Goal: Information Seeking & Learning: Learn about a topic

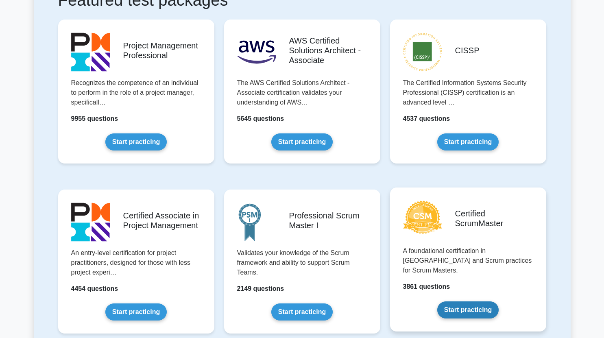
scroll to position [170, 0]
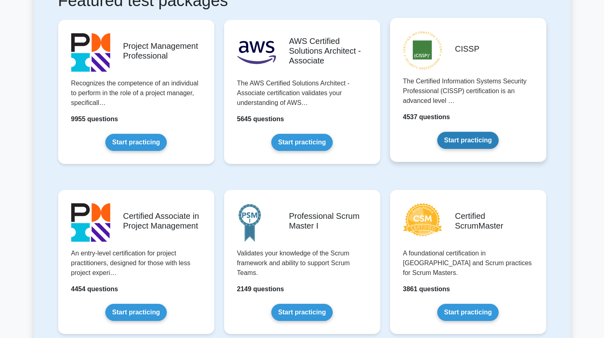
click at [450, 136] on link "Start practicing" at bounding box center [467, 140] width 61 height 17
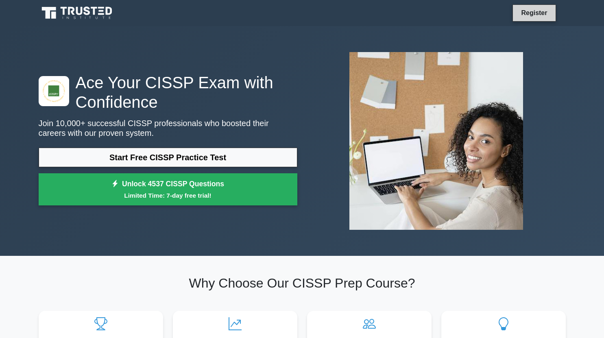
click at [533, 9] on link "Register" at bounding box center [534, 13] width 36 height 10
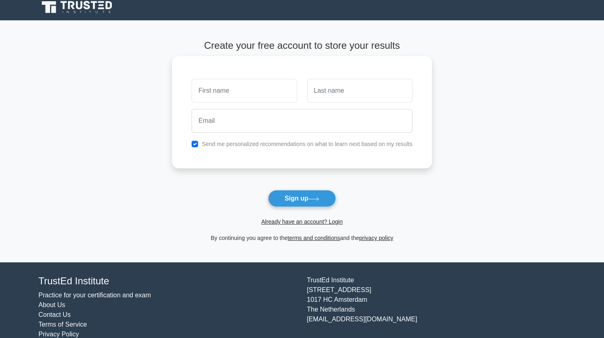
scroll to position [7, 0]
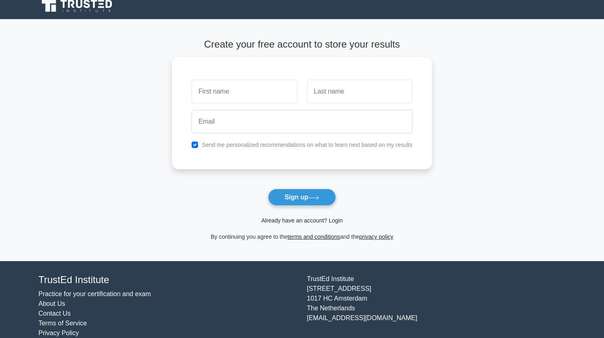
click at [325, 223] on link "Already have an account? Login" at bounding box center [301, 220] width 81 height 7
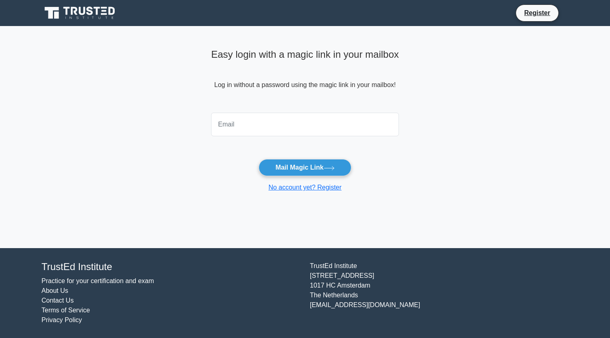
click at [310, 131] on input "email" at bounding box center [305, 125] width 188 height 24
type input "pichayagone.m@gmail.com"
click at [321, 160] on button "Mail Magic Link" at bounding box center [305, 167] width 92 height 17
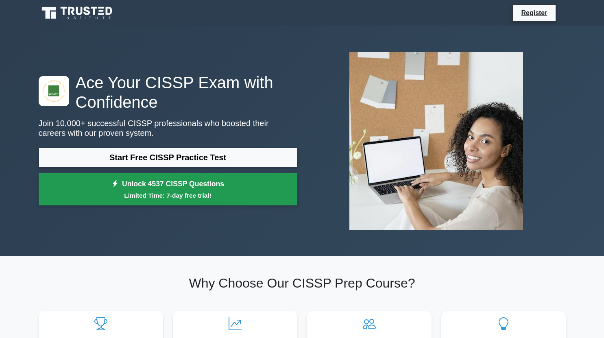
click at [252, 190] on link "Unlock 4537 CISSP Questions Limited Time: 7-day free trial!" at bounding box center [168, 189] width 259 height 33
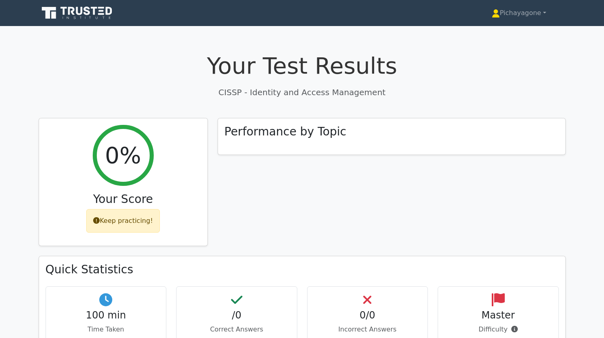
click at [94, 12] on icon at bounding box center [94, 11] width 7 height 8
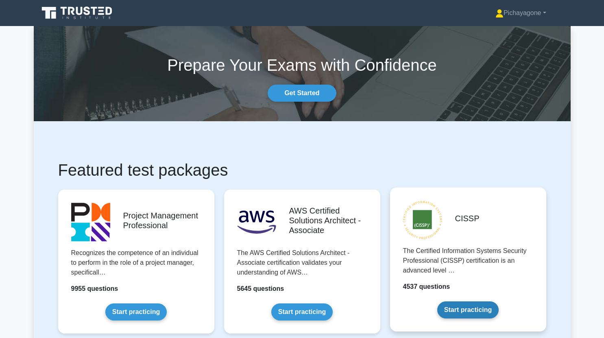
click at [441, 302] on link "Start practicing" at bounding box center [467, 310] width 61 height 17
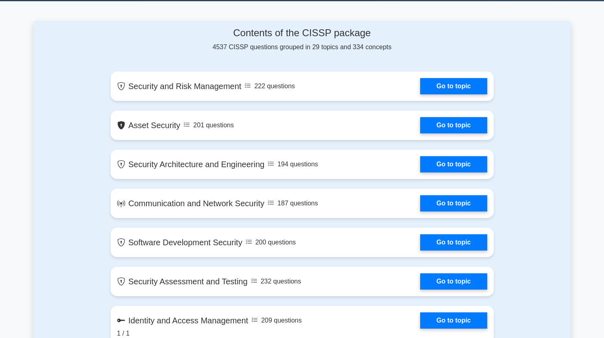
scroll to position [325, 0]
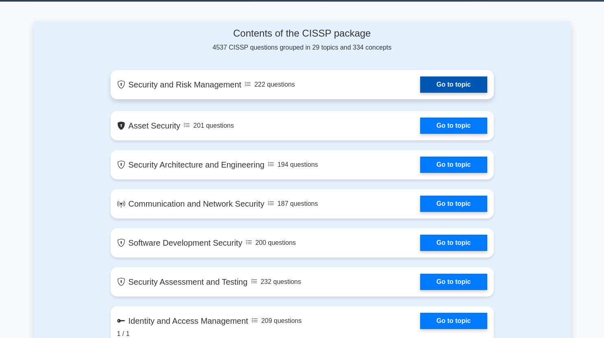
click at [420, 90] on link "Go to topic" at bounding box center [453, 85] width 67 height 16
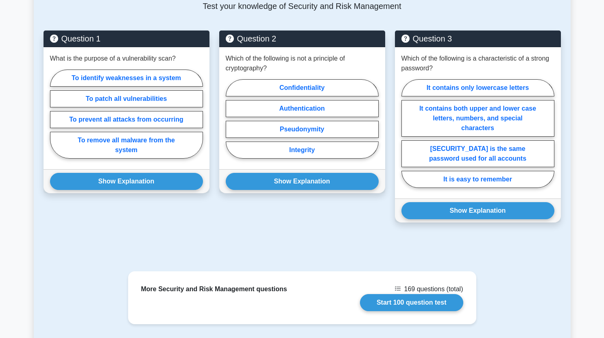
scroll to position [475, 0]
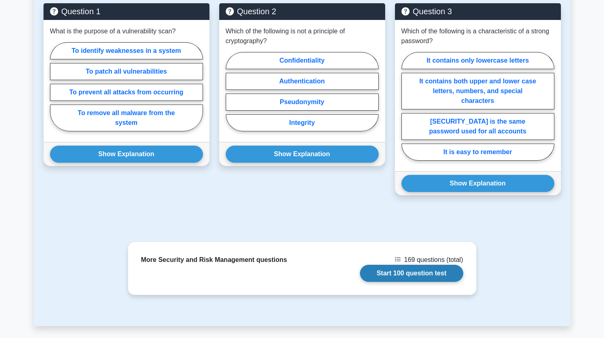
click at [384, 265] on link "Start 100 question test" at bounding box center [411, 273] width 103 height 17
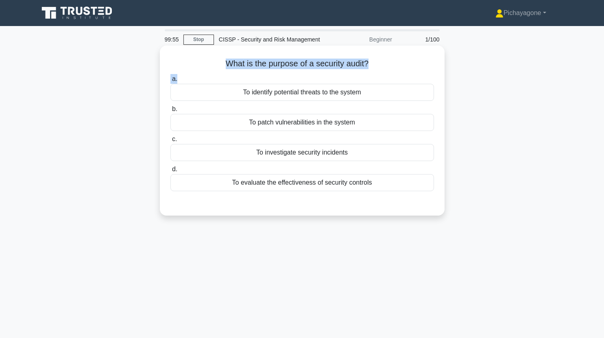
drag, startPoint x: 226, startPoint y: 67, endPoint x: 372, endPoint y: 74, distance: 146.7
click at [372, 74] on div "What is the purpose of a security audit? .spinner_0XTQ{transform-origin:center;…" at bounding box center [302, 131] width 278 height 164
click at [381, 90] on div "To identify potential threats to the system" at bounding box center [303, 92] width 264 height 17
click at [171, 82] on input "a. To identify potential threats to the system" at bounding box center [171, 79] width 0 height 5
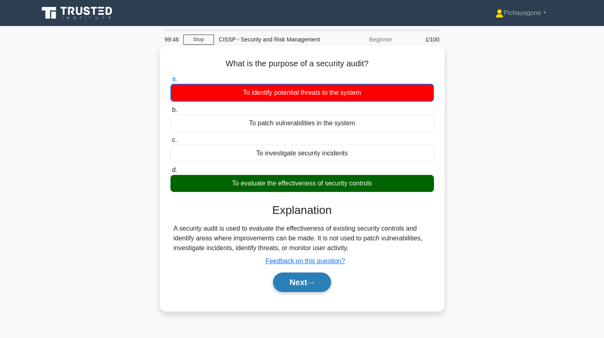
click at [306, 274] on button "Next" at bounding box center [302, 283] width 58 height 20
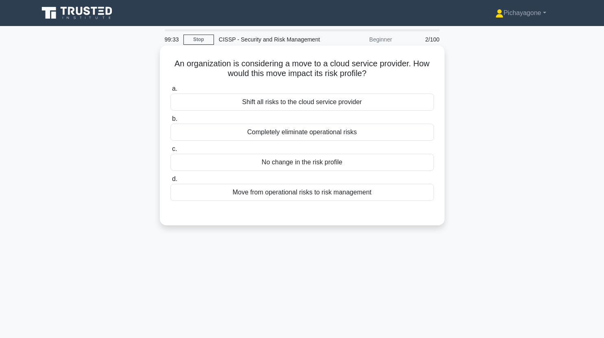
click at [331, 98] on div "Shift all risks to the cloud service provider" at bounding box center [303, 102] width 264 height 17
click at [171, 92] on input "a. Shift all risks to the cloud service provider" at bounding box center [171, 88] width 0 height 5
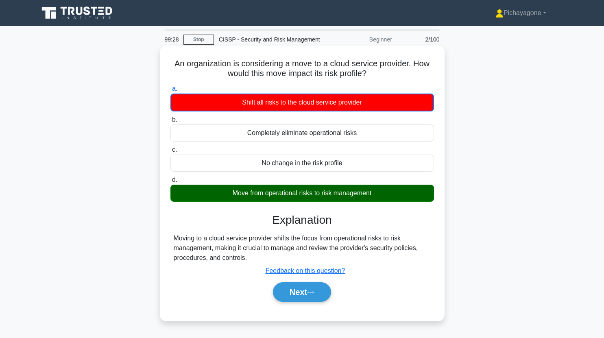
drag, startPoint x: 220, startPoint y: 198, endPoint x: 381, endPoint y: 195, distance: 161.2
click at [381, 195] on div "Move from operational risks to risk management" at bounding box center [303, 193] width 264 height 17
click at [351, 225] on h3 "Explanation" at bounding box center [302, 220] width 254 height 14
drag, startPoint x: 293, startPoint y: 249, endPoint x: 391, endPoint y: 262, distance: 98.4
click at [391, 262] on div "Moving to a cloud service provider shifts the focus from operational risks to r…" at bounding box center [302, 248] width 257 height 29
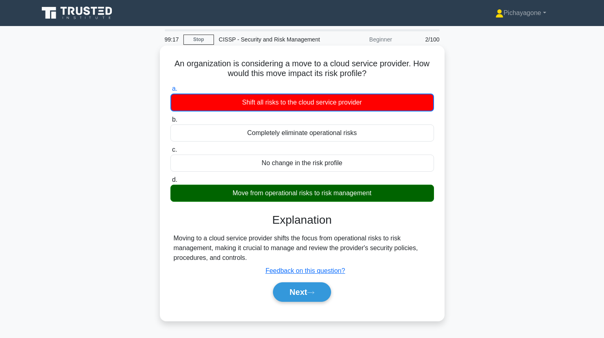
click at [345, 224] on h3 "Explanation" at bounding box center [302, 220] width 254 height 14
click at [298, 289] on button "Next" at bounding box center [302, 292] width 58 height 20
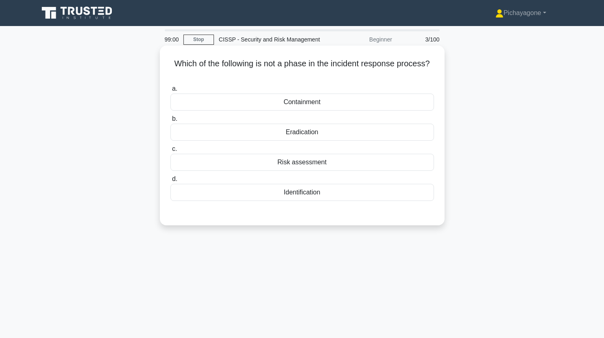
drag, startPoint x: 331, startPoint y: 64, endPoint x: 422, endPoint y: 76, distance: 92.3
click at [422, 76] on h5 "Which of the following is not a phase in the incident response process? .spinne…" at bounding box center [302, 69] width 265 height 20
click at [342, 168] on div "Risk assessment" at bounding box center [303, 162] width 264 height 17
click at [171, 152] on input "c. Risk assessment" at bounding box center [171, 149] width 0 height 5
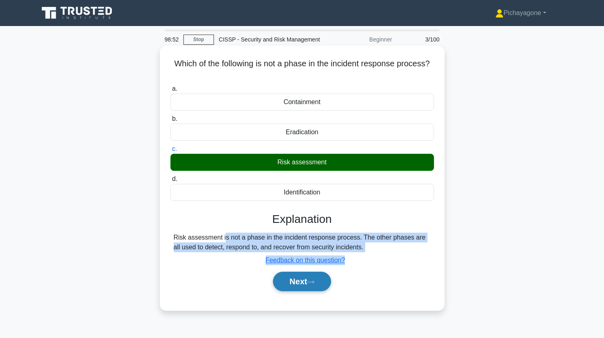
drag, startPoint x: 165, startPoint y: 242, endPoint x: 309, endPoint y: 274, distance: 147.7
click at [309, 274] on div "Which of the following is not a phase in the incident response process? .spinne…" at bounding box center [302, 178] width 278 height 258
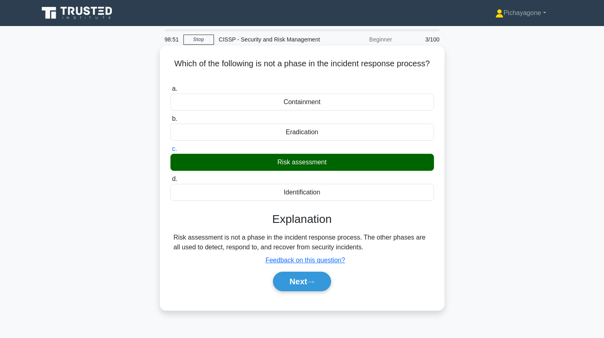
click at [396, 221] on h3 "Explanation" at bounding box center [302, 219] width 254 height 14
click at [312, 282] on icon at bounding box center [310, 282] width 7 height 4
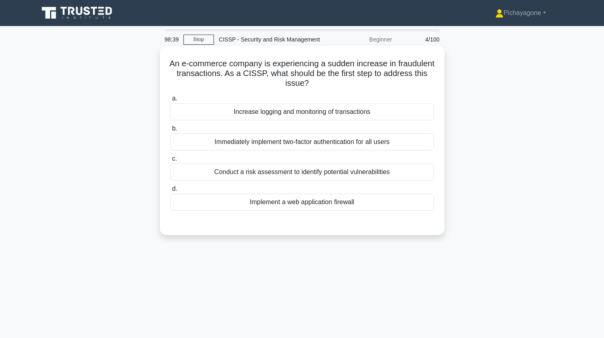
drag, startPoint x: 352, startPoint y: 63, endPoint x: 414, endPoint y: 83, distance: 65.6
click at [414, 83] on h5 "An e-commerce company is experiencing a sudden increase in fraudulent transacti…" at bounding box center [302, 74] width 265 height 30
click at [232, 82] on h5 "An e-commerce company is experiencing a sudden increase in fraudulent transacti…" at bounding box center [302, 74] width 265 height 30
click at [285, 199] on div "Implement a web application firewall" at bounding box center [303, 202] width 264 height 17
click at [171, 192] on input "d. Implement a web application firewall" at bounding box center [171, 188] width 0 height 5
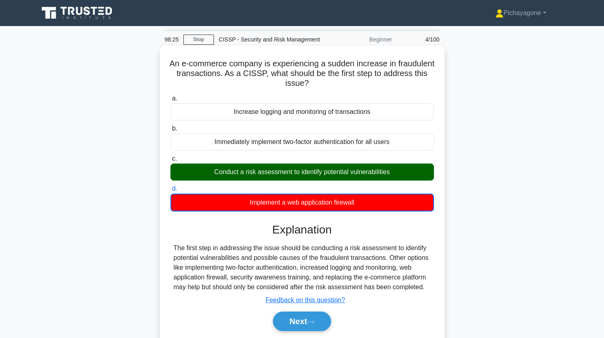
click at [211, 166] on div "Conduct a risk assessment to identify potential vulnerabilities" at bounding box center [303, 172] width 264 height 17
click at [171, 162] on input "c. Conduct a risk assessment to identify potential vulnerabilities" at bounding box center [171, 158] width 0 height 5
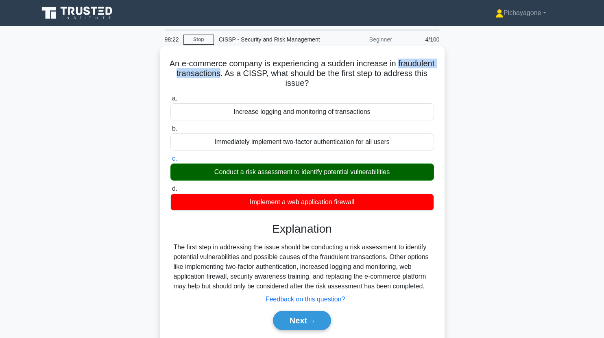
drag, startPoint x: 177, startPoint y: 73, endPoint x: 265, endPoint y: 73, distance: 87.5
click at [265, 73] on h5 "An e-commerce company is experiencing a sudden increase in fraudulent transacti…" at bounding box center [302, 74] width 265 height 30
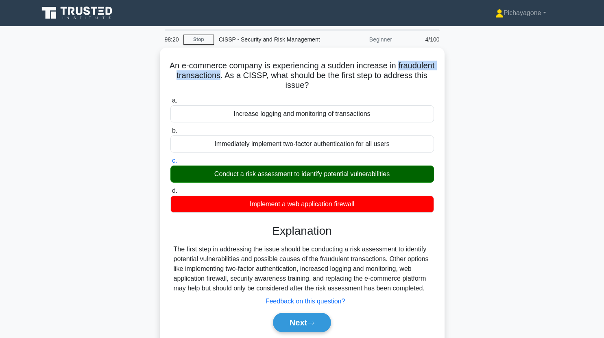
copy h5 "fraudulent transactions"
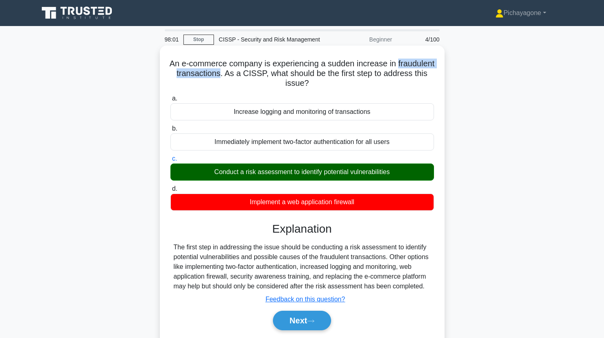
click at [200, 71] on h5 "An e-commerce company is experiencing a sudden increase in fraudulent transacti…" at bounding box center [302, 74] width 265 height 30
drag, startPoint x: 177, startPoint y: 73, endPoint x: 265, endPoint y: 72, distance: 88.7
click at [265, 72] on h5 "An e-commerce company is experiencing a sudden increase in fraudulent transacti…" at bounding box center [302, 74] width 265 height 30
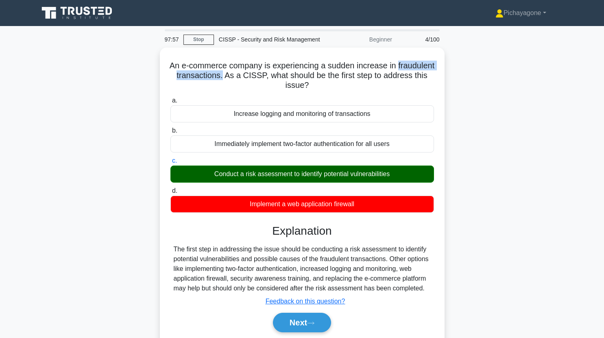
click at [260, 57] on div at bounding box center [260, 57] width 0 height 0
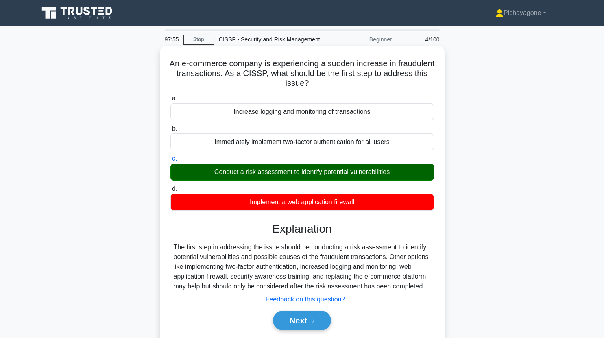
click at [374, 74] on h5 "An e-commerce company is experiencing a sudden increase in fraudulent transacti…" at bounding box center [302, 74] width 265 height 30
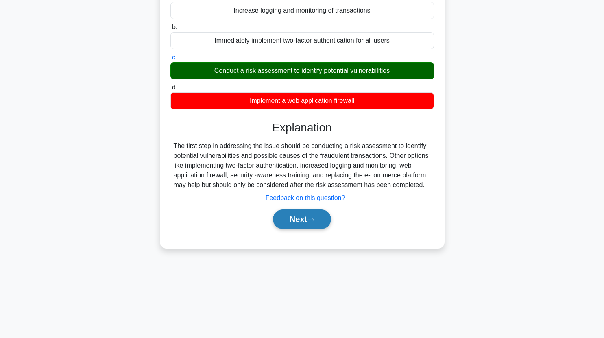
click at [310, 218] on button "Next" at bounding box center [302, 220] width 58 height 20
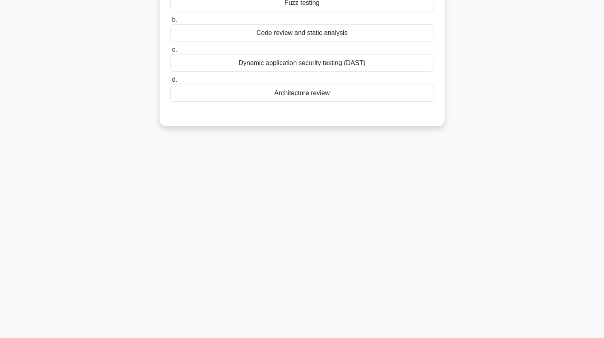
scroll to position [0, 0]
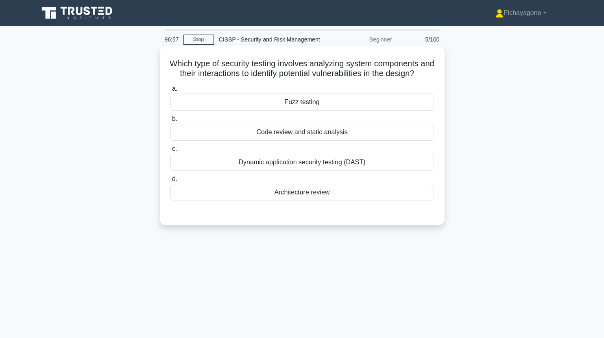
click at [332, 201] on div "Architecture review" at bounding box center [303, 192] width 264 height 17
click at [171, 182] on input "d. Architecture review" at bounding box center [171, 179] width 0 height 5
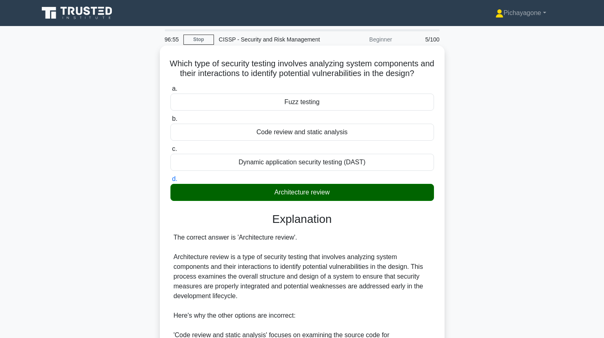
scroll to position [164, 0]
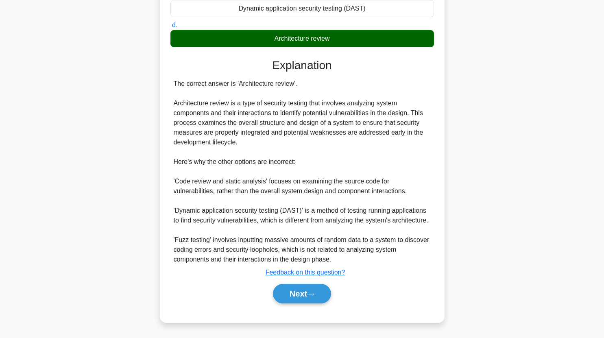
drag, startPoint x: 319, startPoint y: 286, endPoint x: 339, endPoint y: 286, distance: 20.8
click at [339, 286] on div "Next" at bounding box center [302, 294] width 267 height 20
click at [317, 286] on button "Next" at bounding box center [302, 294] width 58 height 20
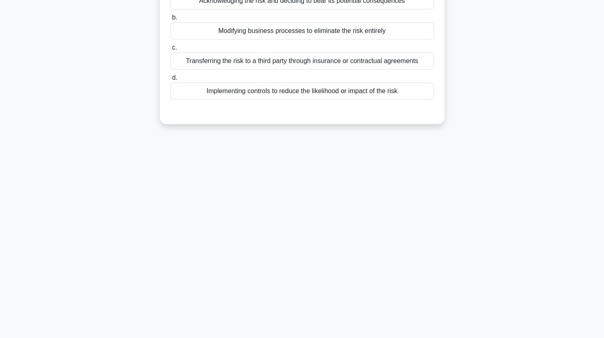
scroll to position [0, 0]
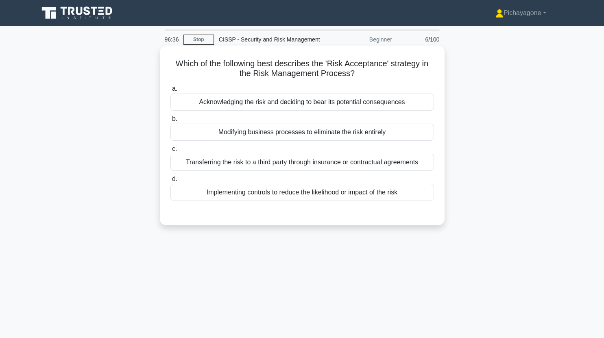
click at [282, 102] on div "Acknowledging the risk and deciding to bear its potential consequences" at bounding box center [303, 102] width 264 height 17
click at [171, 92] on input "a. Acknowledging the risk and deciding to bear its potential consequences" at bounding box center [171, 88] width 0 height 5
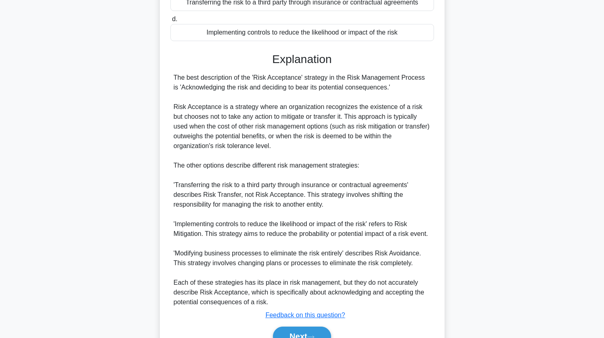
scroll to position [213, 0]
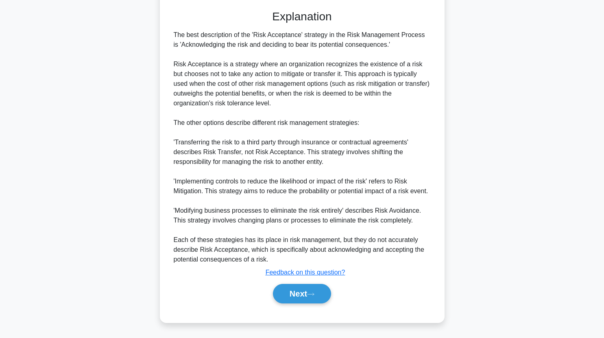
click at [314, 282] on div "Next" at bounding box center [303, 294] width 264 height 26
click at [302, 286] on button "Next" at bounding box center [302, 294] width 58 height 20
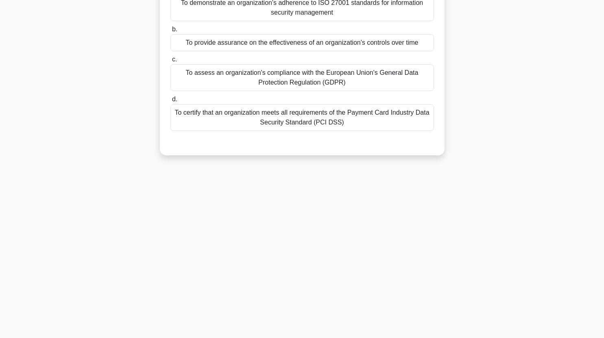
scroll to position [0, 0]
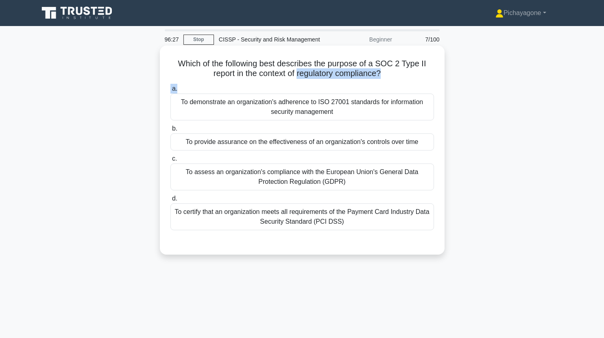
drag, startPoint x: 298, startPoint y: 71, endPoint x: 386, endPoint y: 87, distance: 89.8
click at [386, 87] on div "Which of the following best describes the purpose of a SOC 2 Type II report in …" at bounding box center [302, 150] width 278 height 203
click at [422, 72] on h5 "Which of the following best describes the purpose of a SOC 2 Type II report in …" at bounding box center [302, 69] width 265 height 20
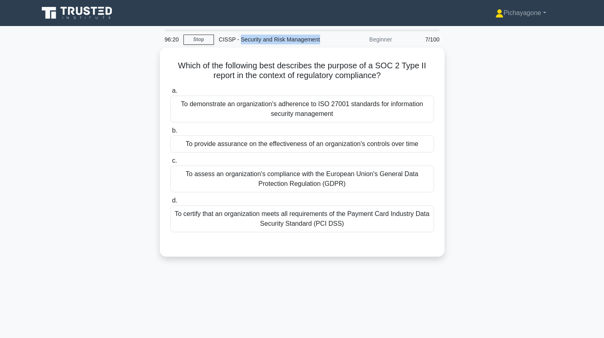
drag, startPoint x: 316, startPoint y: 39, endPoint x: 238, endPoint y: 39, distance: 77.7
click at [238, 39] on div "CISSP - Security and Risk Management" at bounding box center [270, 39] width 112 height 16
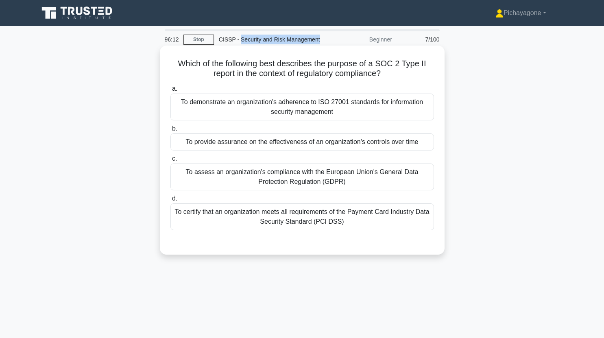
copy div "Security and Risk Management"
drag, startPoint x: 378, startPoint y: 64, endPoint x: 431, endPoint y: 66, distance: 52.5
click at [431, 66] on h5 "Which of the following best describes the purpose of a SOC 2 Type II report in …" at bounding box center [302, 69] width 265 height 20
copy h5 "SOC 2 Type II"
click at [313, 87] on label "a. To demonstrate an organization's adherence to ISO 27001 standards for inform…" at bounding box center [303, 102] width 264 height 37
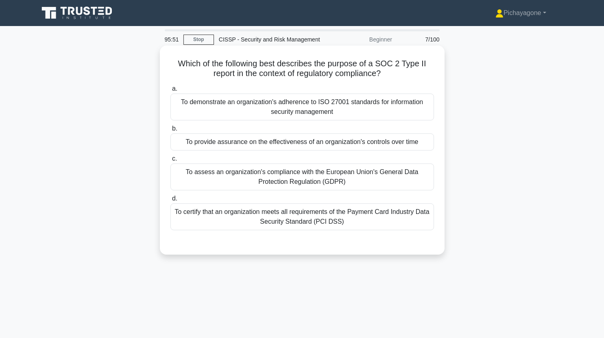
click at [171, 87] on input "a. To demonstrate an organization's adherence to ISO 27001 standards for inform…" at bounding box center [171, 88] width 0 height 5
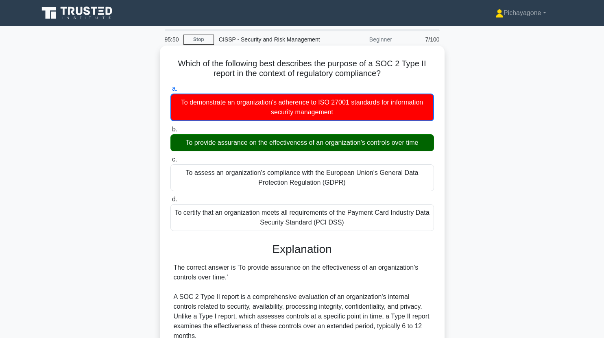
click at [326, 79] on h5 "Which of the following best describes the purpose of a SOC 2 Type II report in …" at bounding box center [302, 69] width 265 height 20
click at [212, 132] on label "b. To provide assurance on the effectiveness of an organization's controls over…" at bounding box center [303, 138] width 264 height 27
click at [171, 132] on input "b. To provide assurance on the effectiveness of an organization's controls over…" at bounding box center [171, 129] width 0 height 5
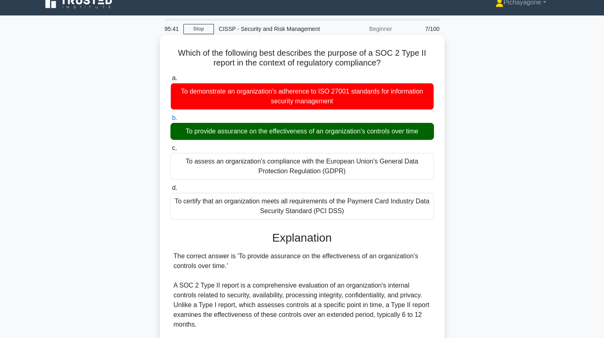
scroll to position [29, 0]
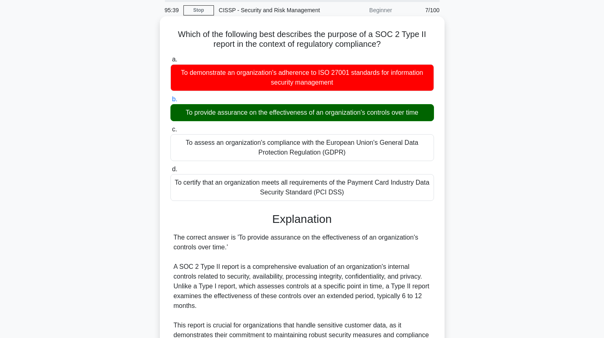
click at [223, 44] on h5 "Which of the following best describes the purpose of a SOC 2 Type II report in …" at bounding box center [302, 39] width 265 height 20
copy h5 "report"
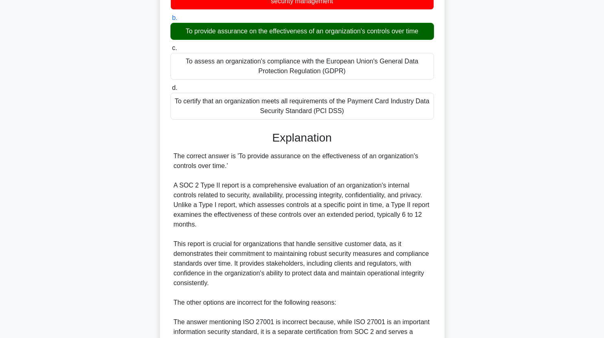
click at [288, 157] on div "The correct answer is 'To provide assurance on the effectiveness of an organiza…" at bounding box center [302, 297] width 257 height 293
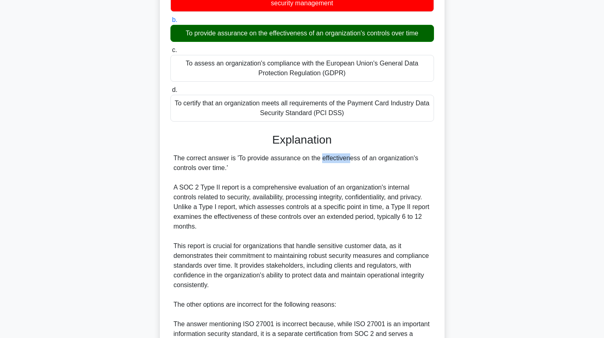
click at [283, 162] on div at bounding box center [283, 162] width 0 height 0
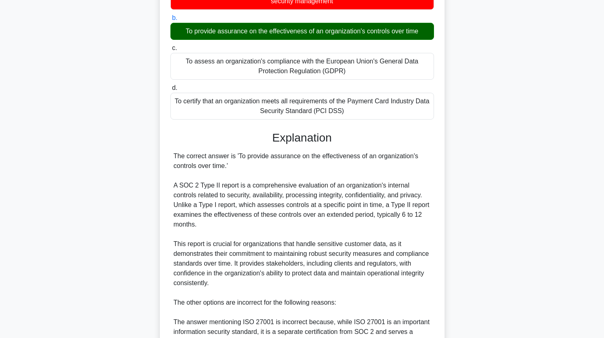
click at [354, 168] on div "The correct answer is 'To provide assurance on the effectiveness of an organiza…" at bounding box center [302, 297] width 257 height 293
drag, startPoint x: 244, startPoint y: 159, endPoint x: 226, endPoint y: 169, distance: 20.2
click at [226, 169] on div "The correct answer is 'To provide assurance on the effectiveness of an organiza…" at bounding box center [302, 297] width 257 height 293
copy div "provide assurance on the effectiveness of an organization's controls over time"
click at [322, 197] on div "The correct answer is 'To provide assurance on the effectiveness of an organiza…" at bounding box center [302, 297] width 257 height 293
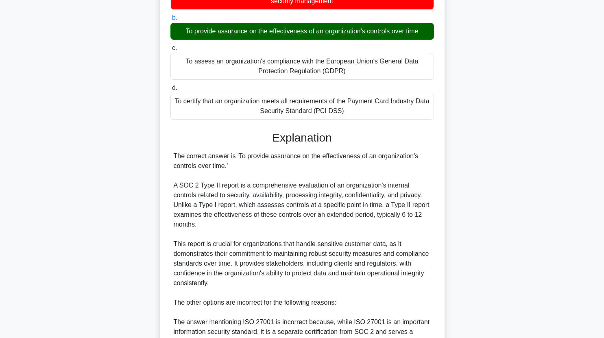
scroll to position [281, 0]
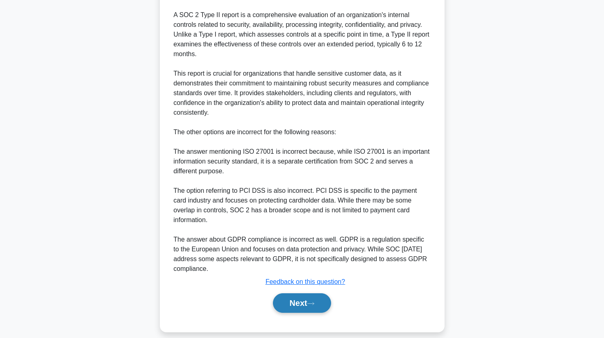
click at [300, 296] on button "Next" at bounding box center [302, 303] width 58 height 20
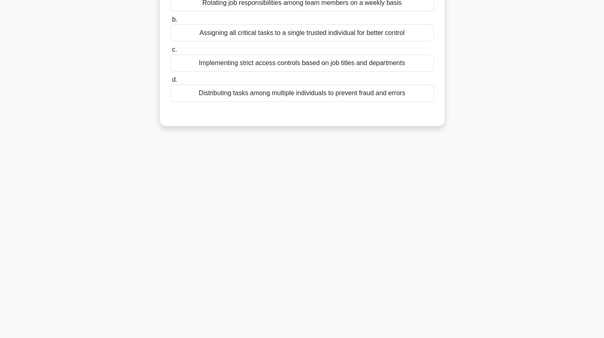
scroll to position [0, 0]
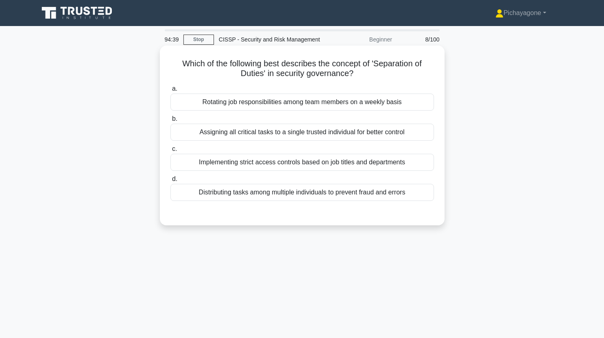
click at [372, 164] on div "Implementing strict access controls based on job titles and departments" at bounding box center [303, 162] width 264 height 17
click at [171, 152] on input "c. Implementing strict access controls based on job titles and departments" at bounding box center [171, 149] width 0 height 5
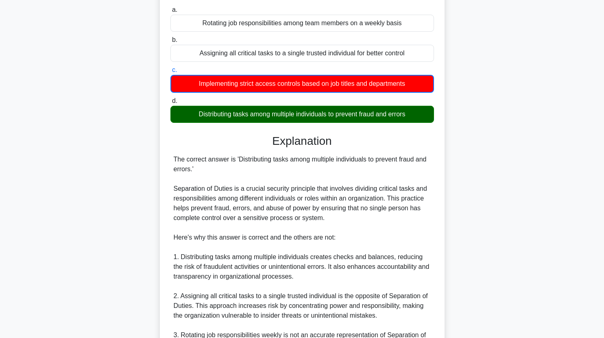
scroll to position [83, 0]
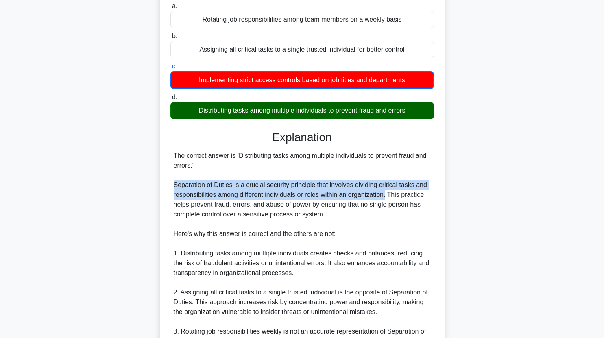
drag, startPoint x: 170, startPoint y: 190, endPoint x: 388, endPoint y: 195, distance: 217.8
click at [388, 195] on div "The correct answer is 'Distributing tasks among multiple individuals to prevent…" at bounding box center [303, 297] width 264 height 293
copy div "Separation of Duties is a crucial security principle that involves dividing cri…"
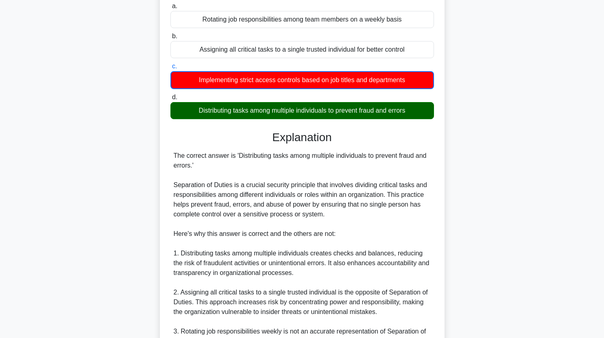
click at [397, 172] on div "The correct answer is 'Distributing tasks among multiple individuals to prevent…" at bounding box center [302, 297] width 257 height 293
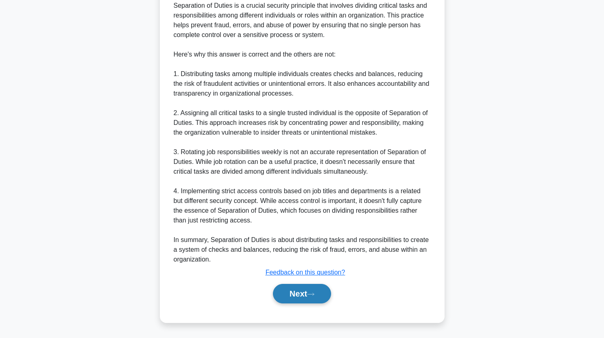
click at [312, 287] on button "Next" at bounding box center [302, 294] width 58 height 20
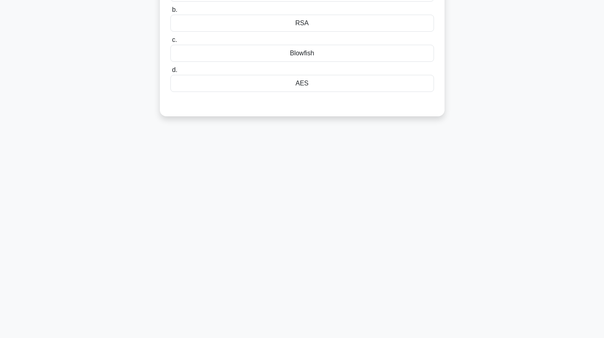
scroll to position [0, 0]
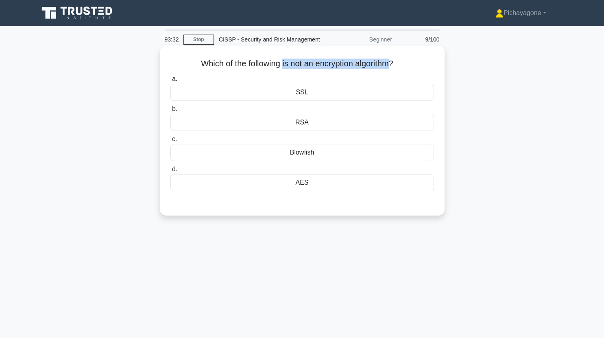
drag, startPoint x: 282, startPoint y: 65, endPoint x: 394, endPoint y: 71, distance: 111.7
click at [394, 71] on div "Which of the following is not an encryption algorithm? .spinner_0XTQ{transform-…" at bounding box center [302, 131] width 278 height 164
click at [347, 74] on div "a. SSL b. RSA c." at bounding box center [302, 132] width 273 height 120
click at [333, 149] on div "Blowfish" at bounding box center [303, 152] width 264 height 17
click at [171, 142] on input "c. Blowfish" at bounding box center [171, 139] width 0 height 5
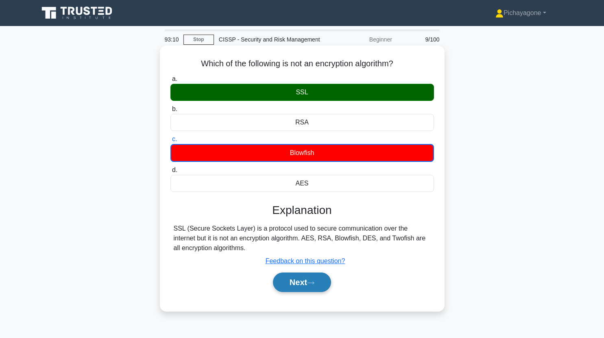
click at [300, 286] on button "Next" at bounding box center [302, 283] width 58 height 20
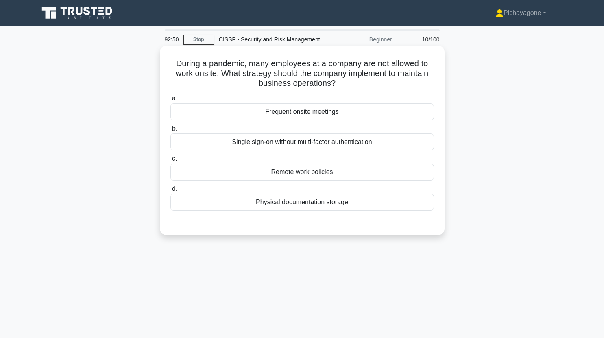
click at [330, 172] on div "Remote work policies" at bounding box center [303, 172] width 264 height 17
click at [171, 162] on input "c. Remote work policies" at bounding box center [171, 158] width 0 height 5
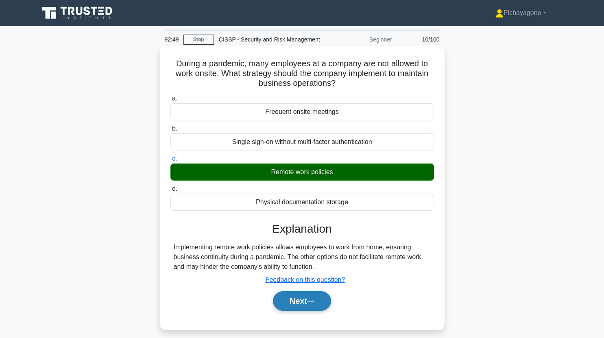
click at [294, 305] on button "Next" at bounding box center [302, 301] width 58 height 20
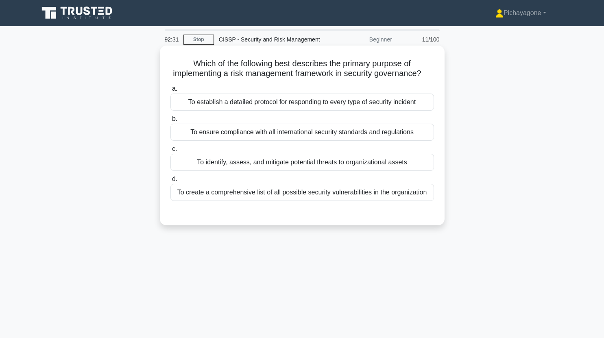
click at [293, 171] on div "To identify, assess, and mitigate potential threats to organizational assets" at bounding box center [303, 162] width 264 height 17
click at [171, 152] on input "c. To identify, assess, and mitigate potential threats to organizational assets" at bounding box center [171, 149] width 0 height 5
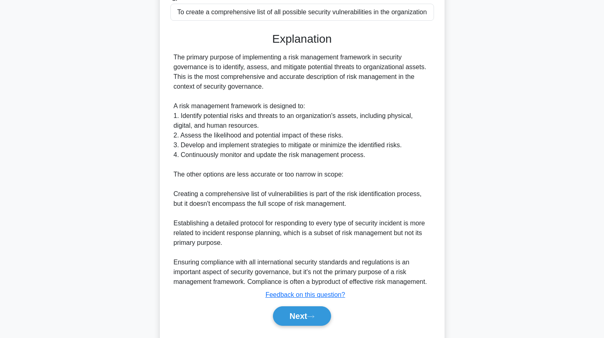
scroll to position [213, 0]
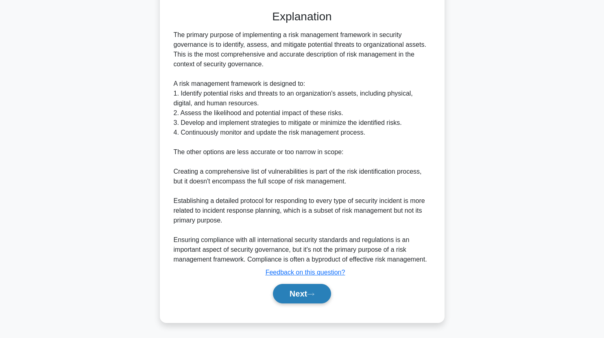
click at [311, 289] on button "Next" at bounding box center [302, 294] width 58 height 20
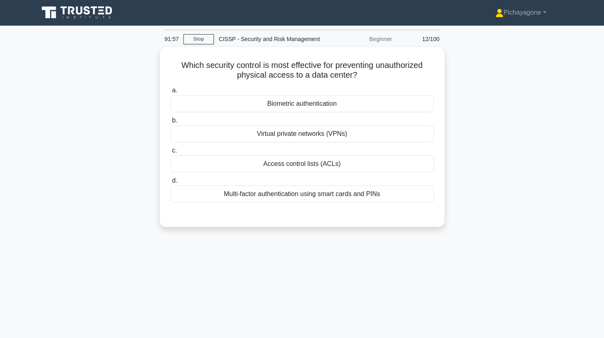
scroll to position [0, 0]
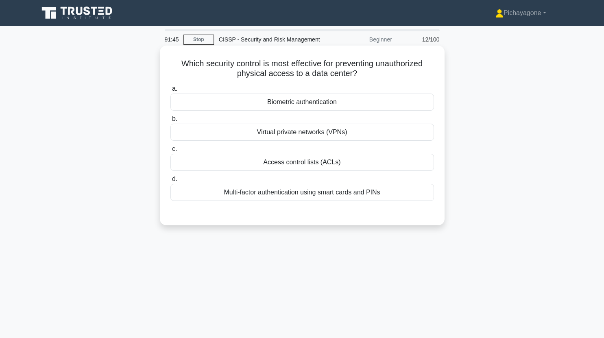
click at [366, 103] on div "Biometric authentication" at bounding box center [303, 102] width 264 height 17
click at [171, 92] on input "a. Biometric authentication" at bounding box center [171, 88] width 0 height 5
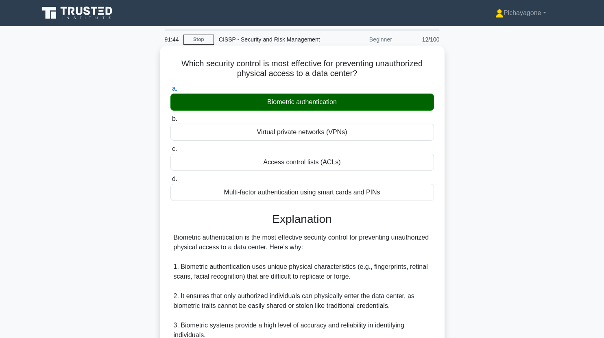
scroll to position [223, 0]
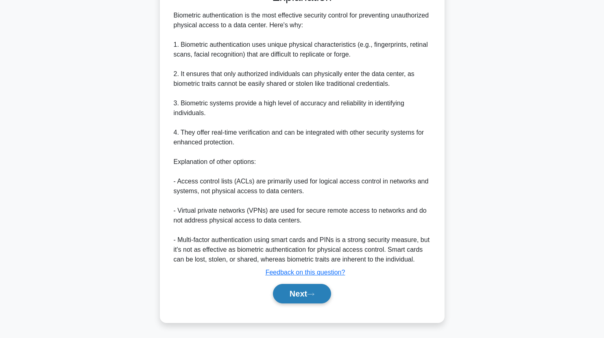
click at [315, 291] on button "Next" at bounding box center [302, 294] width 58 height 20
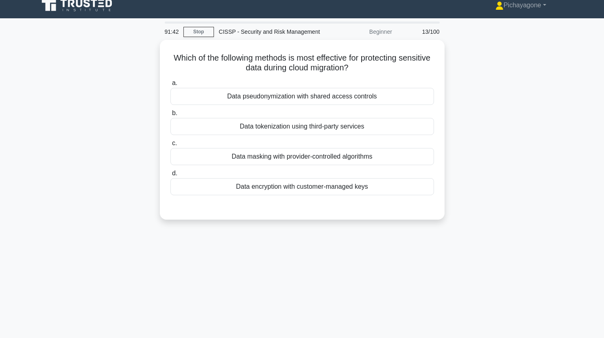
scroll to position [0, 0]
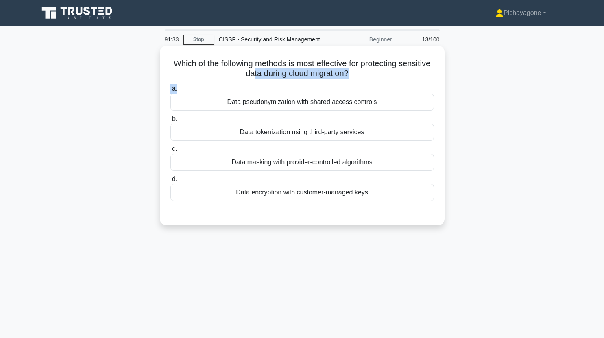
drag, startPoint x: 269, startPoint y: 71, endPoint x: 363, endPoint y: 81, distance: 95.0
click at [363, 81] on div "Which of the following methods is most effective for protecting sensitive data …" at bounding box center [302, 135] width 278 height 173
click at [406, 81] on div "Which of the following methods is most effective for protecting sensitive data …" at bounding box center [302, 135] width 278 height 173
click at [343, 195] on div "Data encryption with customer-managed keys" at bounding box center [303, 192] width 264 height 17
click at [171, 182] on input "d. Data encryption with customer-managed keys" at bounding box center [171, 179] width 0 height 5
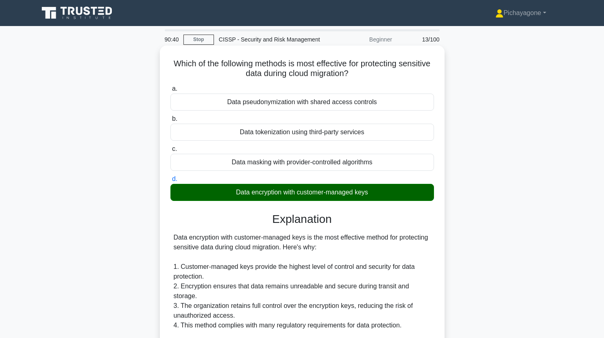
scroll to position [262, 0]
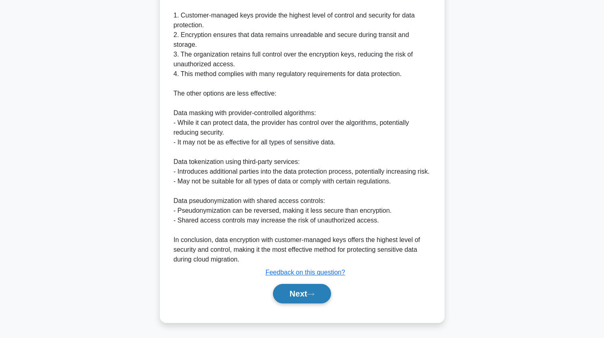
click at [324, 289] on button "Next" at bounding box center [302, 294] width 58 height 20
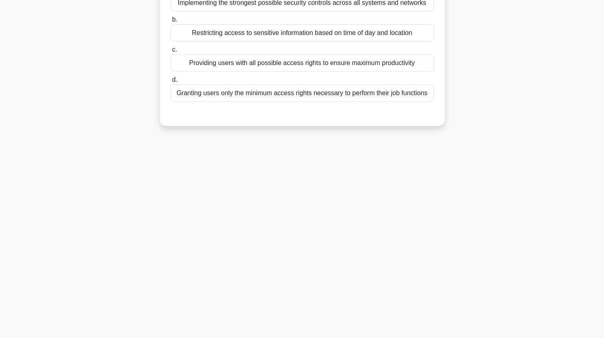
scroll to position [0, 0]
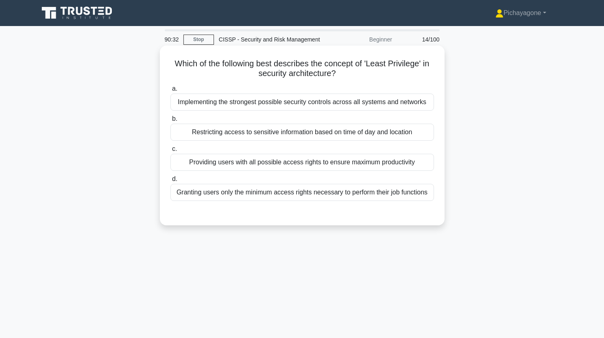
click at [307, 192] on div "Granting users only the minimum access rights necessary to perform their job fu…" at bounding box center [303, 192] width 264 height 17
click at [171, 182] on input "d. Granting users only the minimum access rights necessary to perform their job…" at bounding box center [171, 179] width 0 height 5
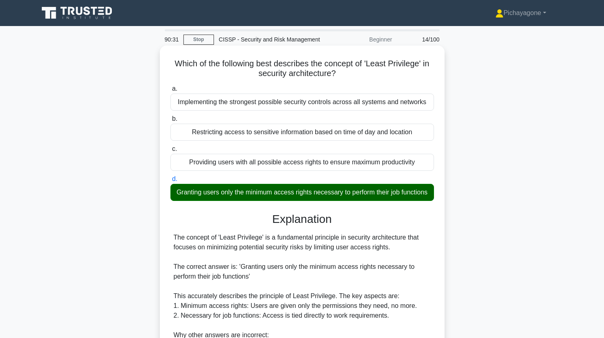
scroll to position [232, 0]
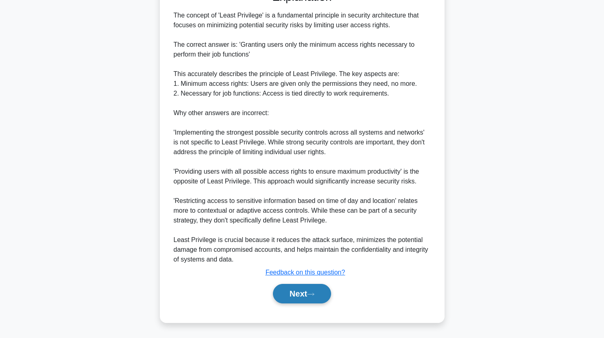
click at [318, 301] on button "Next" at bounding box center [302, 294] width 58 height 20
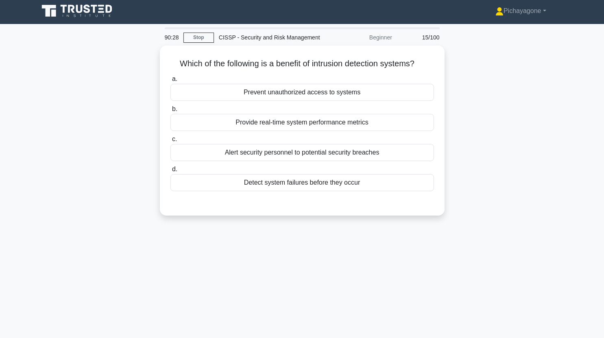
scroll to position [0, 0]
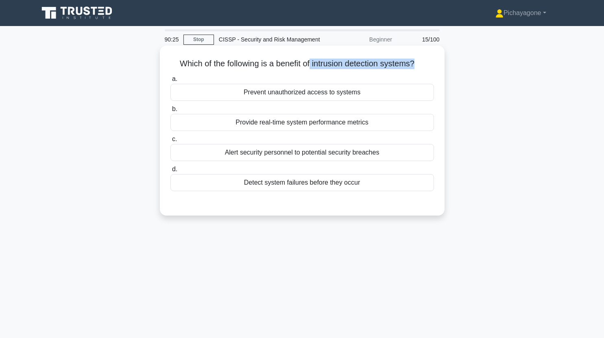
drag, startPoint x: 311, startPoint y: 63, endPoint x: 419, endPoint y: 66, distance: 107.5
click at [419, 66] on h5 "Which of the following is a benefit of intrusion detection systems? .spinner_0X…" at bounding box center [302, 64] width 265 height 11
click at [383, 59] on h5 "Which of the following is a benefit of intrusion detection systems? .spinner_0X…" at bounding box center [302, 64] width 265 height 11
click at [298, 155] on div "Alert security personnel to potential security breaches" at bounding box center [303, 152] width 264 height 17
click at [171, 142] on input "c. Alert security personnel to potential security breaches" at bounding box center [171, 139] width 0 height 5
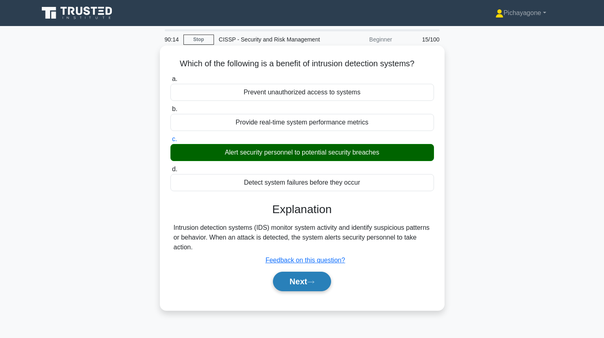
click at [314, 283] on icon at bounding box center [310, 282] width 7 height 4
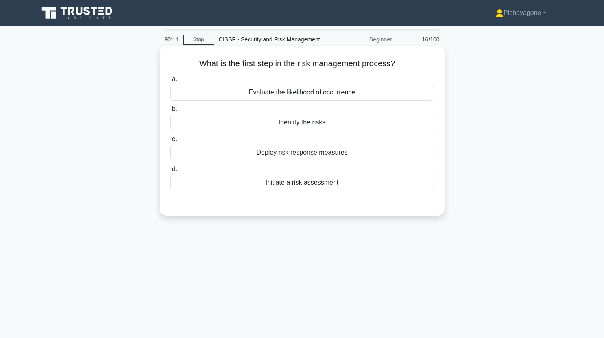
click at [312, 116] on div "Identify the risks" at bounding box center [303, 122] width 264 height 17
click at [171, 112] on input "b. Identify the risks" at bounding box center [171, 109] width 0 height 5
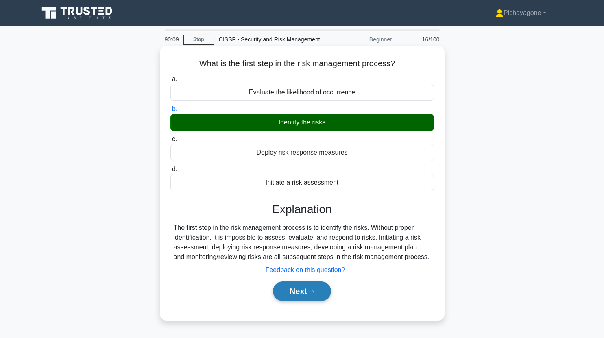
click at [309, 290] on button "Next" at bounding box center [302, 292] width 58 height 20
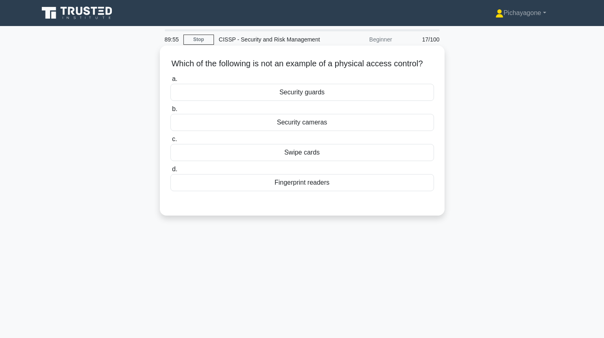
click at [341, 131] on div "Security cameras" at bounding box center [303, 122] width 264 height 17
click at [171, 112] on input "b. Security cameras" at bounding box center [171, 109] width 0 height 5
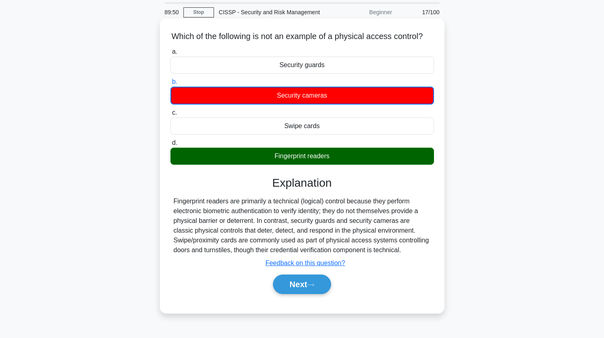
scroll to position [29, 0]
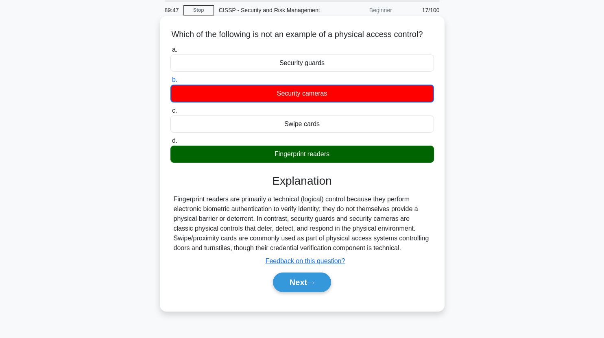
click at [348, 247] on div "Fingerprint readers are primarily a technical (logical) control because they pe…" at bounding box center [302, 224] width 257 height 59
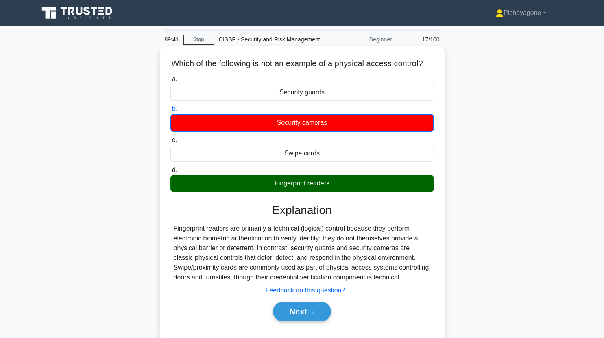
scroll to position [39, 0]
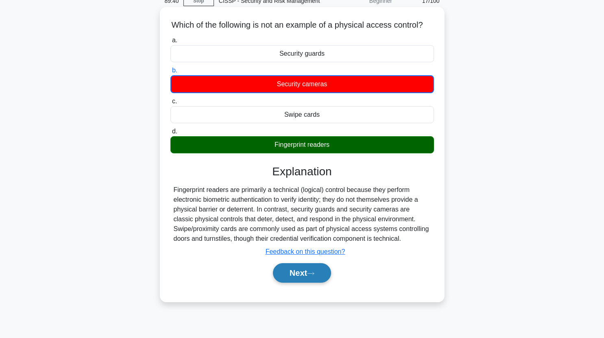
click at [317, 280] on button "Next" at bounding box center [302, 273] width 58 height 20
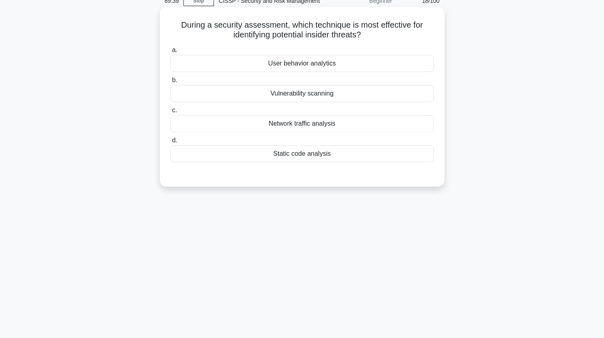
scroll to position [0, 0]
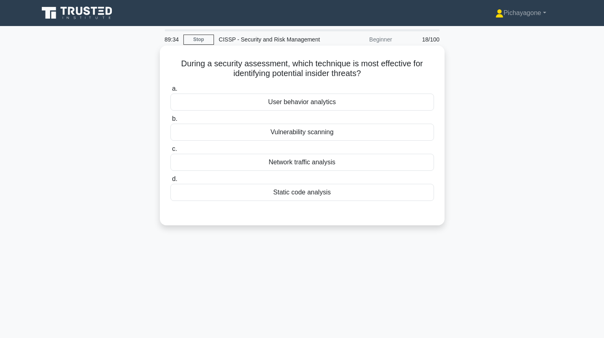
drag, startPoint x: 286, startPoint y: 62, endPoint x: 386, endPoint y: 78, distance: 101.4
click at [386, 78] on h5 "During a security assessment, which technique is most effective for identifying…" at bounding box center [302, 69] width 265 height 20
click at [359, 65] on h5 "During a security assessment, which technique is most effective for identifying…" at bounding box center [302, 69] width 265 height 20
drag, startPoint x: 308, startPoint y: 76, endPoint x: 372, endPoint y: 83, distance: 64.3
click at [372, 83] on div "During a security assessment, which technique is most effective for identifying…" at bounding box center [302, 135] width 278 height 173
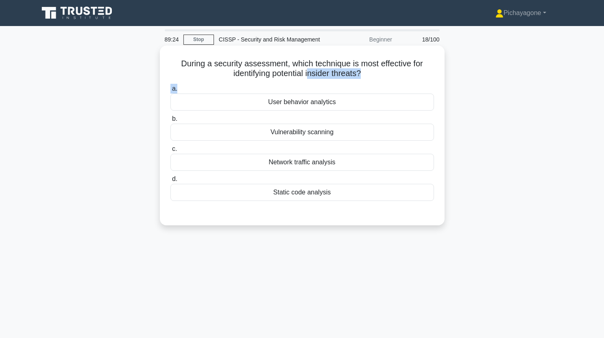
click at [395, 80] on div "During a security assessment, which technique is most effective for identifying…" at bounding box center [302, 135] width 278 height 173
click at [354, 100] on div "User behavior analytics" at bounding box center [303, 102] width 264 height 17
click at [171, 92] on input "a. User behavior analytics" at bounding box center [171, 88] width 0 height 5
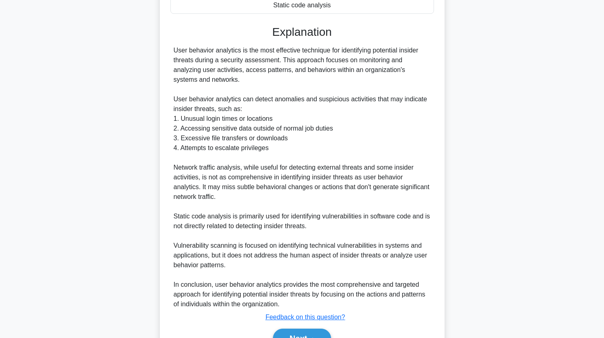
scroll to position [232, 0]
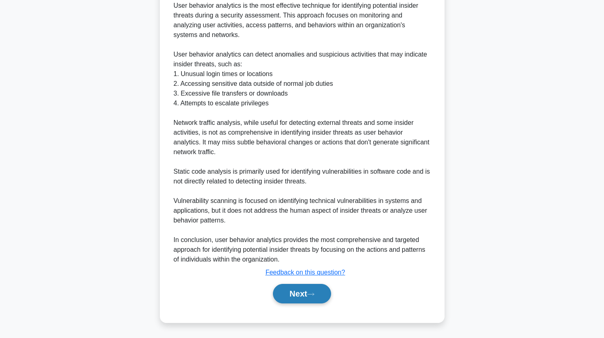
click at [323, 289] on button "Next" at bounding box center [302, 294] width 58 height 20
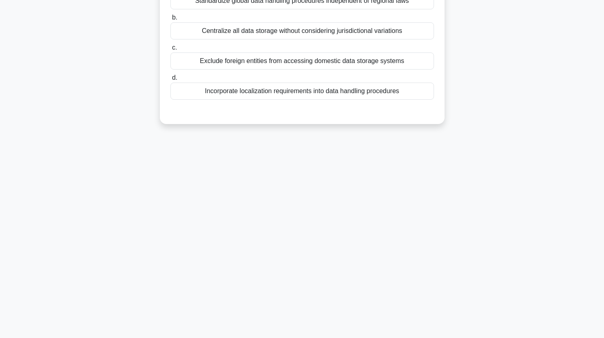
scroll to position [0, 0]
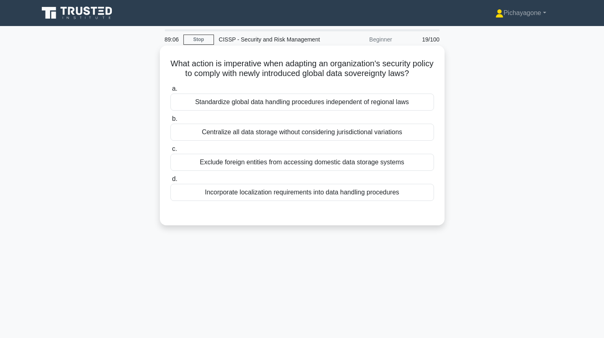
click at [254, 68] on h5 "What action is imperative when adapting an organization's security policy to co…" at bounding box center [302, 69] width 265 height 20
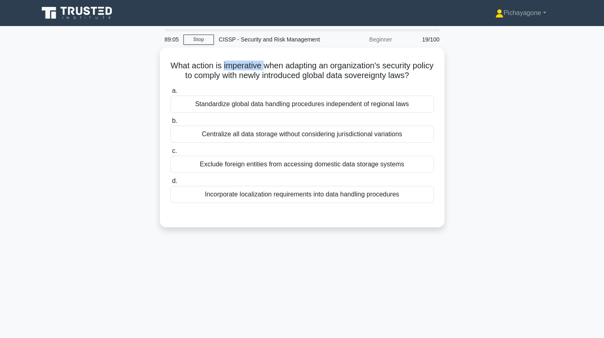
click at [248, 69] on div at bounding box center [248, 69] width 0 height 0
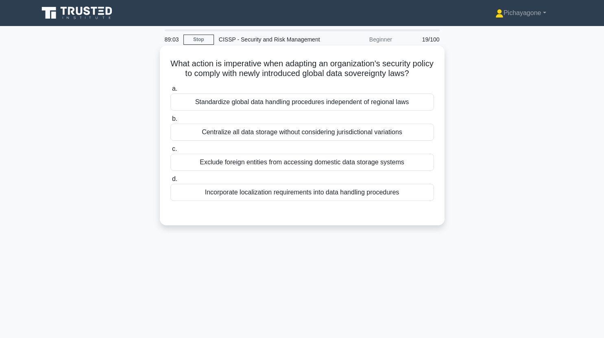
click at [335, 64] on h5 "What action is imperative when adapting an organization's security policy to co…" at bounding box center [302, 69] width 265 height 20
drag, startPoint x: 257, startPoint y: 73, endPoint x: 382, endPoint y: 77, distance: 125.4
click at [382, 77] on h5 "What action is imperative when adapting an organization's security policy to co…" at bounding box center [302, 69] width 265 height 20
click at [358, 77] on h5 "What action is imperative when adapting an organization's security policy to co…" at bounding box center [302, 69] width 265 height 20
click at [388, 73] on h5 "What action is imperative when adapting an organization's security policy to co…" at bounding box center [302, 69] width 265 height 20
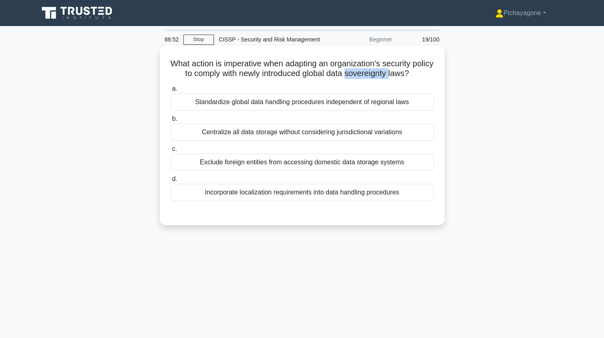
click at [388, 73] on h5 "What action is imperative when adapting an organization's security policy to co…" at bounding box center [302, 69] width 265 height 20
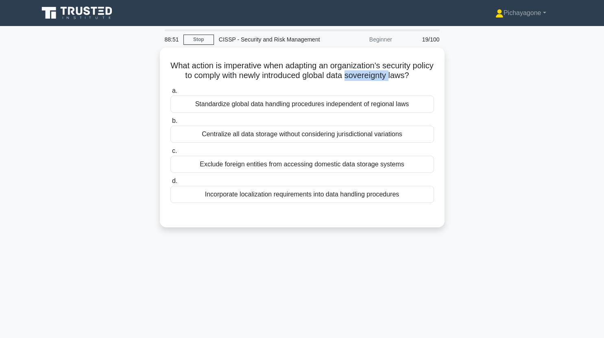
click at [383, 57] on div at bounding box center [383, 57] width 0 height 0
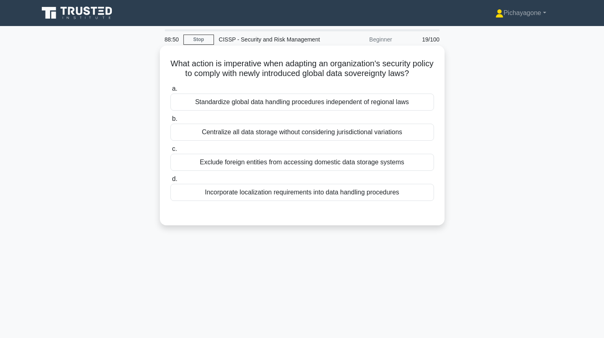
click at [352, 67] on h5 "What action is imperative when adapting an organization's security policy to co…" at bounding box center [302, 69] width 265 height 20
click at [333, 111] on div "Standardize global data handling procedures independent of regional laws" at bounding box center [303, 102] width 264 height 17
click at [171, 92] on input "a. Standardize global data handling procedures independent of regional laws" at bounding box center [171, 88] width 0 height 5
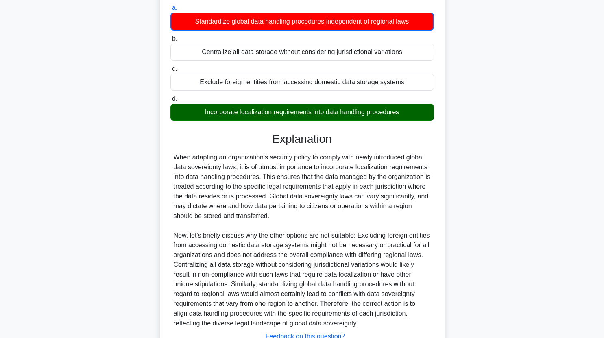
scroll to position [80, 0]
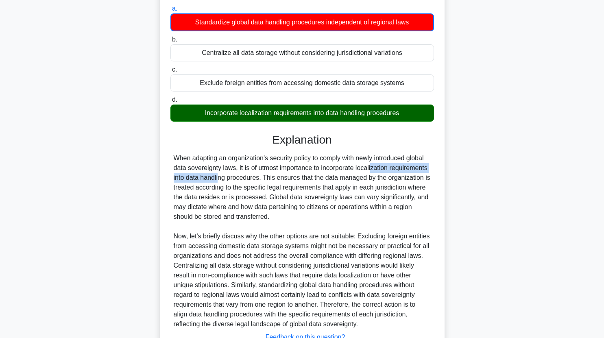
drag, startPoint x: 324, startPoint y: 180, endPoint x: 430, endPoint y: 179, distance: 105.8
click at [430, 179] on div "When adapting an organization's security policy to comply with newly introduced…" at bounding box center [302, 241] width 257 height 176
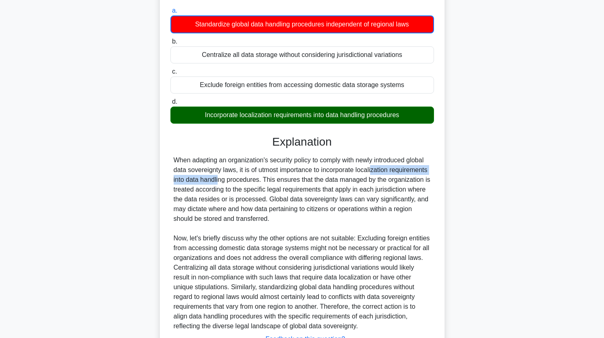
click at [425, 183] on div at bounding box center [425, 183] width 0 height 0
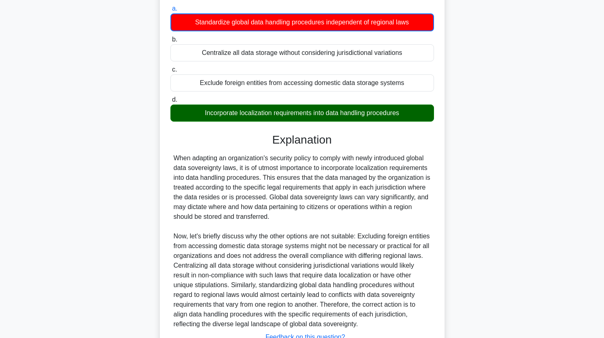
click at [331, 184] on div "When adapting an organization's security policy to comply with newly introduced…" at bounding box center [302, 241] width 257 height 176
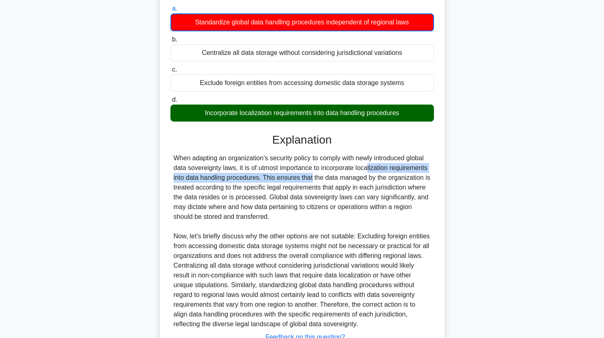
drag, startPoint x: 321, startPoint y: 179, endPoint x: 264, endPoint y: 191, distance: 57.8
click at [264, 191] on div "When adapting an organization's security policy to comply with newly introduced…" at bounding box center [302, 241] width 257 height 176
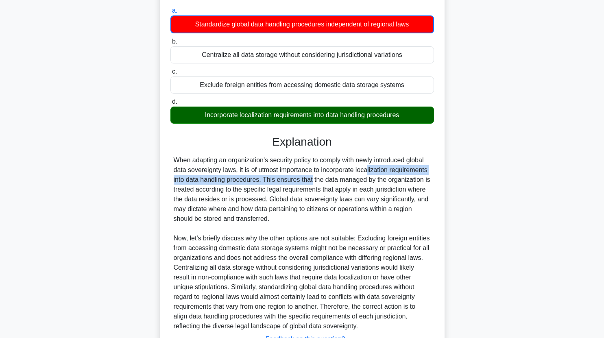
click at [259, 193] on div at bounding box center [259, 193] width 0 height 0
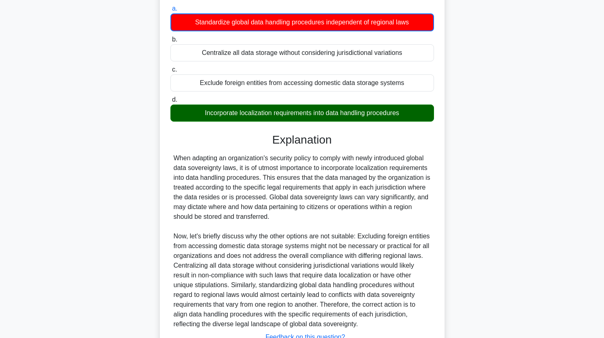
click at [308, 216] on div "When adapting an organization's security policy to comply with newly introduced…" at bounding box center [302, 241] width 257 height 176
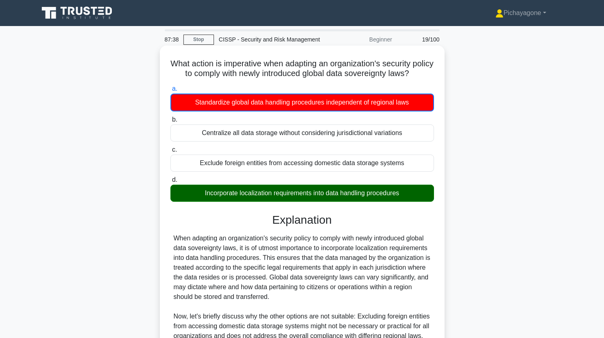
scroll to position [155, 0]
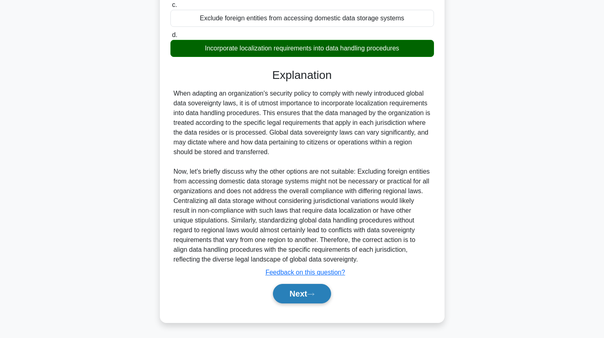
click at [315, 288] on button "Next" at bounding box center [302, 294] width 58 height 20
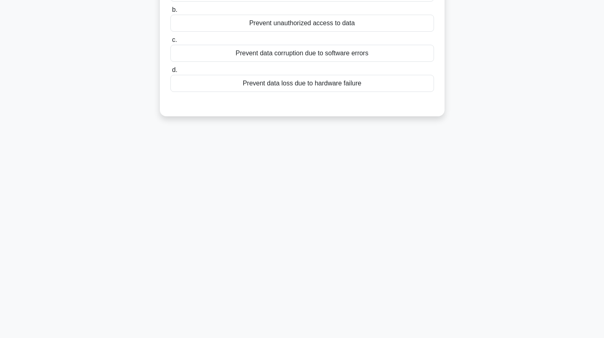
scroll to position [0, 0]
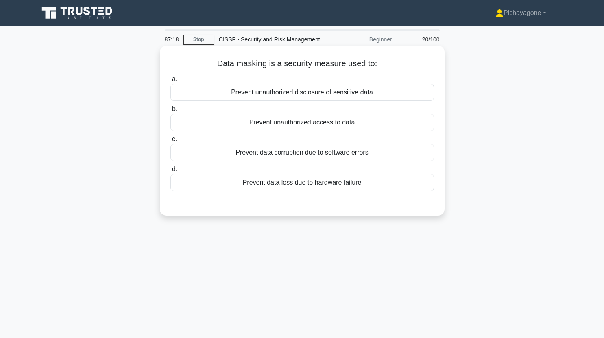
click at [239, 90] on div "Prevent unauthorized disclosure of sensitive data" at bounding box center [303, 92] width 264 height 17
click at [171, 82] on input "a. Prevent unauthorized disclosure of sensitive data" at bounding box center [171, 79] width 0 height 5
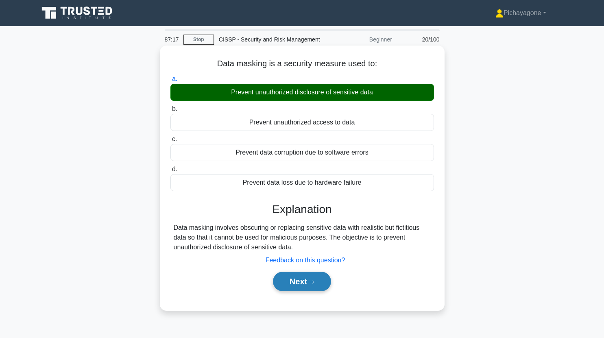
click at [314, 283] on icon at bounding box center [311, 282] width 7 height 2
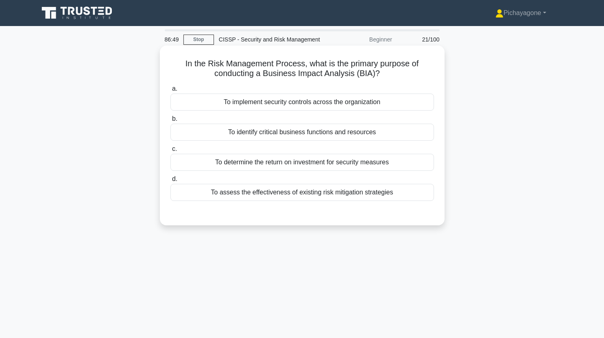
click at [317, 130] on div "To identify critical business functions and resources" at bounding box center [303, 132] width 264 height 17
click at [171, 122] on input "b. To identify critical business functions and resources" at bounding box center [171, 118] width 0 height 5
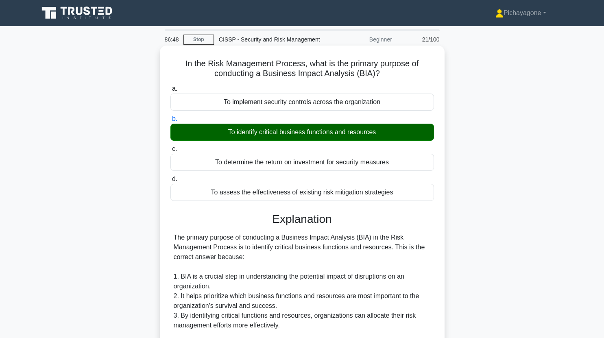
scroll to position [203, 0]
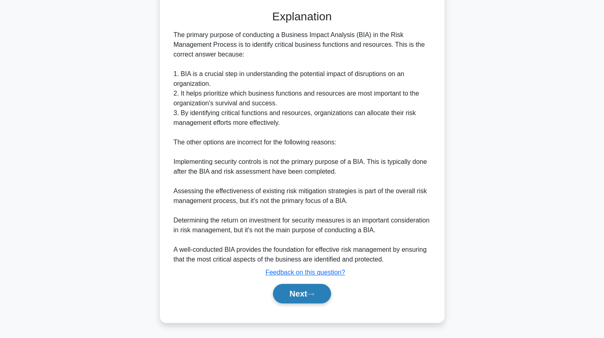
click at [311, 299] on button "Next" at bounding box center [302, 294] width 58 height 20
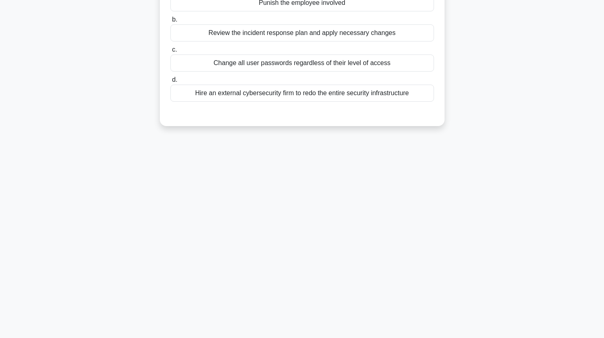
scroll to position [0, 0]
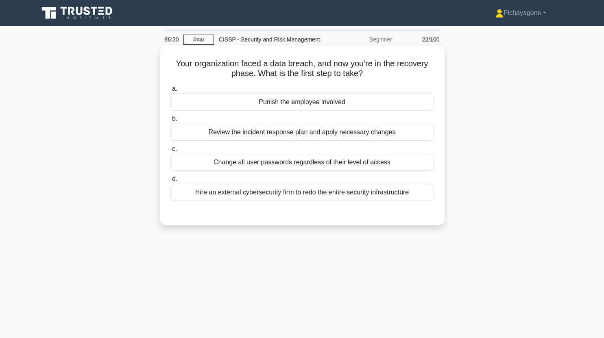
click at [379, 126] on div "Review the incident response plan and apply necessary changes" at bounding box center [303, 132] width 264 height 17
click at [171, 122] on input "b. Review the incident response plan and apply necessary changes" at bounding box center [171, 118] width 0 height 5
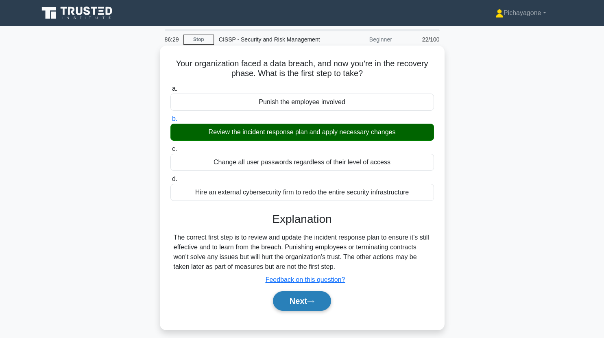
click at [315, 302] on icon at bounding box center [310, 302] width 7 height 4
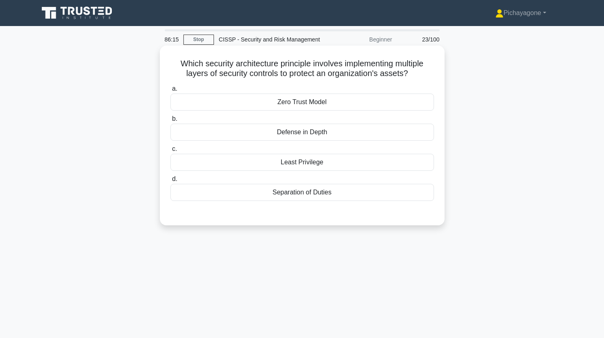
click at [319, 132] on div "Defense in Depth" at bounding box center [303, 132] width 264 height 17
click at [171, 122] on input "b. Defense in Depth" at bounding box center [171, 118] width 0 height 5
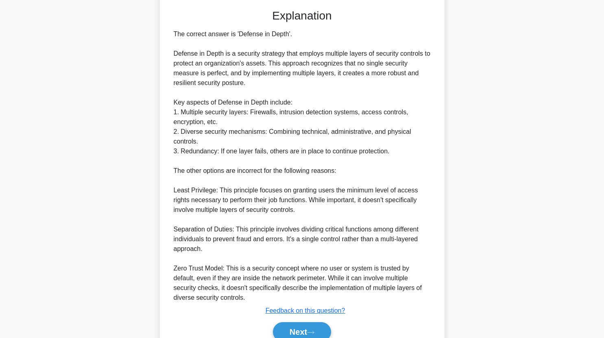
scroll to position [242, 0]
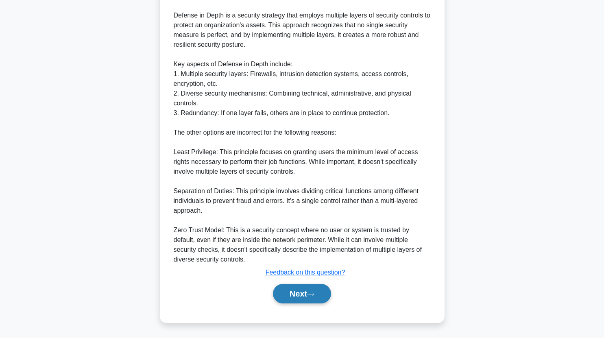
click at [310, 295] on button "Next" at bounding box center [302, 294] width 58 height 20
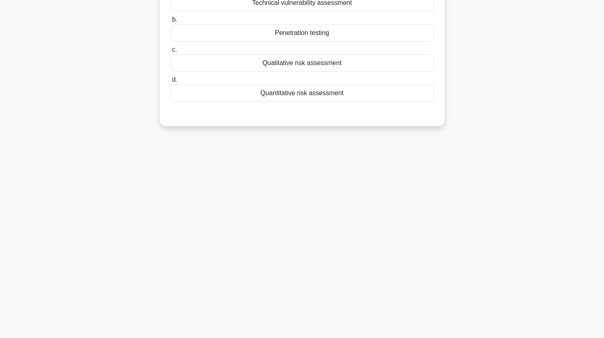
scroll to position [0, 0]
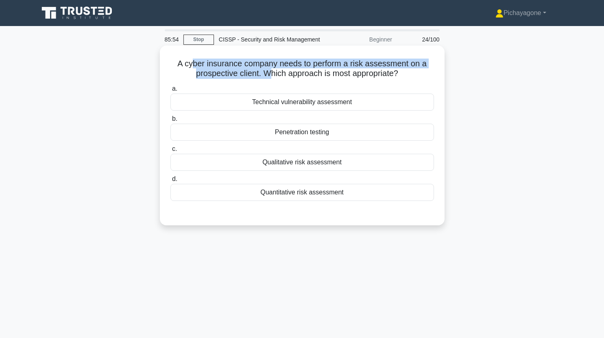
drag, startPoint x: 191, startPoint y: 66, endPoint x: 273, endPoint y: 74, distance: 82.2
click at [273, 74] on h5 "A cyber insurance company needs to perform a risk assessment on a prospective c…" at bounding box center [302, 69] width 265 height 20
click at [301, 61] on h5 "A cyber insurance company needs to perform a risk assessment on a prospective c…" at bounding box center [302, 69] width 265 height 20
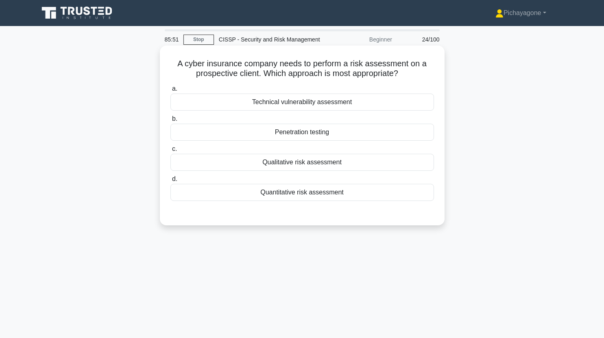
click at [315, 103] on div "Technical vulnerability assessment" at bounding box center [303, 102] width 264 height 17
click at [171, 92] on input "a. Technical vulnerability assessment" at bounding box center [171, 88] width 0 height 5
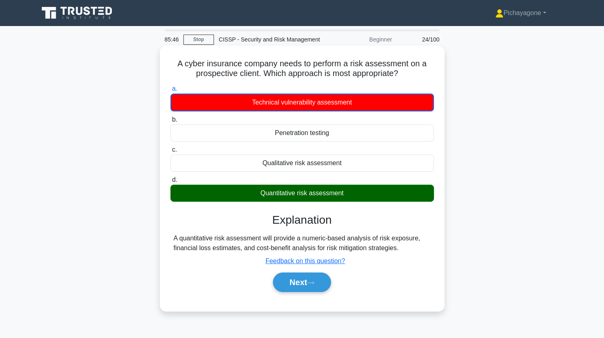
click at [386, 178] on label "d. Quantitative risk assessment" at bounding box center [303, 188] width 264 height 27
click at [171, 178] on input "d. Quantitative risk assessment" at bounding box center [171, 179] width 0 height 5
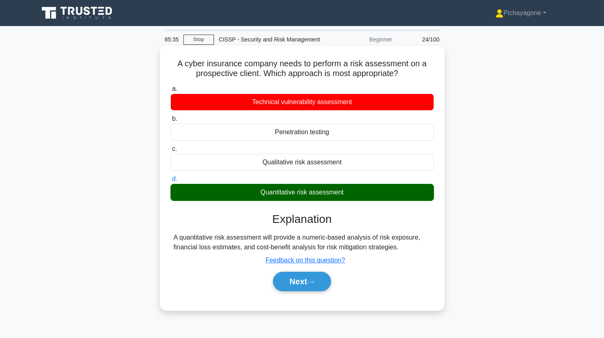
click at [243, 197] on div "Quantitative risk assessment" at bounding box center [303, 192] width 264 height 17
click at [171, 182] on input "d. Quantitative risk assessment" at bounding box center [171, 179] width 0 height 5
click at [216, 75] on h5 "A cyber insurance company needs to perform a risk assessment on a prospective c…" at bounding box center [302, 69] width 265 height 20
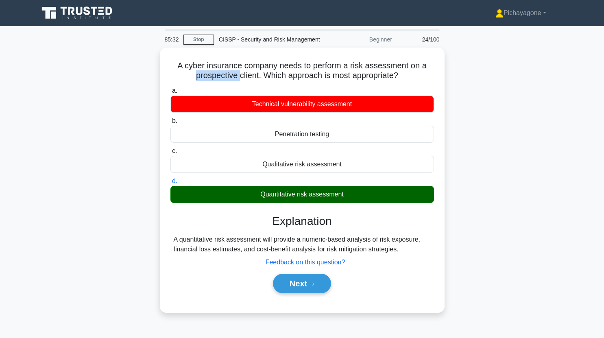
click at [211, 79] on div at bounding box center [211, 79] width 0 height 0
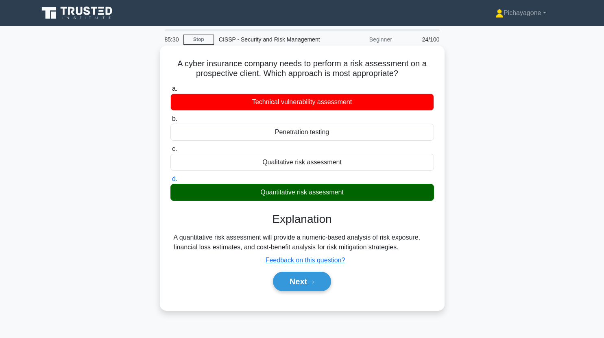
click at [269, 80] on div "A cyber insurance company needs to perform a risk assessment on a prospective c…" at bounding box center [302, 178] width 278 height 258
click at [301, 275] on button "Next" at bounding box center [302, 282] width 58 height 20
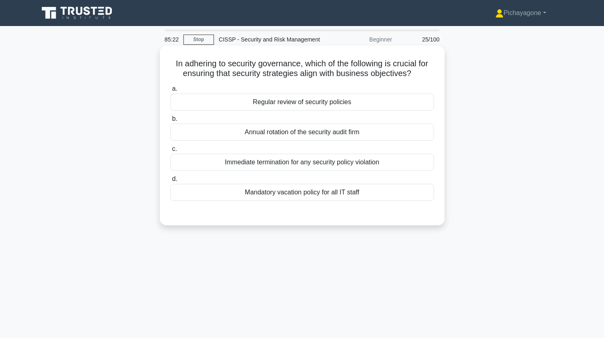
click at [197, 68] on h5 "In adhering to security governance, which of the following is crucial for ensur…" at bounding box center [302, 69] width 265 height 20
click at [303, 77] on h5 "In adhering to security governance, which of the following is crucial for ensur…" at bounding box center [302, 69] width 265 height 20
drag, startPoint x: 334, startPoint y: 72, endPoint x: 417, endPoint y: 76, distance: 83.5
click at [417, 76] on h5 "In adhering to security governance, which of the following is crucial for ensur…" at bounding box center [302, 69] width 265 height 20
click at [332, 74] on h5 "In adhering to security governance, which of the following is crucial for ensur…" at bounding box center [302, 69] width 265 height 20
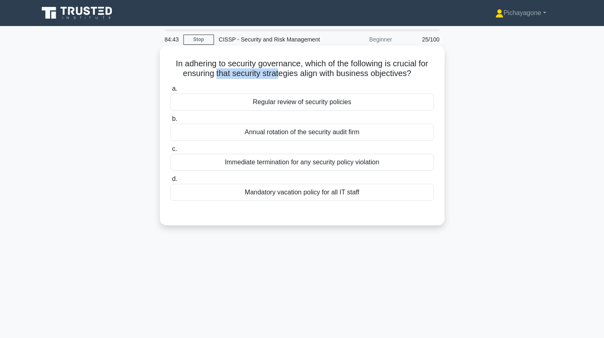
drag, startPoint x: 213, startPoint y: 73, endPoint x: 280, endPoint y: 77, distance: 66.9
click at [280, 77] on h5 "In adhering to security governance, which of the following is crucial for ensur…" at bounding box center [302, 69] width 265 height 20
click at [325, 77] on h5 "In adhering to security governance, which of the following is crucial for ensur…" at bounding box center [302, 69] width 265 height 20
click at [293, 102] on div "Regular review of security policies" at bounding box center [303, 102] width 264 height 17
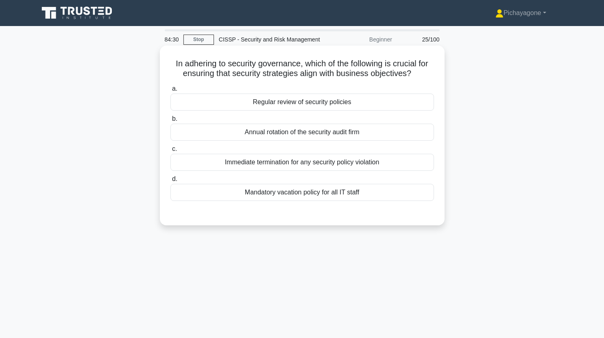
click at [171, 92] on input "a. Regular review of security policies" at bounding box center [171, 88] width 0 height 5
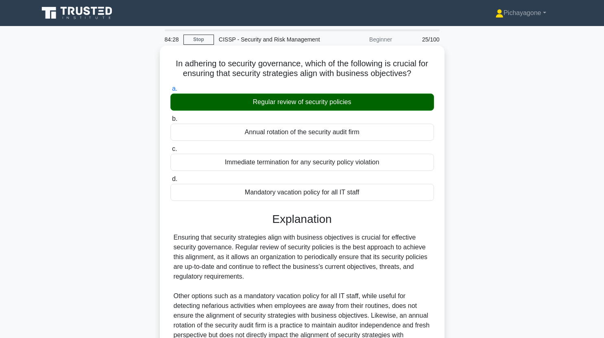
scroll to position [115, 0]
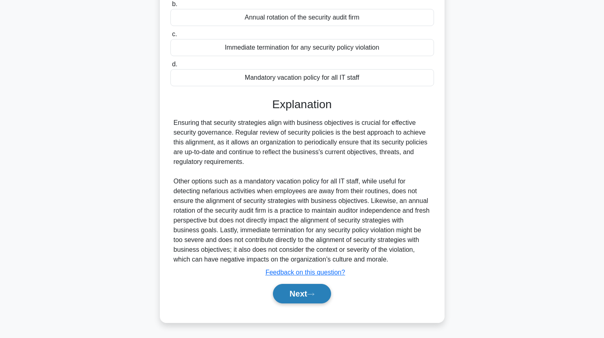
click at [316, 298] on button "Next" at bounding box center [302, 294] width 58 height 20
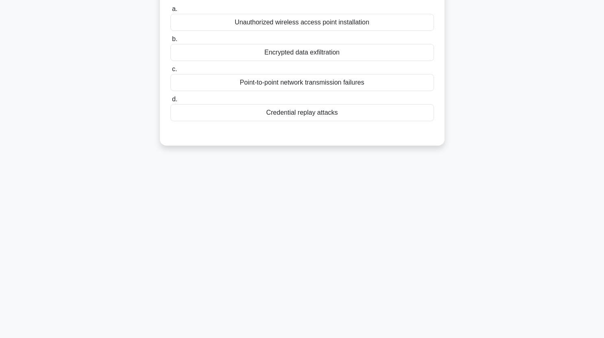
scroll to position [0, 0]
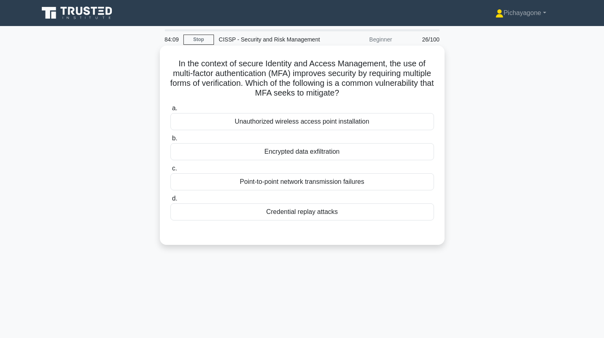
click at [335, 118] on div "Unauthorized wireless access point installation" at bounding box center [303, 121] width 264 height 17
click at [171, 111] on input "a. Unauthorized wireless access point installation" at bounding box center [171, 108] width 0 height 5
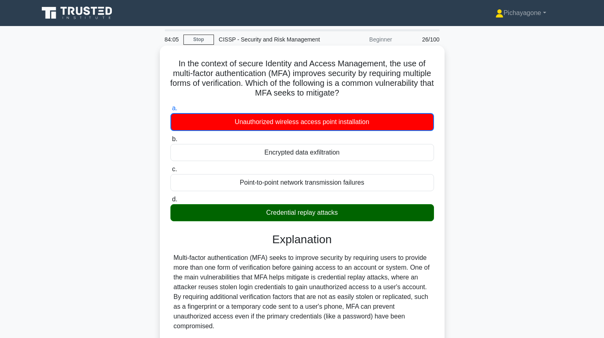
scroll to position [5, 0]
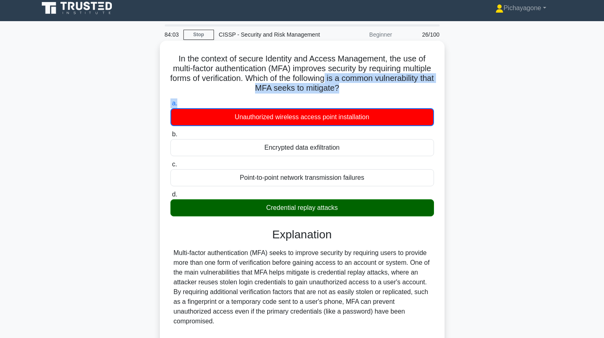
drag, startPoint x: 376, startPoint y: 76, endPoint x: 405, endPoint y: 97, distance: 35.5
click at [405, 97] on div "In the context of secure Identity and Access Management, the use of multi-facto…" at bounding box center [302, 295] width 278 height 503
click at [336, 87] on h5 "In the context of secure Identity and Access Management, the use of multi-facto…" at bounding box center [302, 74] width 265 height 40
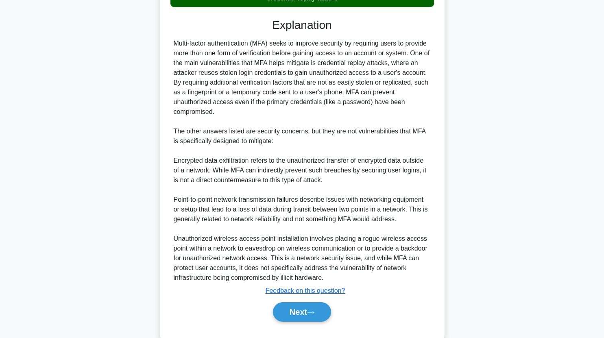
scroll to position [233, 0]
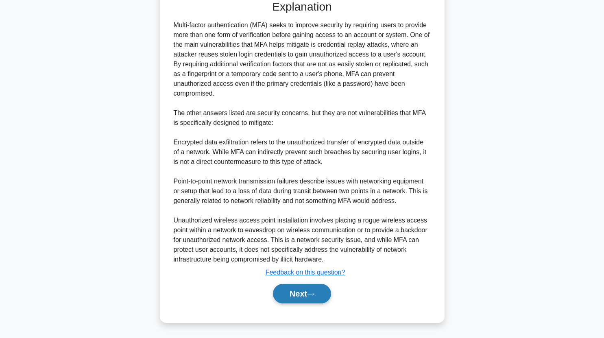
click at [315, 288] on button "Next" at bounding box center [302, 294] width 58 height 20
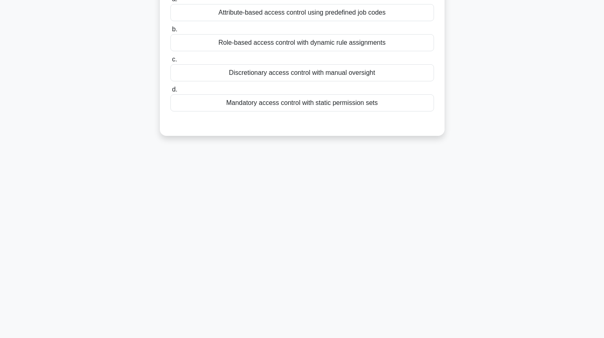
scroll to position [0, 0]
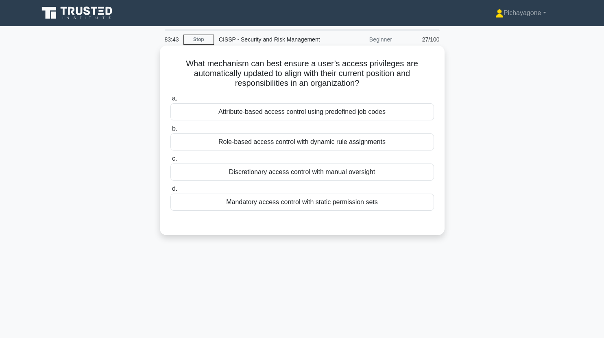
click at [386, 140] on div "Role-based access control with dynamic rule assignments" at bounding box center [303, 141] width 264 height 17
click at [171, 131] on input "b. Role-based access control with dynamic rule assignments" at bounding box center [171, 128] width 0 height 5
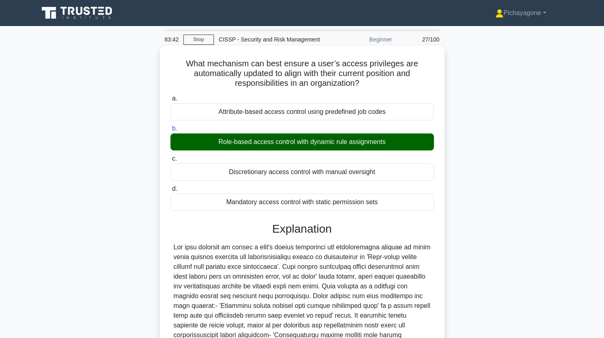
scroll to position [144, 0]
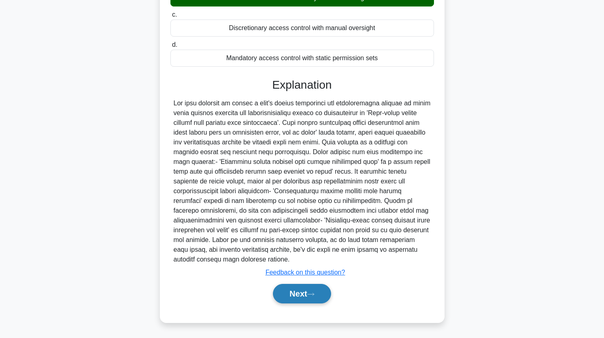
click at [311, 294] on icon at bounding box center [311, 294] width 7 height 2
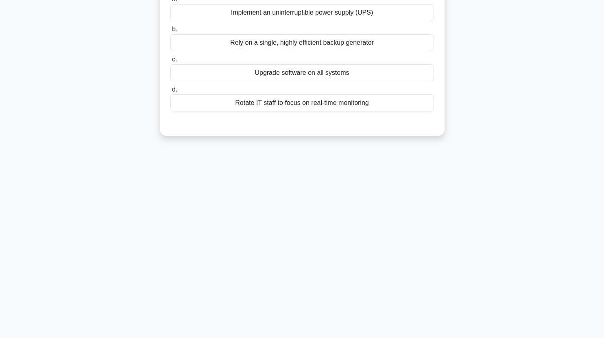
scroll to position [0, 0]
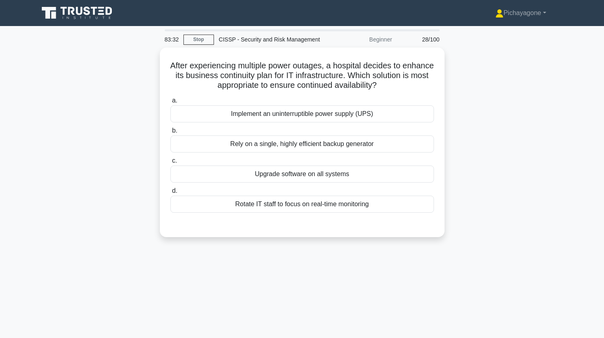
click at [451, 118] on div "After experiencing multiple power outages, a hospital decides to enhance its bu…" at bounding box center [302, 147] width 537 height 199
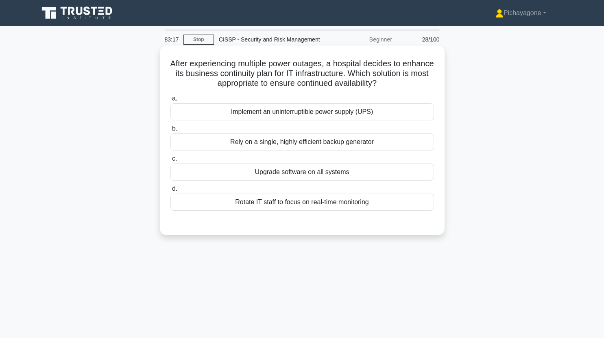
click at [404, 110] on div "Implement an uninterruptible power supply (UPS)" at bounding box center [303, 111] width 264 height 17
click at [171, 101] on input "a. Implement an uninterruptible power supply (UPS)" at bounding box center [171, 98] width 0 height 5
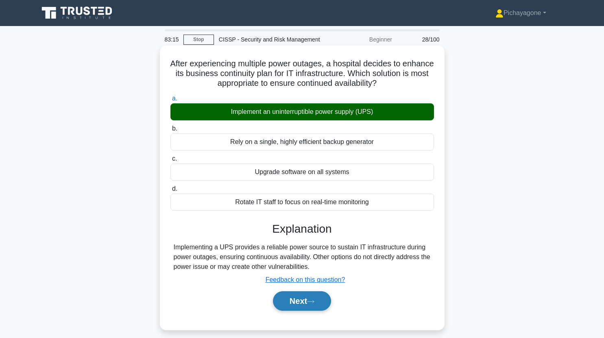
click at [319, 303] on button "Next" at bounding box center [302, 301] width 58 height 20
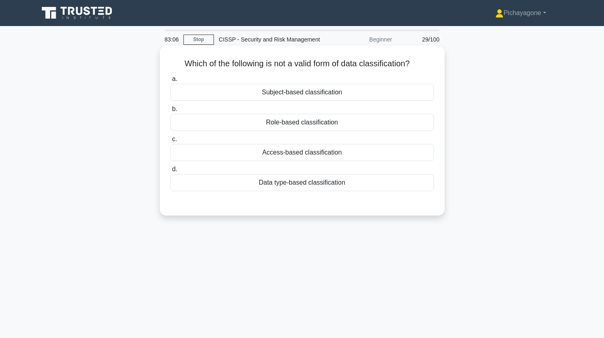
drag, startPoint x: 346, startPoint y: 63, endPoint x: 416, endPoint y: 67, distance: 69.7
click at [416, 67] on h5 "Which of the following is not a valid form of data classification? .spinner_0XT…" at bounding box center [302, 64] width 265 height 11
click at [328, 67] on h5 "Which of the following is not a valid form of data classification? .spinner_0XT…" at bounding box center [302, 64] width 265 height 11
click at [318, 119] on div "Role-based classification" at bounding box center [303, 122] width 264 height 17
click at [171, 112] on input "b. Role-based classification" at bounding box center [171, 109] width 0 height 5
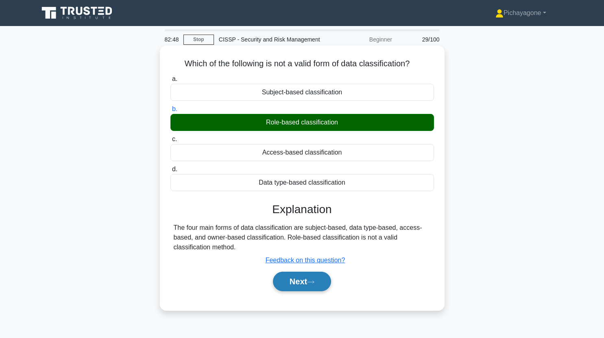
click at [323, 289] on button "Next" at bounding box center [302, 282] width 58 height 20
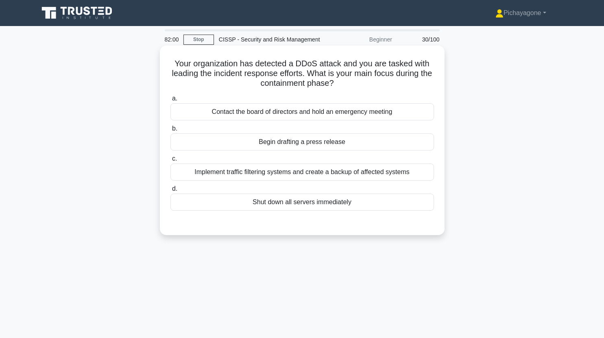
click at [299, 81] on h5 "Your organization has detected a DDoS attack and you are tasked with leading th…" at bounding box center [302, 74] width 265 height 30
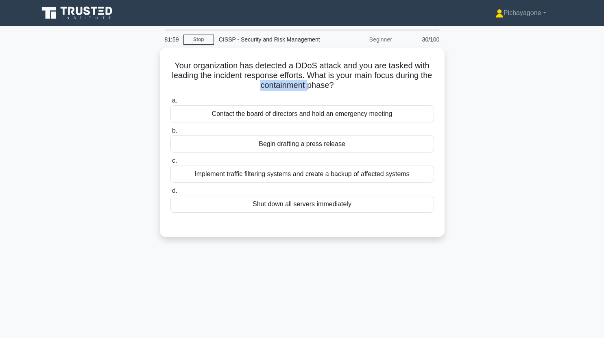
click at [293, 66] on div at bounding box center [293, 66] width 0 height 0
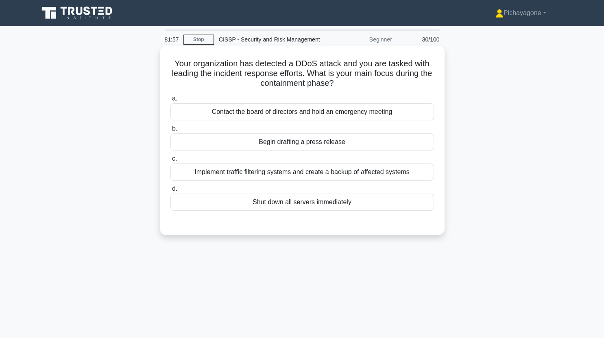
click at [366, 87] on h5 "Your organization has detected a DDoS attack and you are tasked with leading th…" at bounding box center [302, 74] width 265 height 30
click at [393, 173] on div "Implement traffic filtering systems and create a backup of affected systems" at bounding box center [303, 172] width 264 height 17
click at [171, 162] on input "c. Implement traffic filtering systems and create a backup of affected systems" at bounding box center [171, 158] width 0 height 5
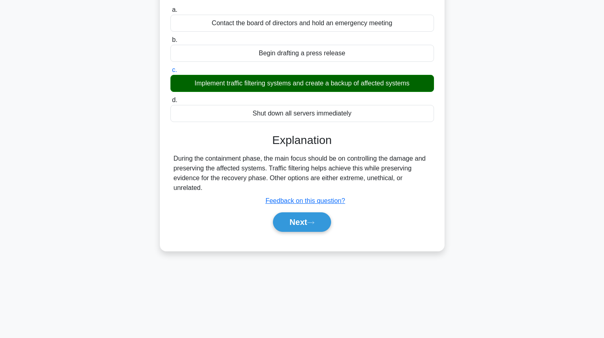
scroll to position [93, 0]
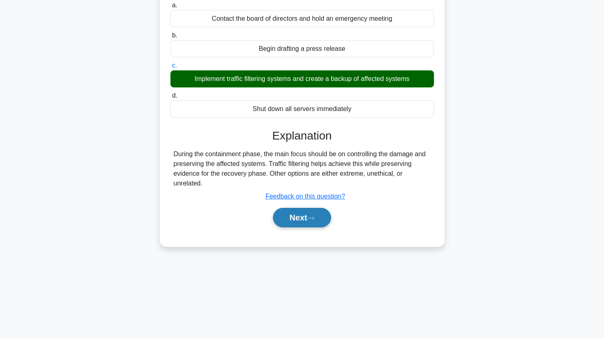
click at [306, 225] on button "Next" at bounding box center [302, 218] width 58 height 20
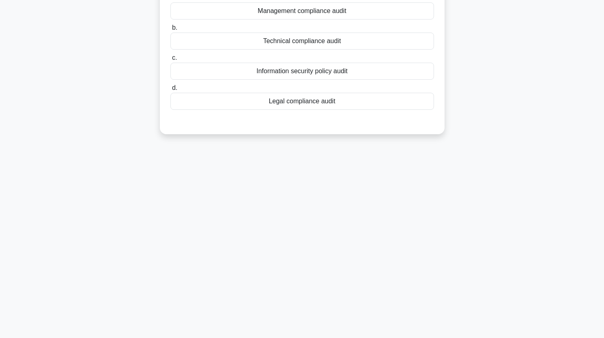
scroll to position [0, 0]
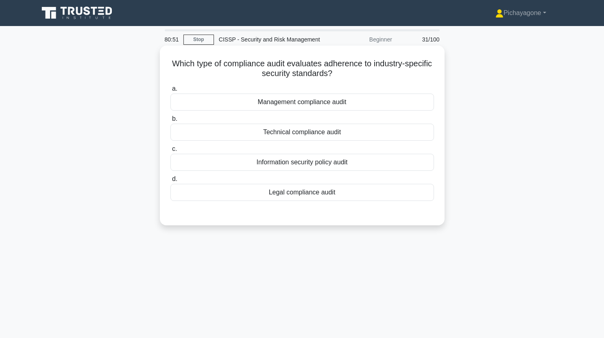
click at [364, 104] on div "Management compliance audit" at bounding box center [303, 102] width 264 height 17
click at [171, 92] on input "a. Management compliance audit" at bounding box center [171, 88] width 0 height 5
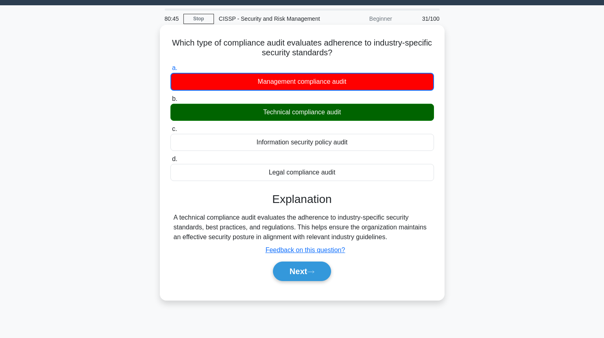
scroll to position [20, 0]
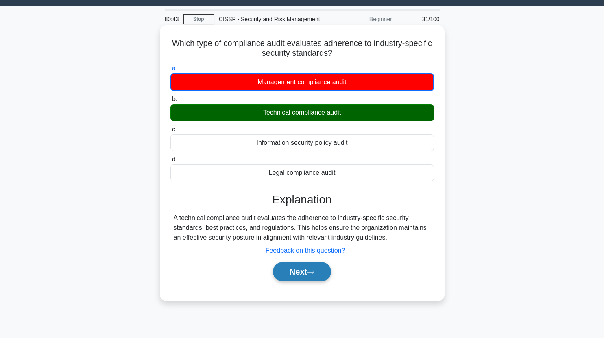
click at [305, 274] on button "Next" at bounding box center [302, 272] width 58 height 20
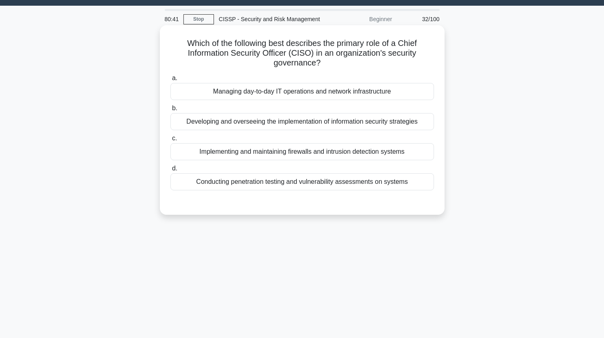
scroll to position [0, 0]
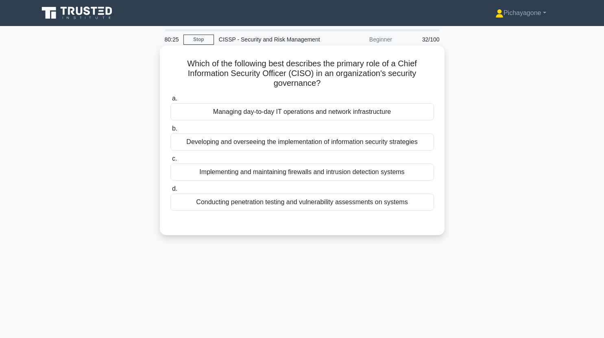
drag, startPoint x: 399, startPoint y: 66, endPoint x: 424, endPoint y: 83, distance: 30.0
click at [424, 83] on h5 "Which of the following best describes the primary role of a Chief Information S…" at bounding box center [302, 74] width 265 height 30
click at [340, 72] on h5 "Which of the following best describes the primary role of a Chief Information S…" at bounding box center [302, 74] width 265 height 30
click at [383, 144] on div "Developing and overseeing the implementation of information security strategies" at bounding box center [303, 141] width 264 height 17
click at [171, 131] on input "b. Developing and overseeing the implementation of information security strateg…" at bounding box center [171, 128] width 0 height 5
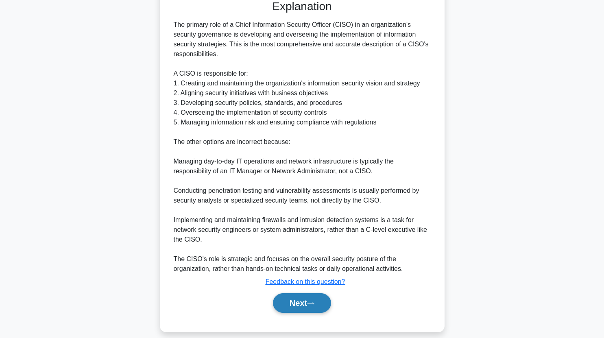
scroll to position [223, 0]
click at [305, 308] on button "Next" at bounding box center [302, 303] width 58 height 20
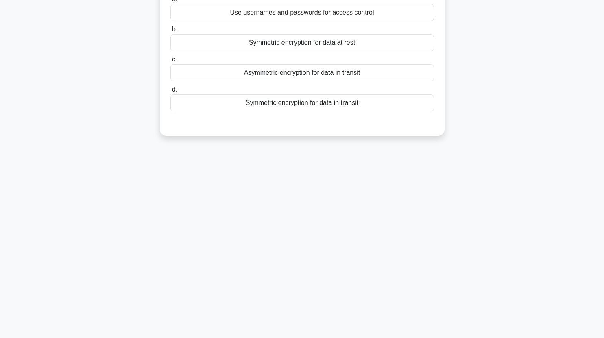
scroll to position [0, 0]
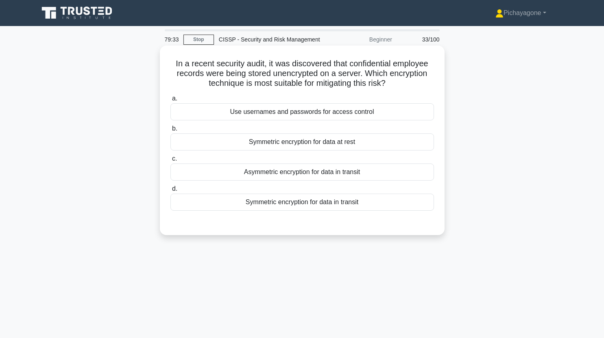
click at [317, 146] on div "Symmetric encryption for data at rest" at bounding box center [303, 141] width 264 height 17
click at [171, 131] on input "b. Symmetric encryption for data at rest" at bounding box center [171, 128] width 0 height 5
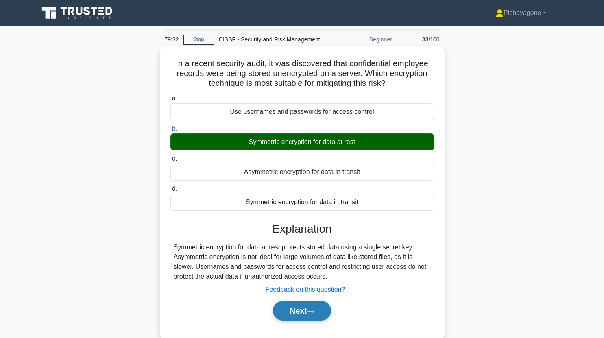
click at [314, 313] on icon at bounding box center [310, 311] width 7 height 4
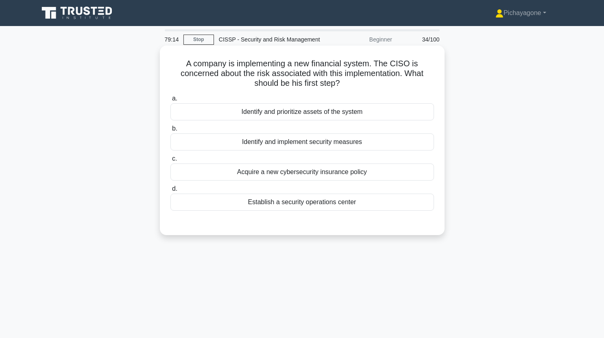
click at [359, 112] on div "Identify and prioritize assets of the system" at bounding box center [303, 111] width 264 height 17
click at [171, 101] on input "a. Identify and prioritize assets of the system" at bounding box center [171, 98] width 0 height 5
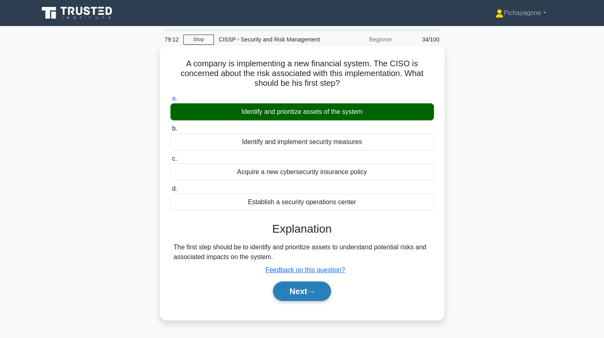
click at [326, 292] on button "Next" at bounding box center [302, 292] width 58 height 20
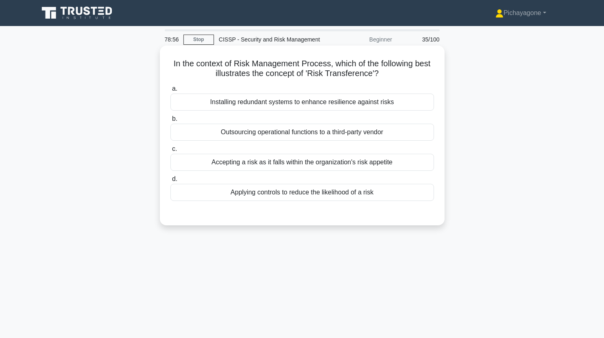
click at [285, 131] on div "Outsourcing operational functions to a third-party vendor" at bounding box center [303, 132] width 264 height 17
click at [171, 122] on input "b. Outsourcing operational functions to a third-party vendor" at bounding box center [171, 118] width 0 height 5
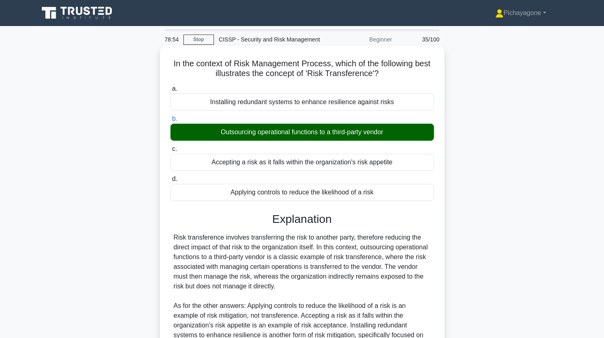
scroll to position [105, 0]
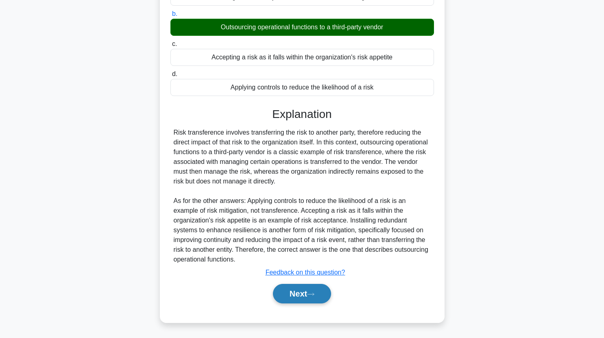
click at [319, 292] on button "Next" at bounding box center [302, 294] width 58 height 20
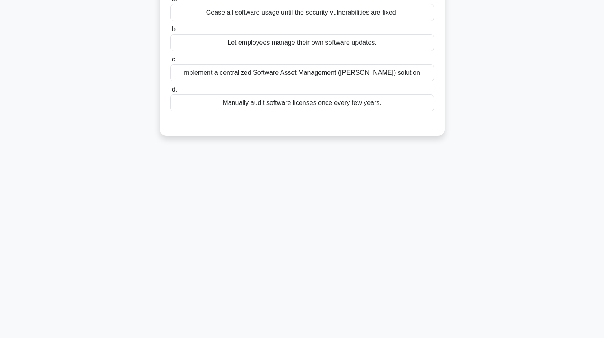
scroll to position [0, 0]
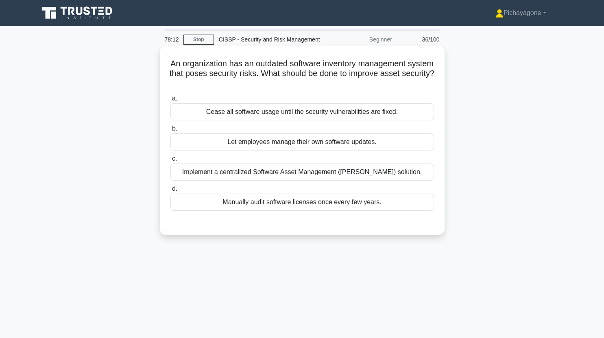
click at [336, 168] on div "Implement a centralized Software Asset Management (SAM) solution." at bounding box center [303, 172] width 264 height 17
click at [171, 162] on input "c. Implement a centralized Software Asset Management (SAM) solution." at bounding box center [171, 158] width 0 height 5
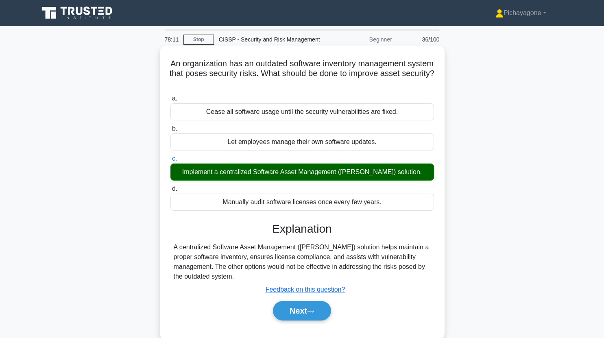
scroll to position [94, 0]
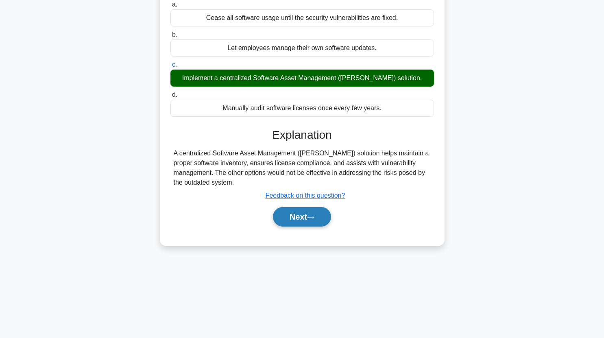
click at [292, 213] on button "Next" at bounding box center [302, 217] width 58 height 20
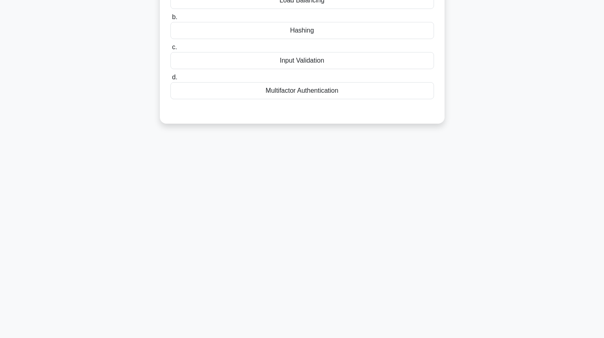
scroll to position [0, 0]
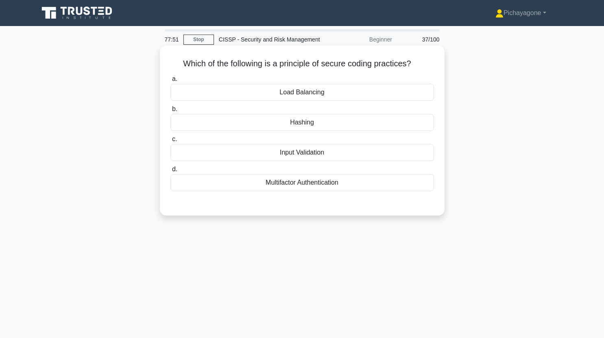
click at [383, 148] on div "Input Validation" at bounding box center [303, 152] width 264 height 17
click at [171, 142] on input "c. Input Validation" at bounding box center [171, 139] width 0 height 5
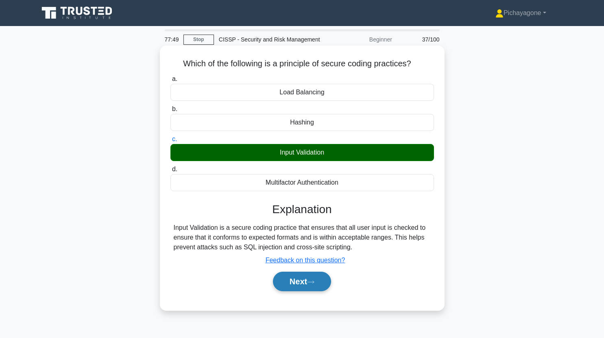
click at [315, 281] on icon at bounding box center [310, 282] width 7 height 4
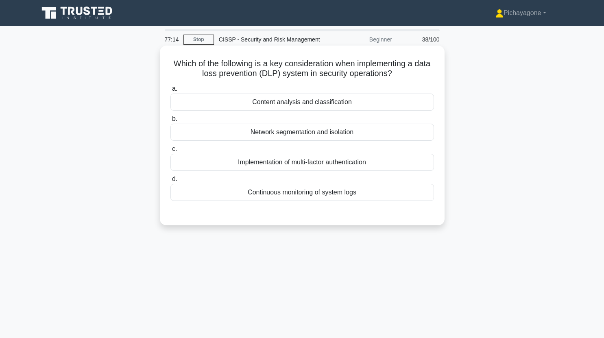
click at [275, 99] on div "Content analysis and classification" at bounding box center [303, 102] width 264 height 17
click at [171, 92] on input "a. Content analysis and classification" at bounding box center [171, 88] width 0 height 5
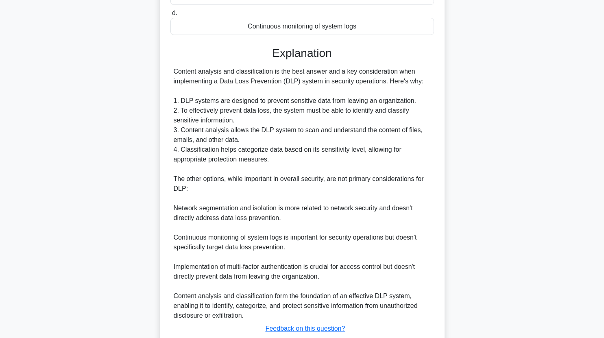
scroll to position [192, 0]
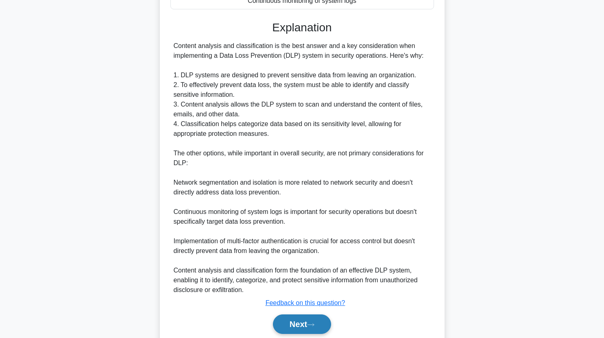
click at [323, 317] on button "Next" at bounding box center [302, 325] width 58 height 20
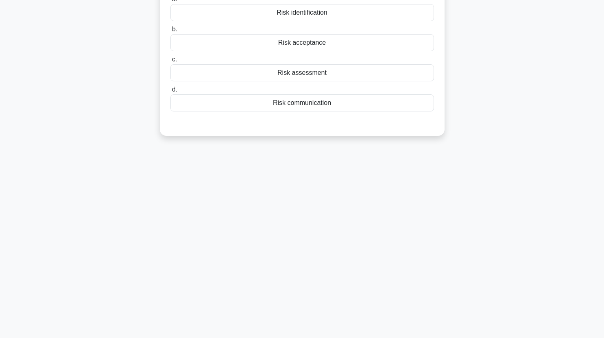
scroll to position [0, 0]
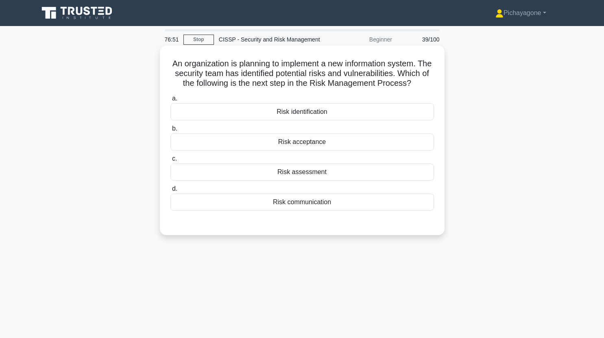
click at [308, 181] on div "Risk assessment" at bounding box center [303, 172] width 264 height 17
click at [171, 162] on input "c. Risk assessment" at bounding box center [171, 158] width 0 height 5
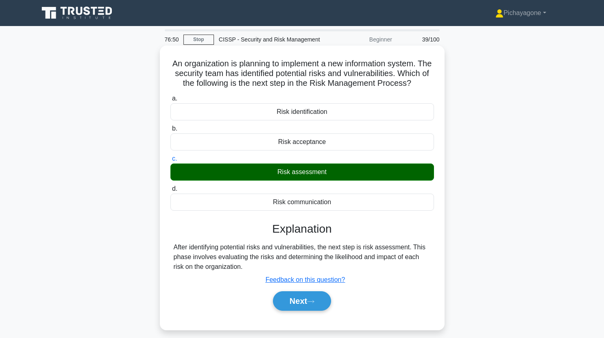
scroll to position [76, 0]
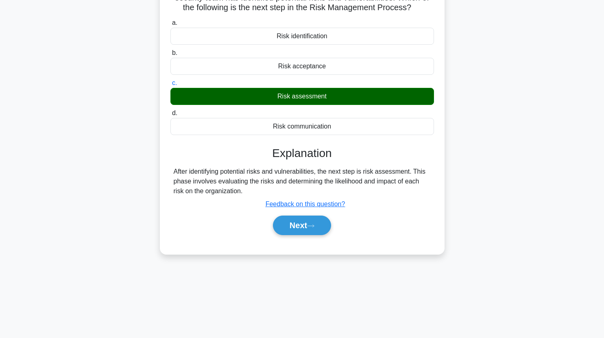
click at [353, 189] on div "After identifying potential risks and vulnerabilities, the next step is risk as…" at bounding box center [302, 181] width 257 height 29
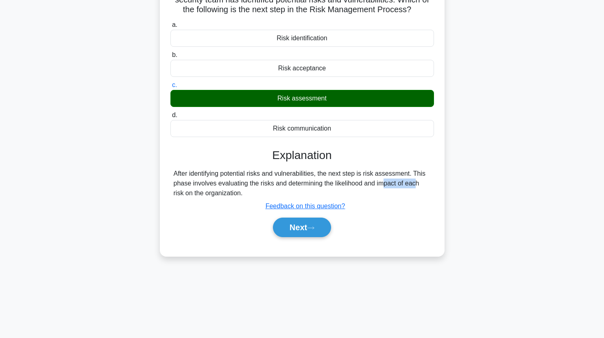
click at [348, 176] on div at bounding box center [348, 176] width 0 height 0
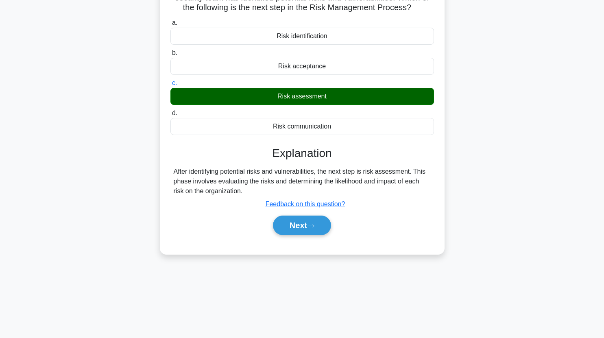
click at [390, 208] on div "Explanation After identifying potential risks and vulnerabilities, the next ste…" at bounding box center [303, 193] width 264 height 92
click at [303, 235] on button "Next" at bounding box center [302, 226] width 58 height 20
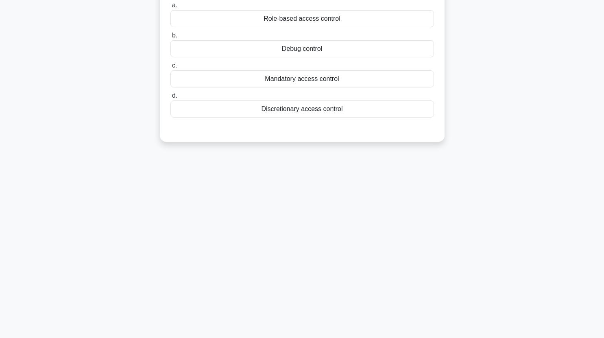
scroll to position [0, 0]
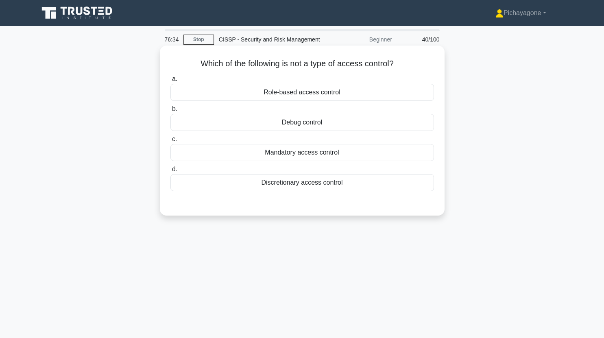
drag, startPoint x: 303, startPoint y: 236, endPoint x: 303, endPoint y: 197, distance: 39.5
click at [303, 197] on div "76:34 Stop CISSP - Security and Risk Management Beginner 40/100 Which of the fo…" at bounding box center [302, 232] width 537 height 407
click at [283, 119] on div "Debug control" at bounding box center [303, 122] width 264 height 17
click at [171, 112] on input "b. Debug control" at bounding box center [171, 109] width 0 height 5
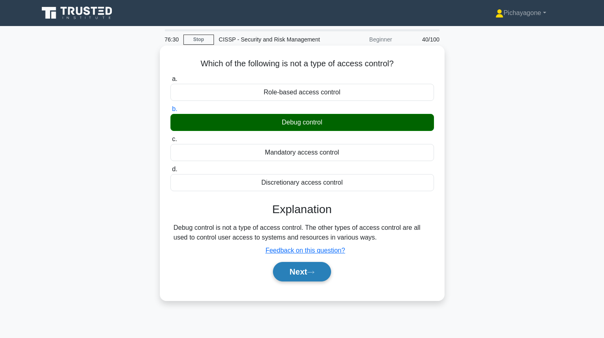
click at [303, 270] on button "Next" at bounding box center [302, 272] width 58 height 20
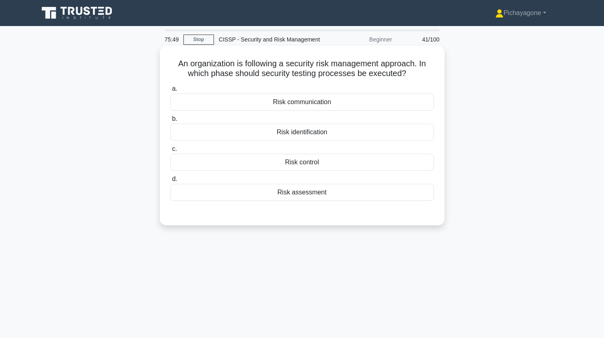
click at [378, 157] on div "Risk control" at bounding box center [303, 162] width 264 height 17
click at [171, 152] on input "c. Risk control" at bounding box center [171, 149] width 0 height 5
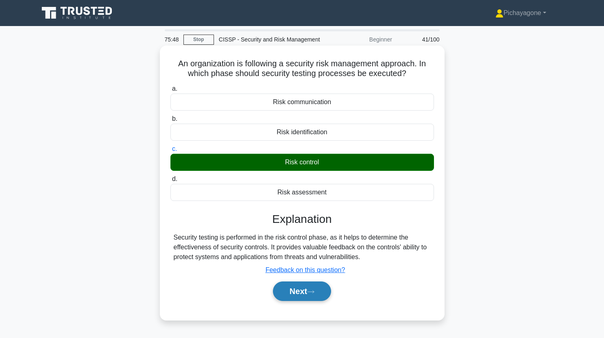
click at [315, 289] on button "Next" at bounding box center [302, 292] width 58 height 20
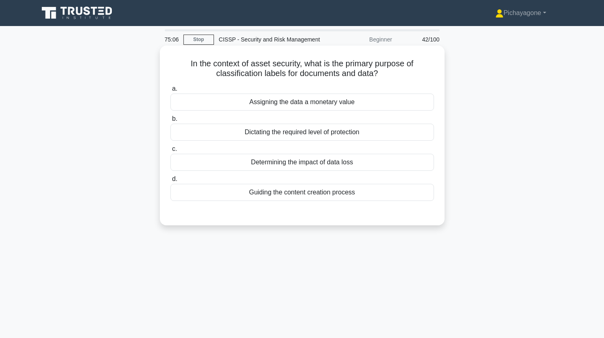
click at [356, 131] on div "Dictating the required level of protection" at bounding box center [303, 132] width 264 height 17
click at [171, 122] on input "b. Dictating the required level of protection" at bounding box center [171, 118] width 0 height 5
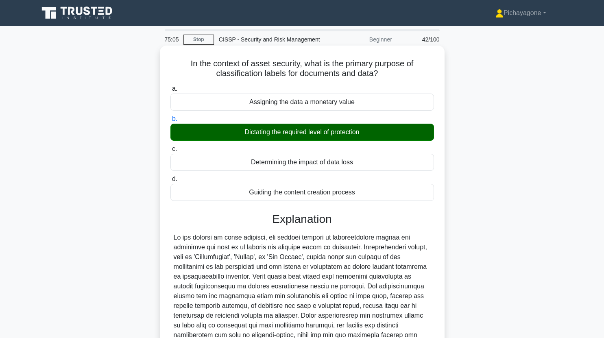
scroll to position [101, 0]
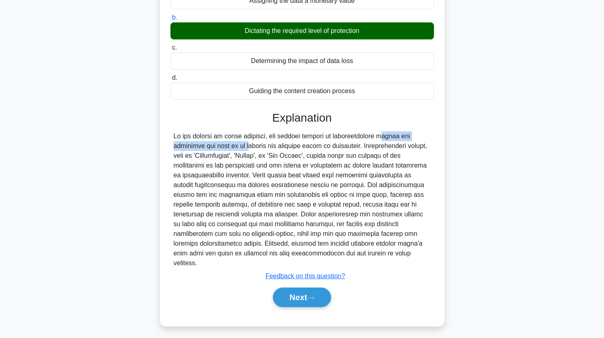
drag, startPoint x: 330, startPoint y: 137, endPoint x: 431, endPoint y: 132, distance: 100.2
click at [431, 132] on div at bounding box center [302, 199] width 257 height 137
copy div "classification labels for documents"
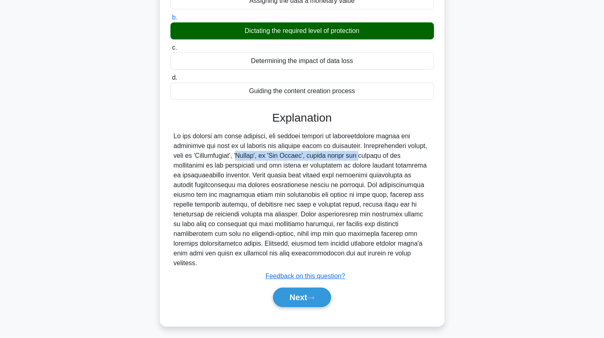
drag, startPoint x: 173, startPoint y: 158, endPoint x: 282, endPoint y: 157, distance: 109.1
click at [282, 157] on div at bounding box center [302, 199] width 257 height 137
copy div "'Confidential', 'Secret', or 'Top Secret',"
click at [282, 157] on div at bounding box center [302, 199] width 257 height 137
click at [301, 288] on button "Next" at bounding box center [302, 298] width 58 height 20
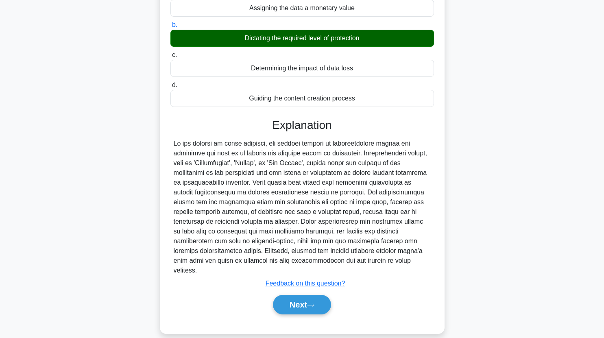
scroll to position [0, 0]
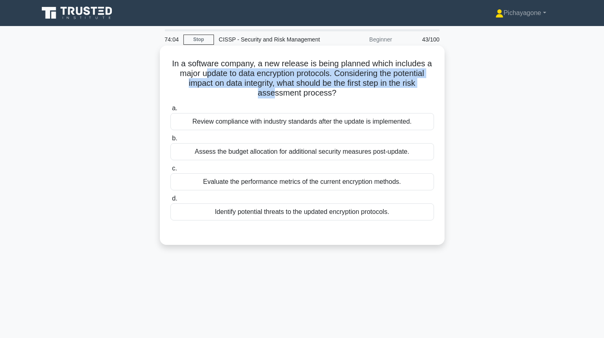
drag, startPoint x: 203, startPoint y: 78, endPoint x: 273, endPoint y: 89, distance: 70.9
click at [273, 89] on h5 "In a software company, a new release is being planned which includes a major up…" at bounding box center [302, 79] width 265 height 40
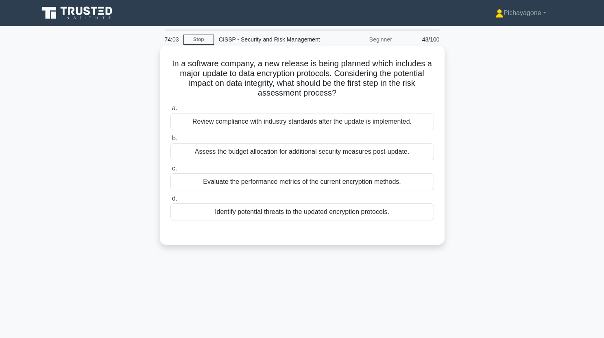
click at [347, 89] on h5 "In a software company, a new release is being planned which includes a major up…" at bounding box center [302, 79] width 265 height 40
drag, startPoint x: 237, startPoint y: 74, endPoint x: 329, endPoint y: 75, distance: 92.4
click at [329, 75] on h5 "In a software company, a new release is being planned which includes a major up…" at bounding box center [302, 79] width 265 height 40
click at [376, 65] on h5 "In a software company, a new release is being planned which includes a major up…" at bounding box center [302, 79] width 265 height 40
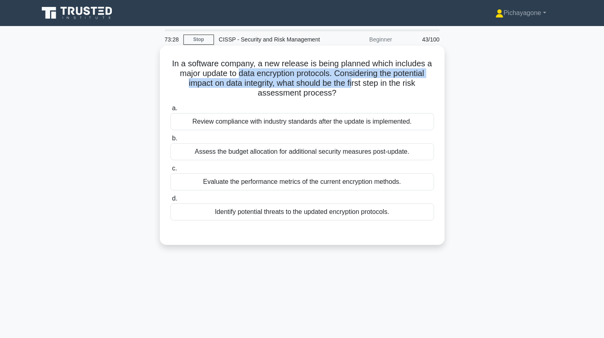
drag, startPoint x: 236, startPoint y: 74, endPoint x: 355, endPoint y: 85, distance: 120.1
click at [355, 85] on h5 "In a software company, a new release is being planned which includes a major up…" at bounding box center [302, 79] width 265 height 40
click at [339, 81] on h5 "In a software company, a new release is being planned which includes a major up…" at bounding box center [302, 79] width 265 height 40
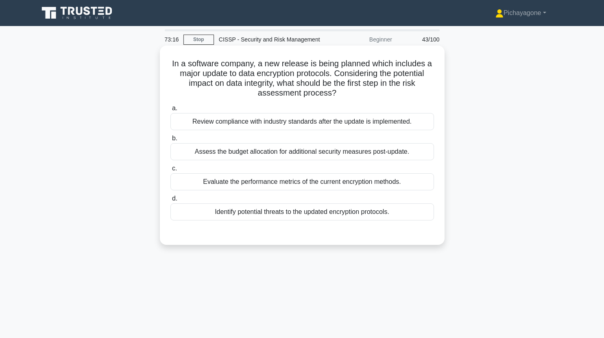
click at [241, 216] on div "Identify potential threats to the updated encryption protocols." at bounding box center [303, 211] width 264 height 17
click at [171, 201] on input "d. Identify potential threats to the updated encryption protocols." at bounding box center [171, 198] width 0 height 5
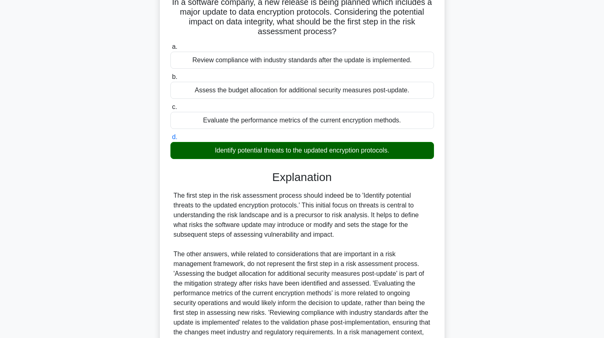
scroll to position [154, 0]
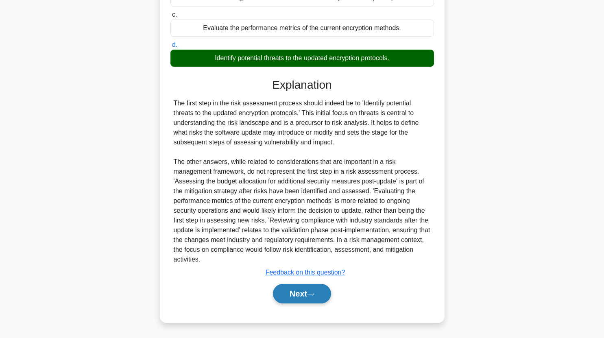
click at [312, 288] on button "Next" at bounding box center [302, 294] width 58 height 20
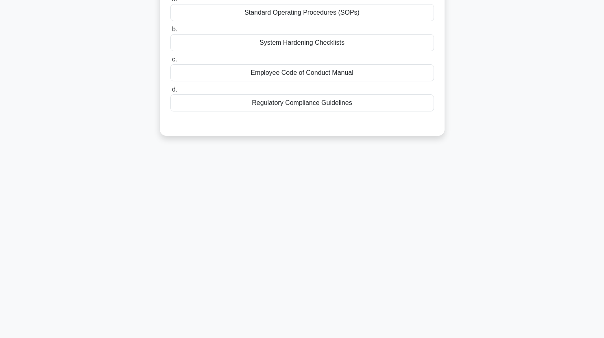
scroll to position [0, 0]
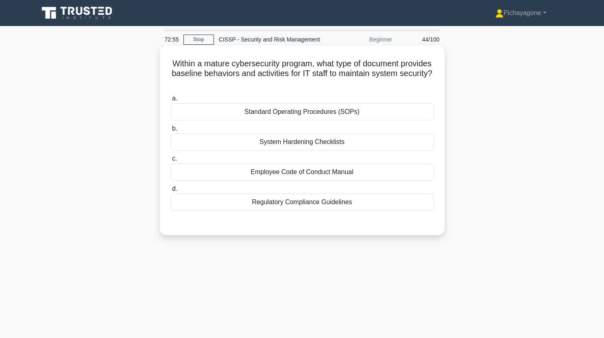
click at [378, 111] on div "Standard Operating Procedures (SOPs)" at bounding box center [303, 111] width 264 height 17
click at [171, 101] on input "a. Standard Operating Procedures (SOPs)" at bounding box center [171, 98] width 0 height 5
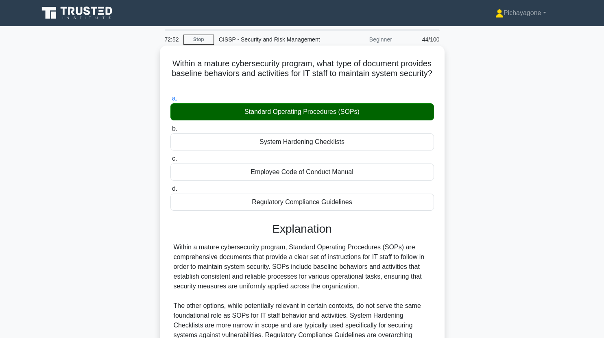
scroll to position [47, 0]
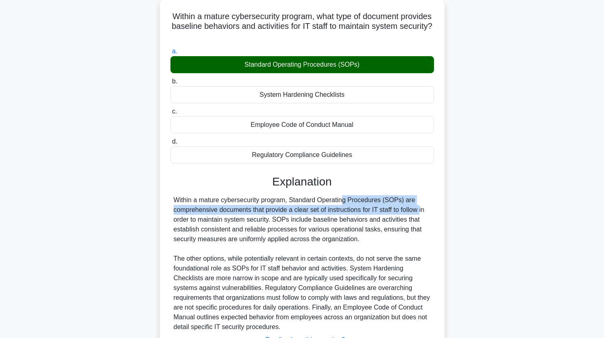
drag, startPoint x: 290, startPoint y: 199, endPoint x: 377, endPoint y: 210, distance: 88.2
click at [377, 210] on div "Within a mature cybersecurity program, Standard Operating Procedures (SOPs) are…" at bounding box center [302, 263] width 257 height 137
copy div "Standard Operating Procedures (SOPs) are comprehensive documents that provide a…"
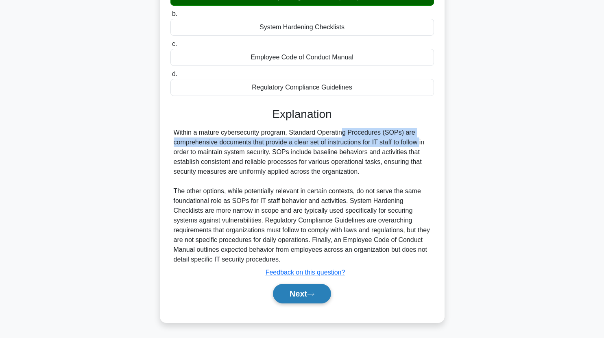
click at [284, 284] on button "Next" at bounding box center [302, 294] width 58 height 20
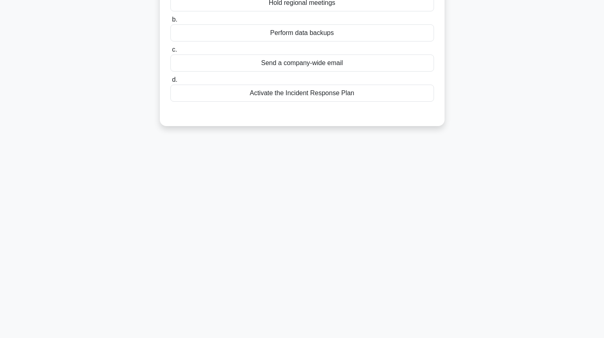
scroll to position [0, 0]
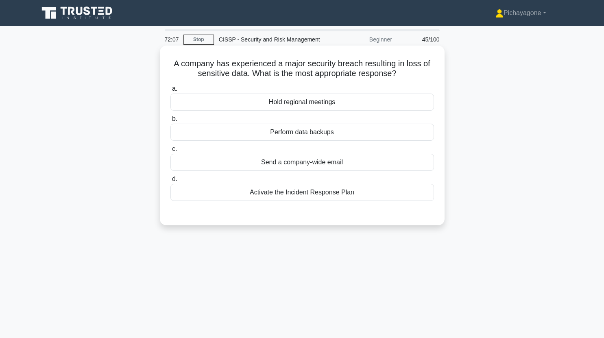
click at [356, 70] on h5 "A company has experienced a major security breach resulting in loss of sensitiv…" at bounding box center [302, 69] width 265 height 20
click at [413, 59] on h5 "A company has experienced a major security breach resulting in loss of sensitiv…" at bounding box center [302, 69] width 265 height 20
click at [372, 64] on h5 "A company has experienced a major security breach resulting in loss of sensitiv…" at bounding box center [302, 69] width 265 height 20
click at [340, 115] on label "b. Perform data backups" at bounding box center [303, 127] width 264 height 27
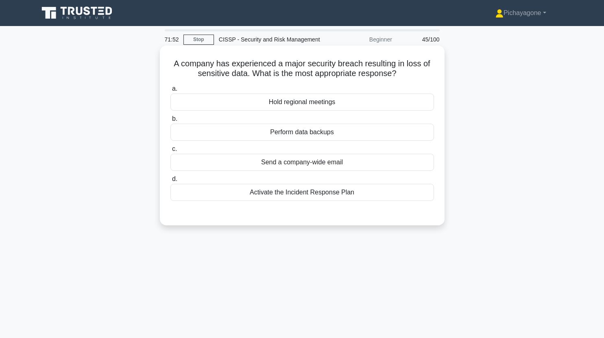
click at [171, 116] on input "b. Perform data backups" at bounding box center [171, 118] width 0 height 5
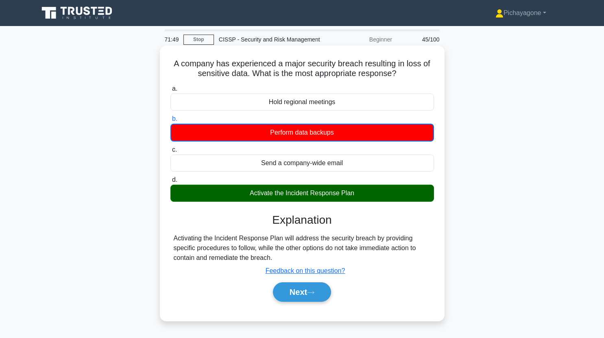
scroll to position [18, 0]
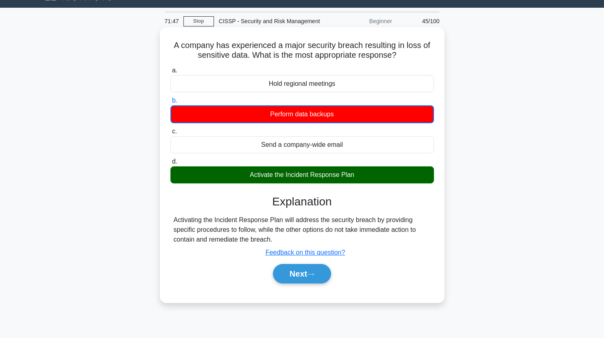
drag, startPoint x: 251, startPoint y: 175, endPoint x: 302, endPoint y: 181, distance: 51.7
click at [302, 181] on div "Activate the Incident Response Plan" at bounding box center [303, 174] width 264 height 17
click at [224, 227] on div "Activating the Incident Response Plan will address the security breach by provi…" at bounding box center [302, 229] width 257 height 29
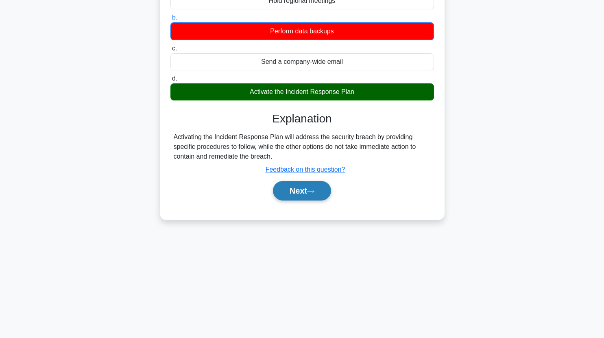
click at [292, 190] on button "Next" at bounding box center [302, 191] width 58 height 20
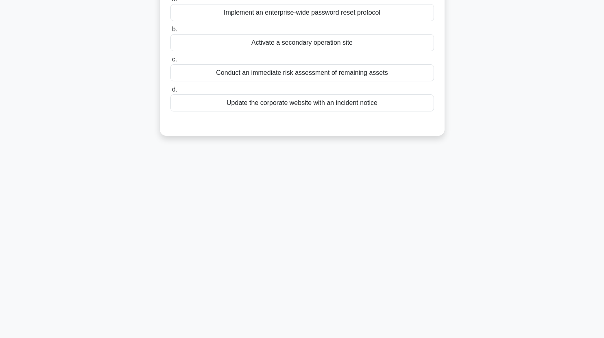
scroll to position [0, 0]
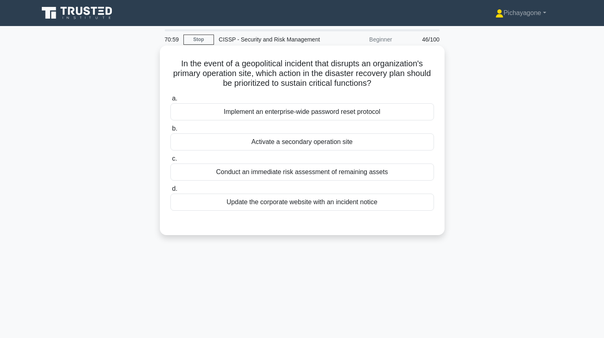
click at [313, 137] on div "Activate a secondary operation site" at bounding box center [303, 141] width 264 height 17
click at [171, 131] on input "b. Activate a secondary operation site" at bounding box center [171, 128] width 0 height 5
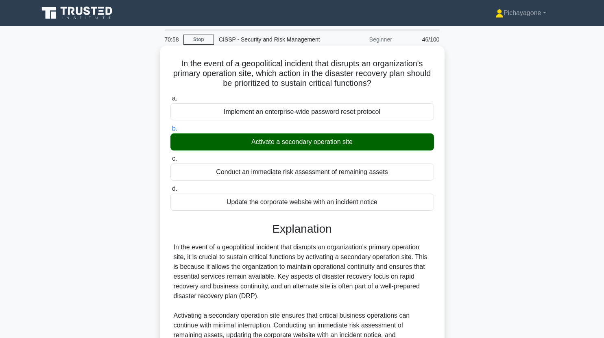
scroll to position [115, 0]
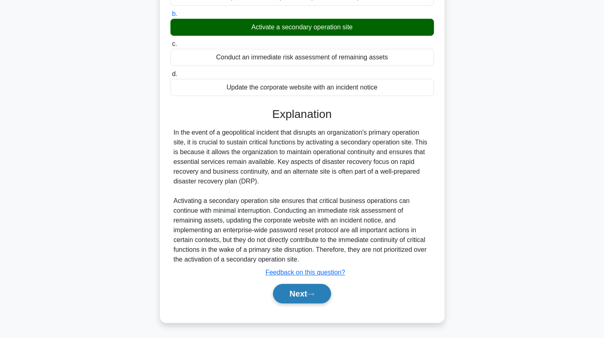
click at [284, 295] on button "Next" at bounding box center [302, 294] width 58 height 20
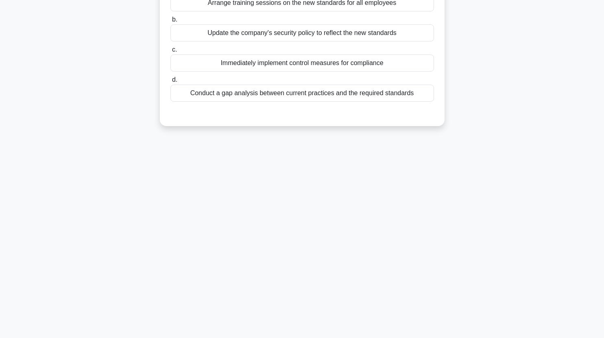
scroll to position [0, 0]
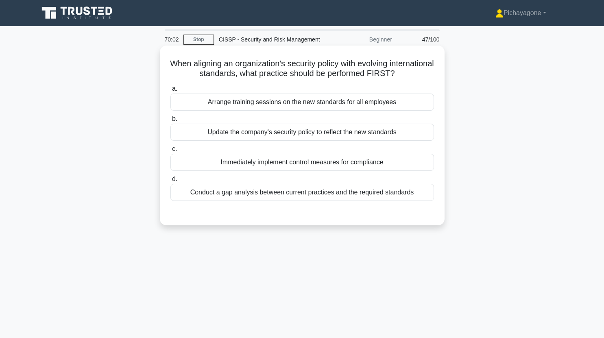
click at [389, 195] on div "Conduct a gap analysis between current practices and the required standards" at bounding box center [303, 192] width 264 height 17
click at [171, 182] on input "d. Conduct a gap analysis between current practices and the required standards" at bounding box center [171, 179] width 0 height 5
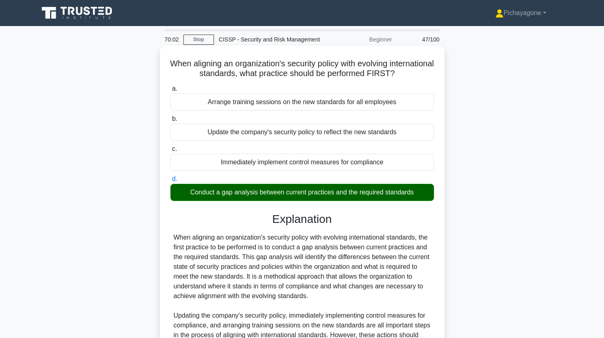
scroll to position [125, 0]
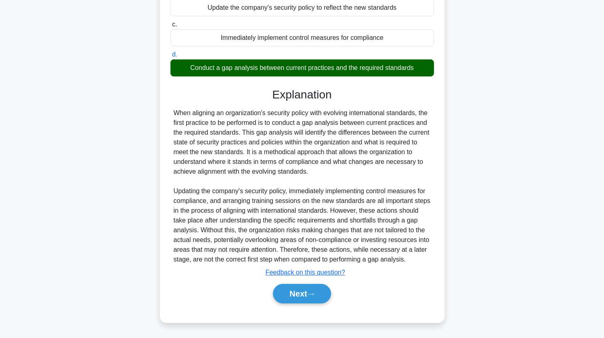
click at [315, 282] on div "Next" at bounding box center [303, 294] width 264 height 26
click at [313, 290] on button "Next" at bounding box center [302, 294] width 58 height 20
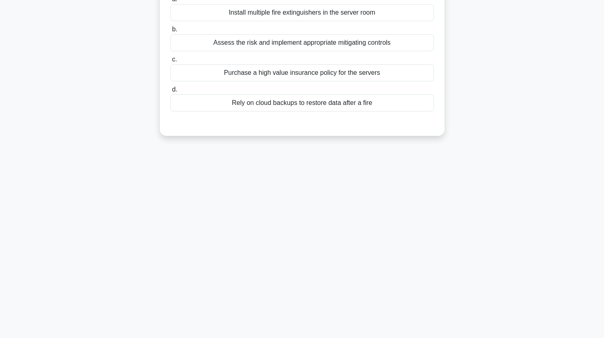
scroll to position [0, 0]
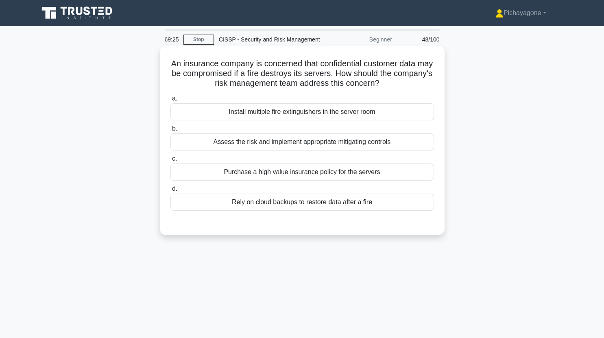
click at [394, 200] on div "Rely on cloud backups to restore data after a fire" at bounding box center [303, 202] width 264 height 17
click at [171, 192] on input "d. Rely on cloud backups to restore data after a fire" at bounding box center [171, 188] width 0 height 5
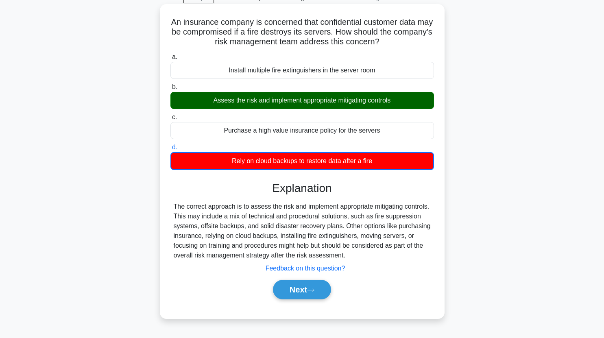
scroll to position [42, 0]
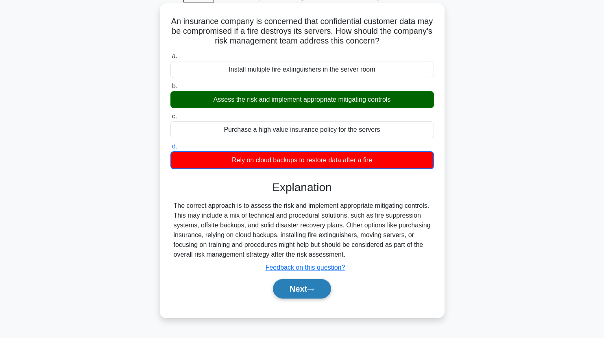
click at [319, 283] on button "Next" at bounding box center [302, 289] width 58 height 20
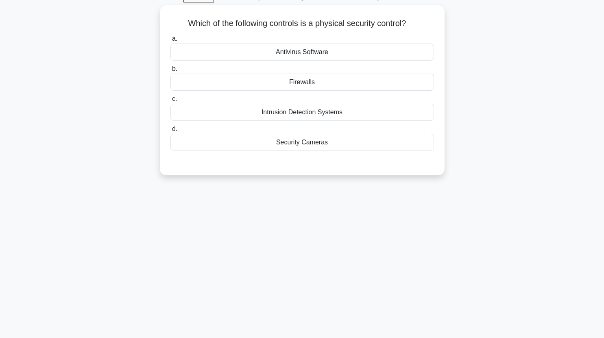
scroll to position [0, 0]
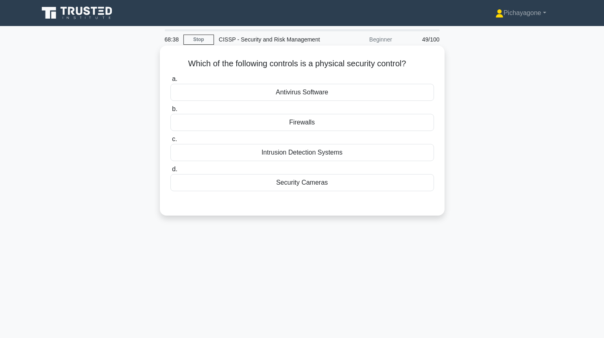
drag, startPoint x: 359, startPoint y: 185, endPoint x: 324, endPoint y: 189, distance: 35.6
click at [324, 189] on div "Security Cameras" at bounding box center [303, 182] width 264 height 17
click at [171, 172] on input "d. Security Cameras" at bounding box center [171, 169] width 0 height 5
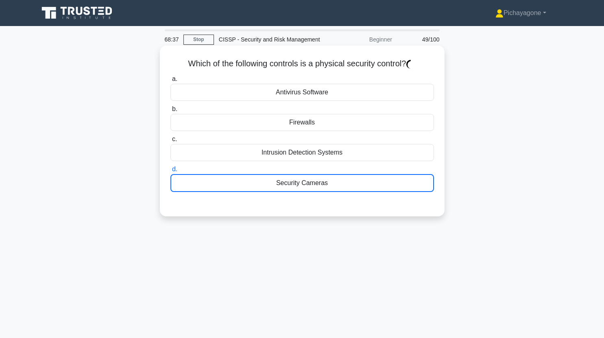
click at [324, 189] on div "Security Cameras" at bounding box center [303, 183] width 264 height 18
click at [171, 172] on input "d. Security Cameras" at bounding box center [171, 169] width 0 height 5
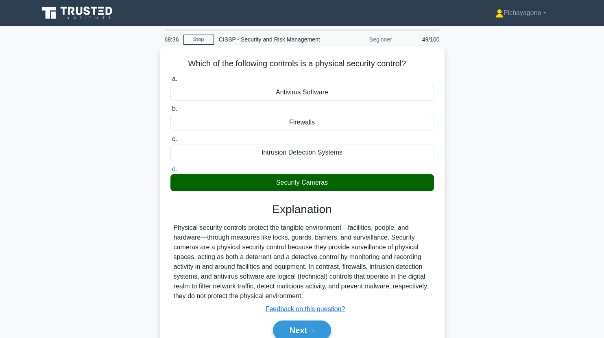
scroll to position [101, 0]
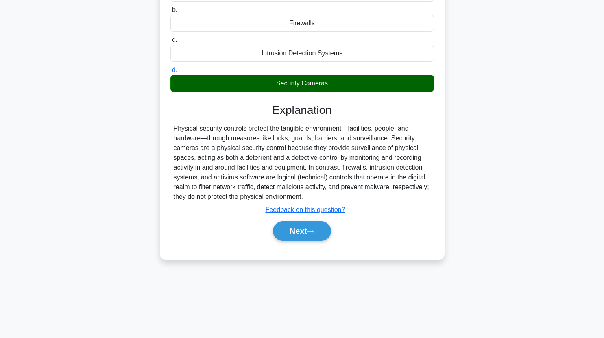
click at [347, 262] on div "Which of the following controls is a physical security control? .spinner_0XTQ{t…" at bounding box center [302, 108] width 537 height 324
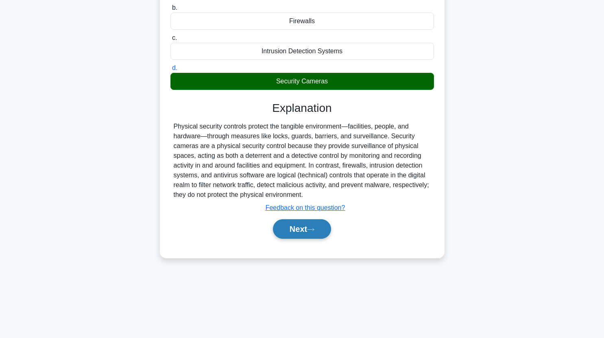
click at [319, 234] on button "Next" at bounding box center [302, 229] width 58 height 20
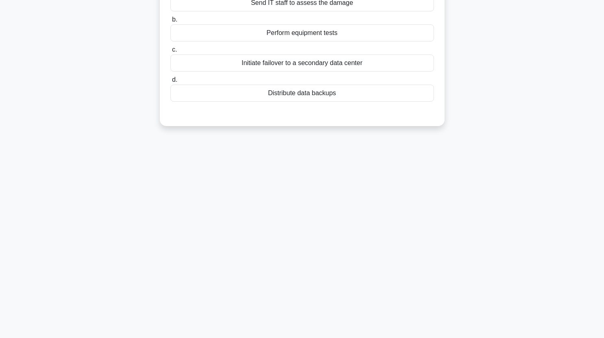
scroll to position [0, 0]
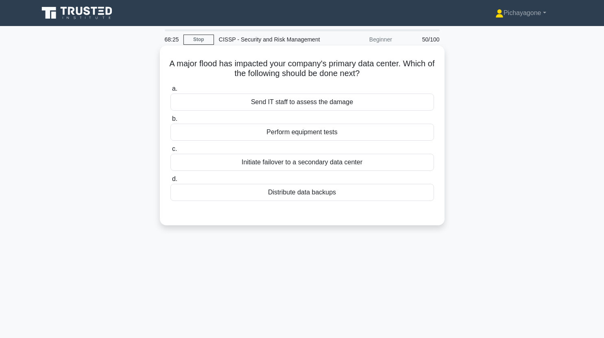
click at [331, 191] on div "Distribute data backups" at bounding box center [303, 192] width 264 height 17
click at [171, 182] on input "d. Distribute data backups" at bounding box center [171, 179] width 0 height 5
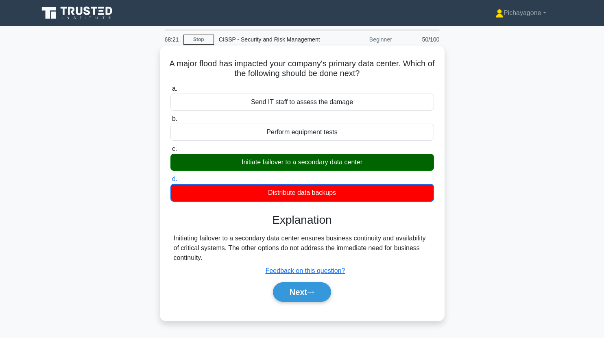
drag, startPoint x: 232, startPoint y: 162, endPoint x: 359, endPoint y: 187, distance: 129.7
click at [359, 187] on div "a. Send IT staff to assess the damage b. Perform equipment tests c. d." at bounding box center [302, 142] width 273 height 121
click at [331, 225] on h3 "Explanation" at bounding box center [302, 220] width 254 height 14
click at [304, 299] on button "Next" at bounding box center [302, 292] width 58 height 20
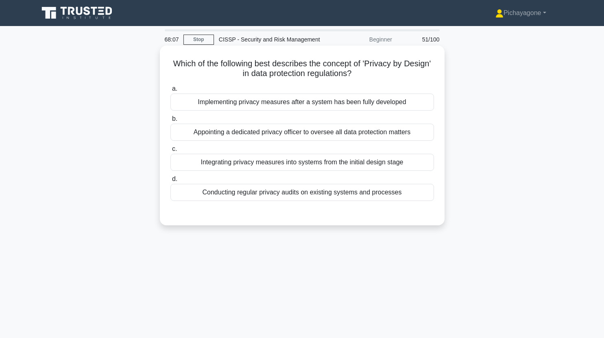
click at [315, 165] on div "Integrating privacy measures into systems from the initial design stage" at bounding box center [303, 162] width 264 height 17
click at [171, 152] on input "c. Integrating privacy measures into systems from the initial design stage" at bounding box center [171, 149] width 0 height 5
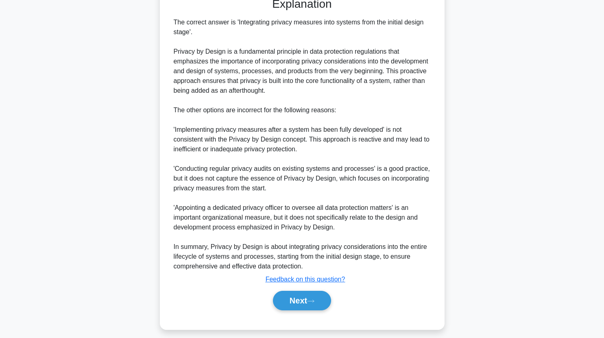
scroll to position [223, 0]
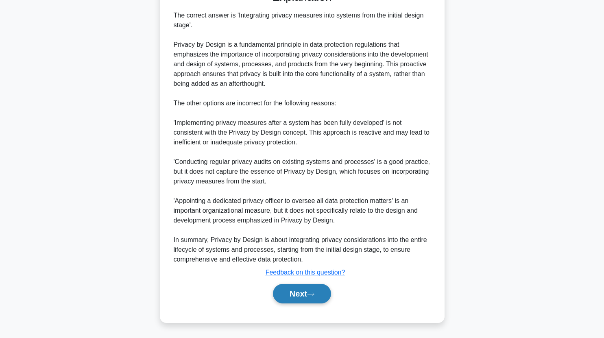
click at [299, 294] on button "Next" at bounding box center [302, 294] width 58 height 20
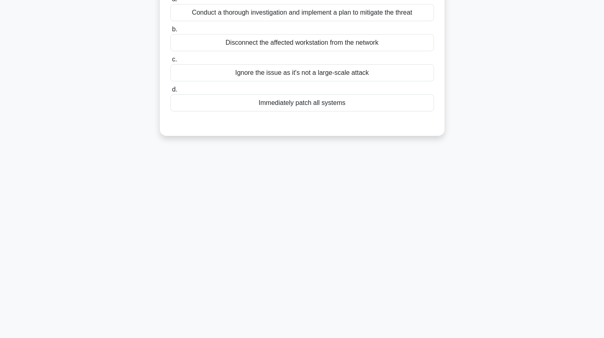
scroll to position [0, 0]
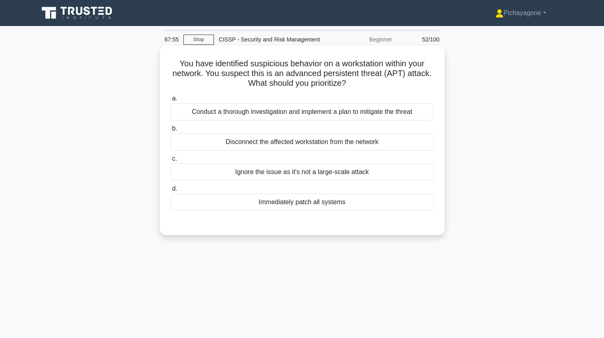
drag, startPoint x: 283, startPoint y: 72, endPoint x: 352, endPoint y: 80, distance: 70.1
click at [352, 80] on h5 "You have identified suspicious behavior on a workstation within your network. Y…" at bounding box center [302, 74] width 265 height 30
click at [376, 66] on h5 "You have identified suspicious behavior on a workstation within your network. Y…" at bounding box center [302, 74] width 265 height 30
click at [222, 108] on div "Conduct a thorough investigation and implement a plan to mitigate the threat" at bounding box center [303, 111] width 264 height 17
click at [171, 101] on input "a. Conduct a thorough investigation and implement a plan to mitigate the threat" at bounding box center [171, 98] width 0 height 5
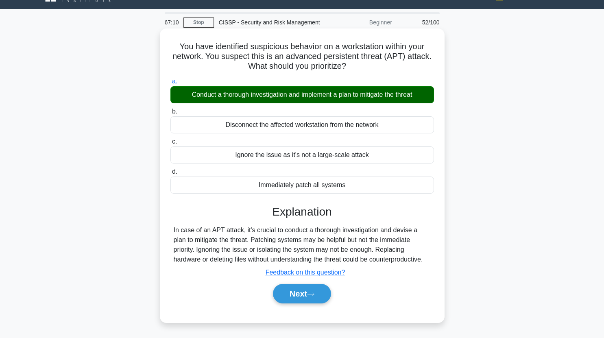
scroll to position [17, 0]
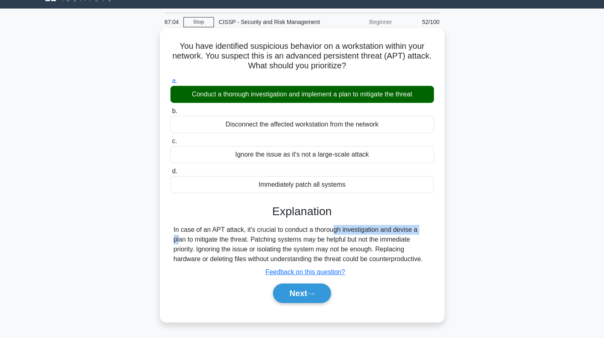
drag, startPoint x: 281, startPoint y: 232, endPoint x: 376, endPoint y: 231, distance: 94.4
click at [376, 231] on div "In case of an APT attack, it's crucial to conduct a thorough investigation and …" at bounding box center [302, 244] width 257 height 39
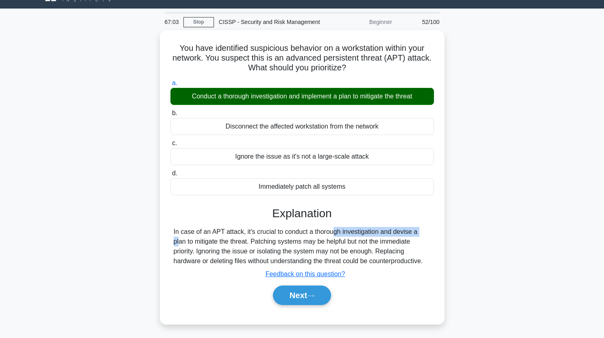
click at [370, 235] on div at bounding box center [370, 235] width 0 height 0
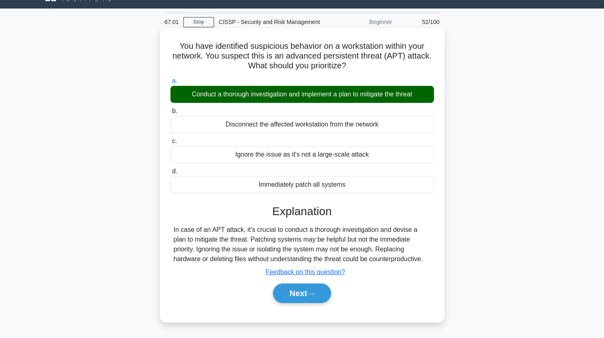
click at [297, 242] on div "In case of an APT attack, it's crucial to conduct a thorough investigation and …" at bounding box center [302, 244] width 257 height 39
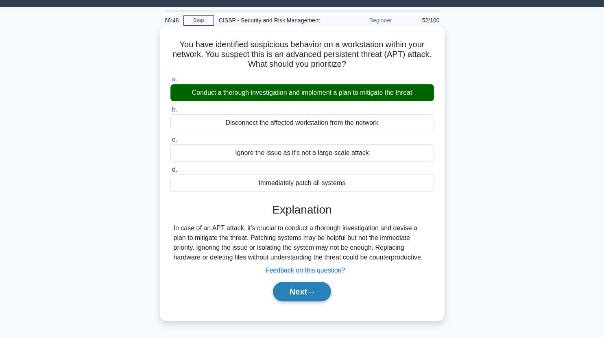
click at [289, 296] on button "Next" at bounding box center [302, 292] width 58 height 20
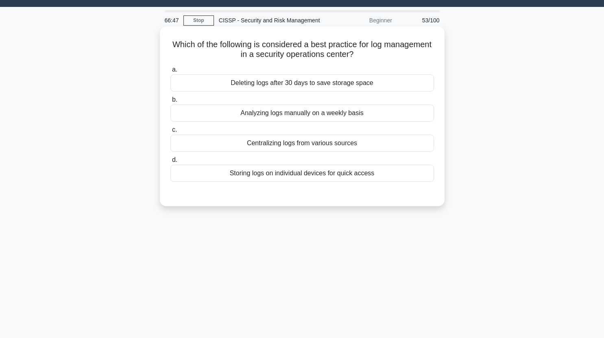
scroll to position [0, 0]
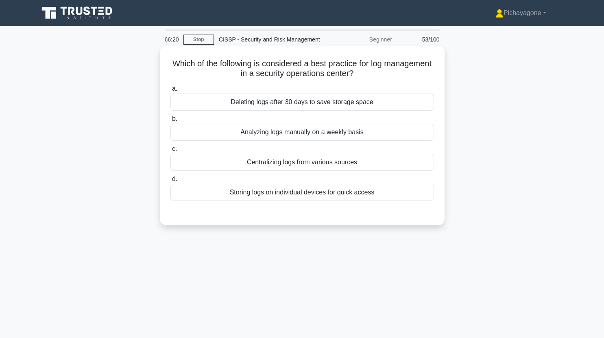
click at [233, 164] on div "Centralizing logs from various sources" at bounding box center [303, 162] width 264 height 17
click at [171, 152] on input "c. Centralizing logs from various sources" at bounding box center [171, 149] width 0 height 5
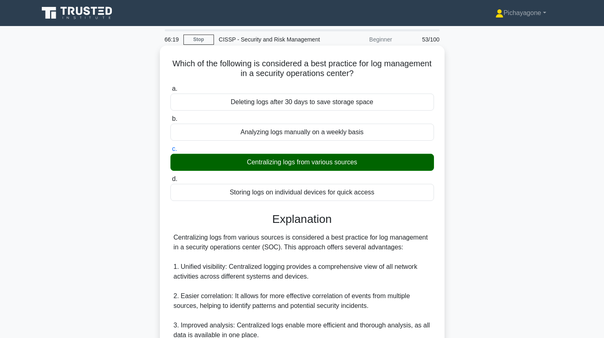
scroll to position [223, 0]
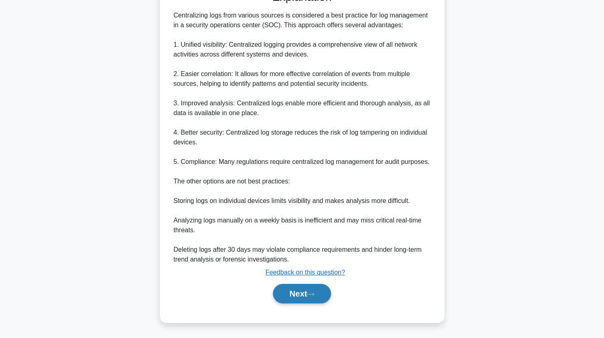
click at [319, 296] on button "Next" at bounding box center [302, 294] width 58 height 20
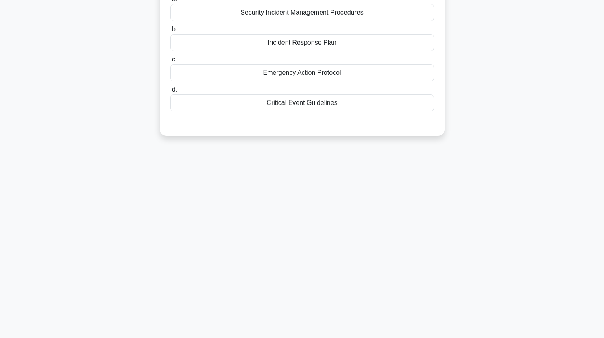
scroll to position [101, 0]
click at [362, 186] on div "66:18 Stop CISSP - Security and Risk Management Beginner 54/100 What type of do…" at bounding box center [302, 131] width 537 height 407
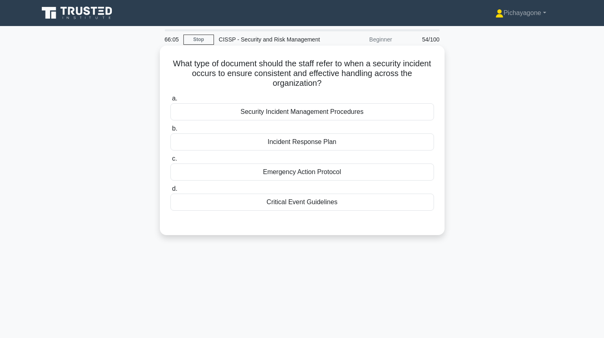
click at [326, 84] on icon ".spinner_0XTQ{transform-origin:center;animation:spinner_y6GP .75s linear infini…" at bounding box center [327, 84] width 10 height 10
click at [339, 149] on div "Incident Response Plan" at bounding box center [303, 141] width 264 height 17
click at [171, 131] on input "b. Incident Response Plan" at bounding box center [171, 128] width 0 height 5
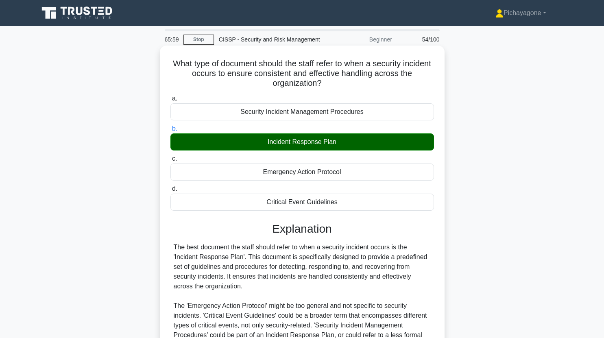
scroll to position [101, 0]
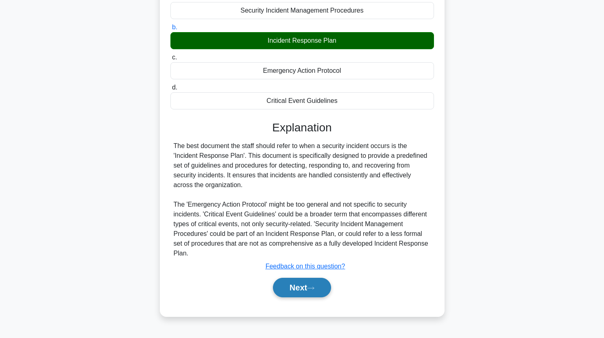
click at [313, 286] on icon at bounding box center [310, 288] width 7 height 4
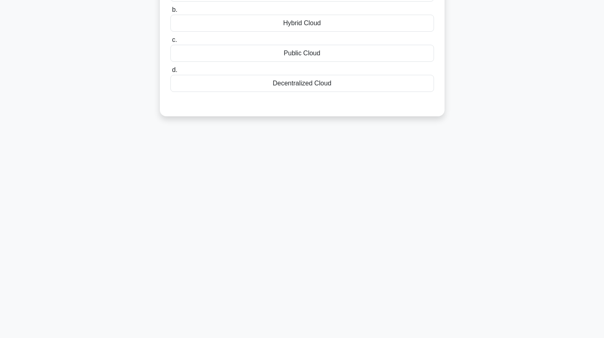
scroll to position [0, 0]
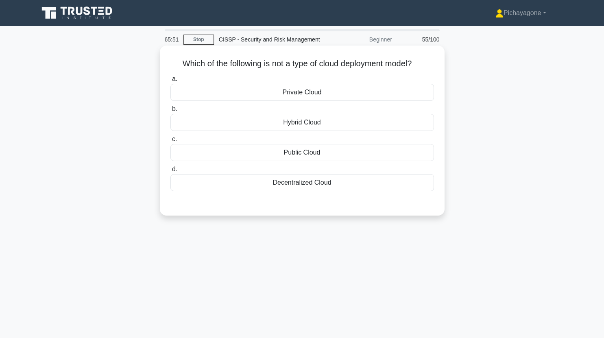
click at [379, 176] on div "Decentralized Cloud" at bounding box center [303, 182] width 264 height 17
click at [171, 172] on input "d. Decentralized Cloud" at bounding box center [171, 169] width 0 height 5
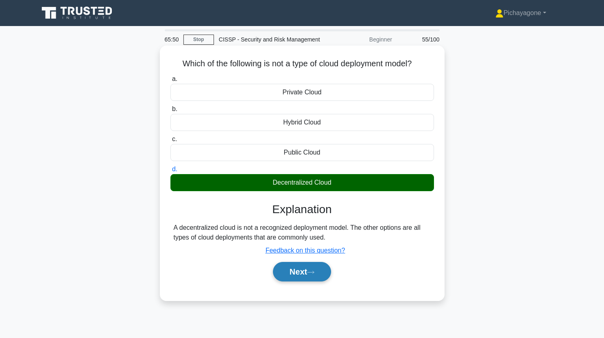
click at [311, 270] on button "Next" at bounding box center [302, 272] width 58 height 20
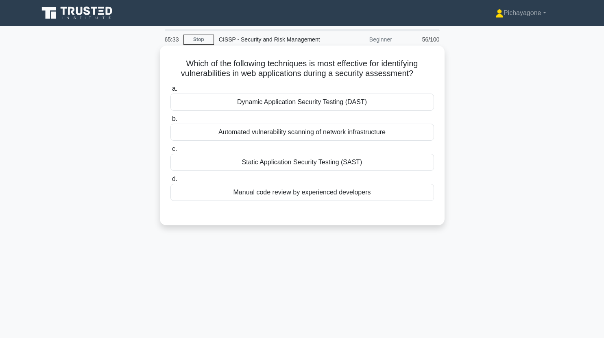
click at [298, 102] on div "Dynamic Application Security Testing (DAST)" at bounding box center [303, 102] width 264 height 17
click at [171, 92] on input "a. Dynamic Application Security Testing (DAST)" at bounding box center [171, 88] width 0 height 5
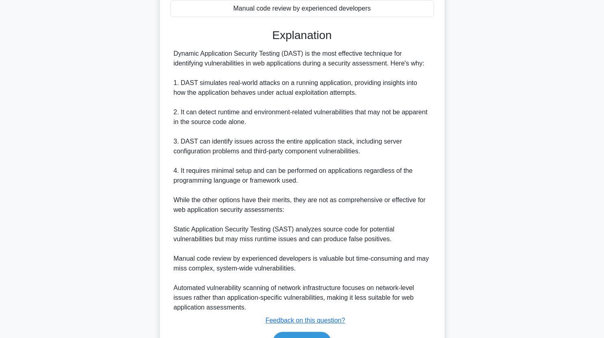
scroll to position [232, 0]
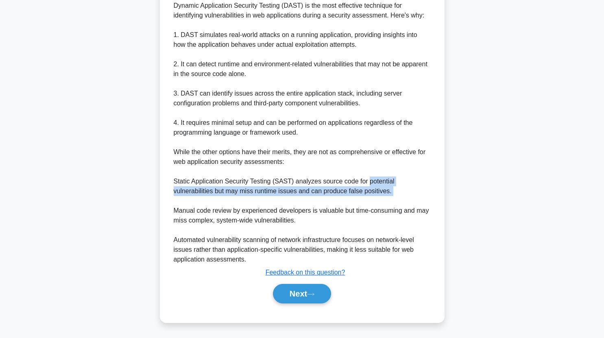
drag, startPoint x: 365, startPoint y: 182, endPoint x: 406, endPoint y: 207, distance: 48.6
click at [406, 207] on div "Dynamic Application Security Testing (DAST) is the most effective technique for…" at bounding box center [302, 133] width 257 height 264
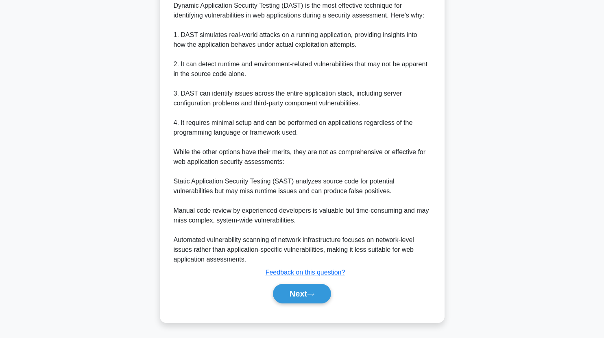
click at [357, 174] on div "Dynamic Application Security Testing (DAST) is the most effective technique for…" at bounding box center [302, 133] width 257 height 264
click at [331, 287] on button "Next" at bounding box center [302, 294] width 58 height 20
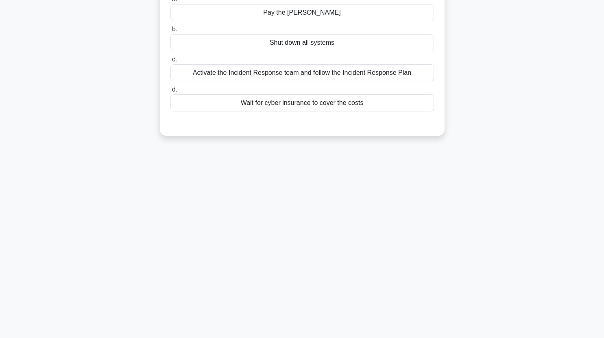
click at [366, 101] on div "Wait for cyber insurance to cover the costs" at bounding box center [303, 102] width 264 height 17
click at [171, 92] on input "d. Wait for cyber insurance to cover the costs" at bounding box center [171, 89] width 0 height 5
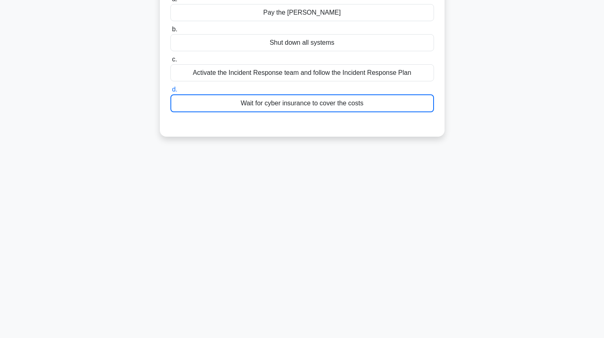
scroll to position [0, 0]
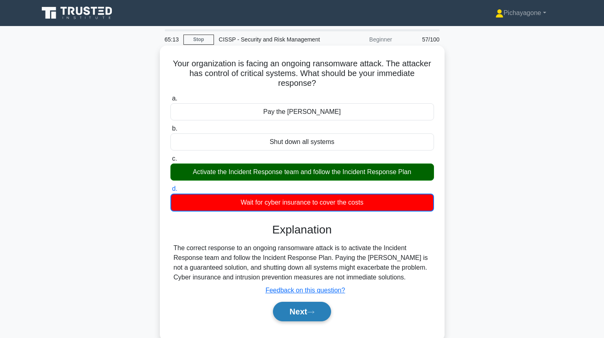
click at [303, 306] on button "Next" at bounding box center [302, 312] width 58 height 20
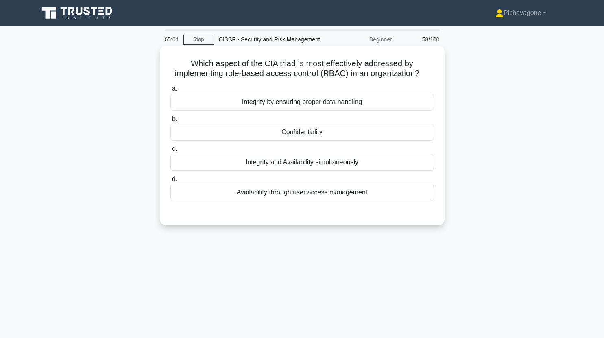
click at [296, 132] on div "Confidentiality" at bounding box center [303, 132] width 264 height 17
click at [171, 122] on input "b. Confidentiality" at bounding box center [171, 118] width 0 height 5
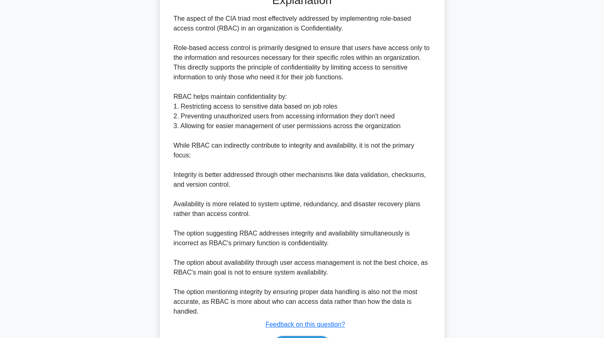
scroll to position [271, 0]
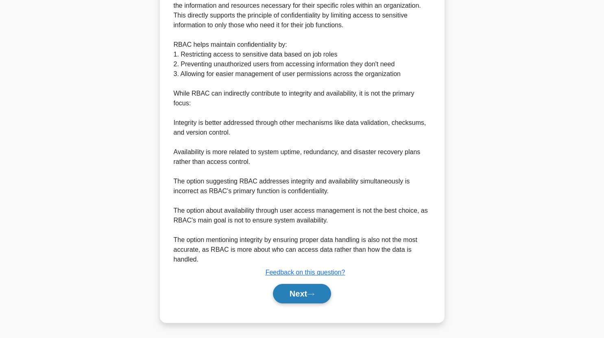
click at [300, 298] on button "Next" at bounding box center [302, 294] width 58 height 20
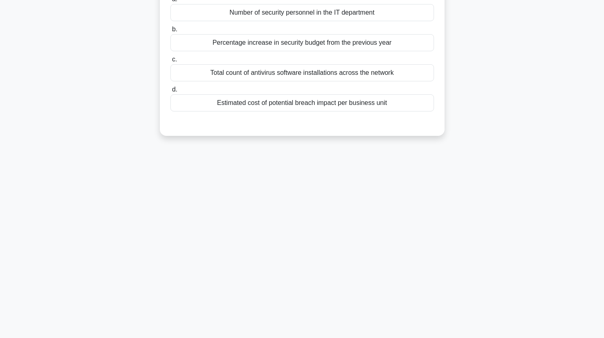
scroll to position [0, 0]
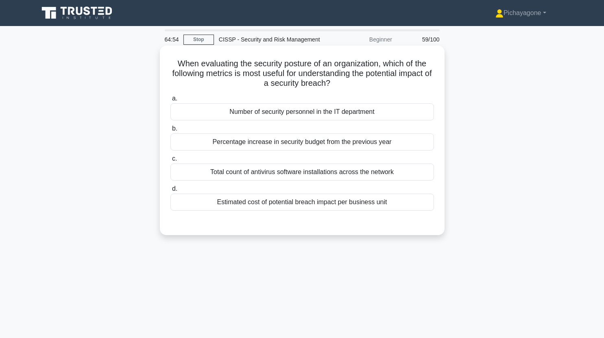
click at [289, 164] on label "c. Total count of antivirus software installations across the network" at bounding box center [303, 167] width 264 height 27
click at [171, 162] on input "c. Total count of antivirus software installations across the network" at bounding box center [171, 158] width 0 height 5
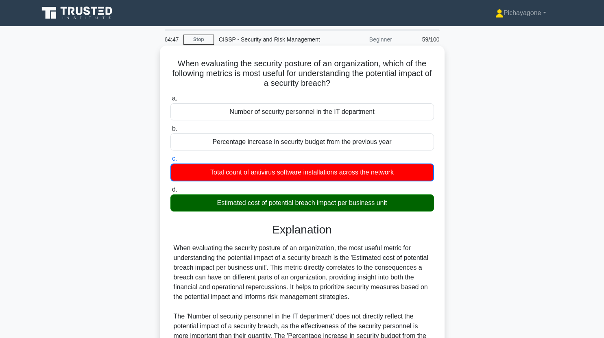
scroll to position [126, 0]
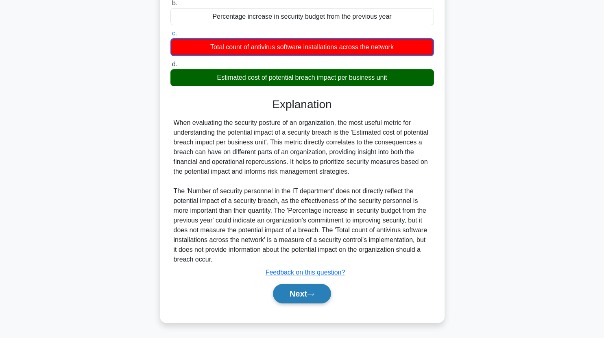
click at [311, 296] on icon at bounding box center [310, 294] width 7 height 4
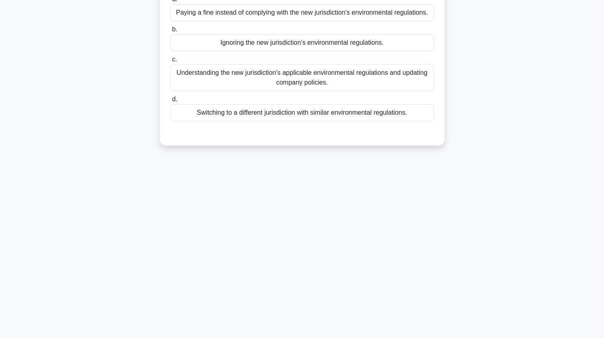
scroll to position [0, 0]
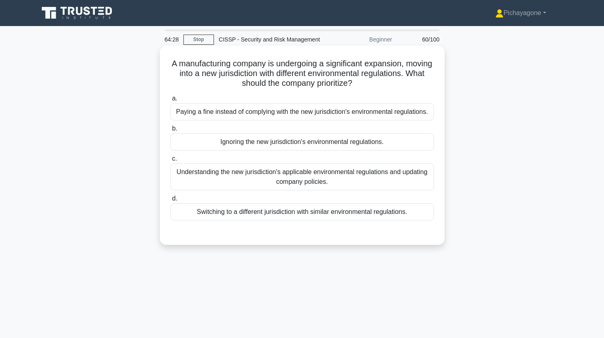
click at [283, 72] on h5 "A manufacturing company is undergoing a significant expansion, moving into a ne…" at bounding box center [302, 74] width 265 height 30
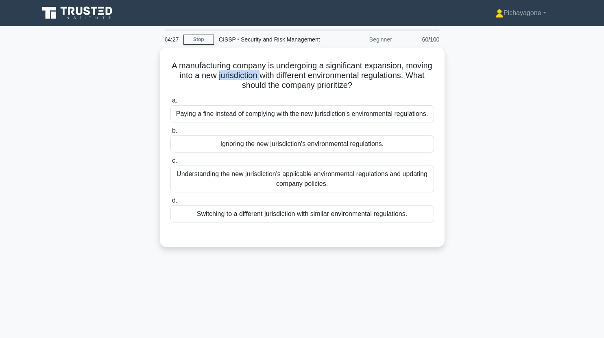
click at [278, 57] on div at bounding box center [278, 57] width 0 height 0
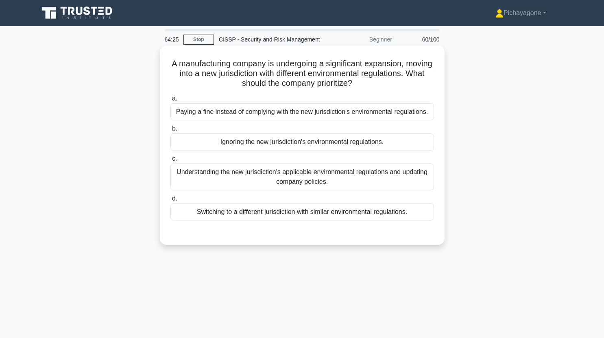
click at [357, 81] on h5 "A manufacturing company is undergoing a significant expansion, moving into a ne…" at bounding box center [302, 74] width 265 height 30
click at [311, 169] on div "Understanding the new jurisdiction's applicable environmental regulations and u…" at bounding box center [303, 177] width 264 height 27
click at [171, 162] on input "c. Understanding the new jurisdiction's applicable environmental regulations an…" at bounding box center [171, 158] width 0 height 5
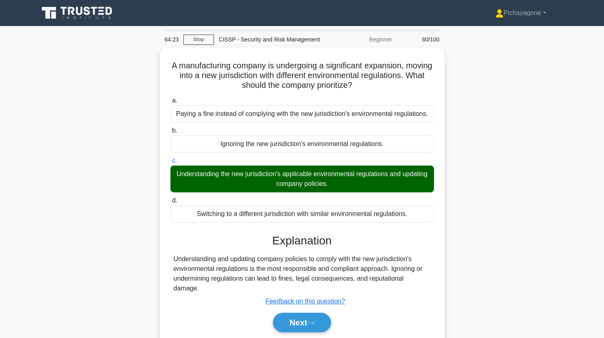
scroll to position [101, 0]
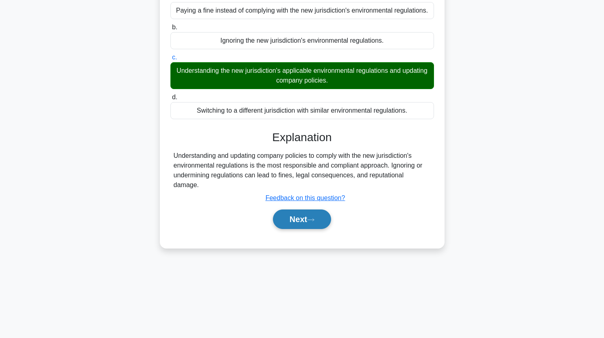
click at [309, 216] on button "Next" at bounding box center [302, 220] width 58 height 20
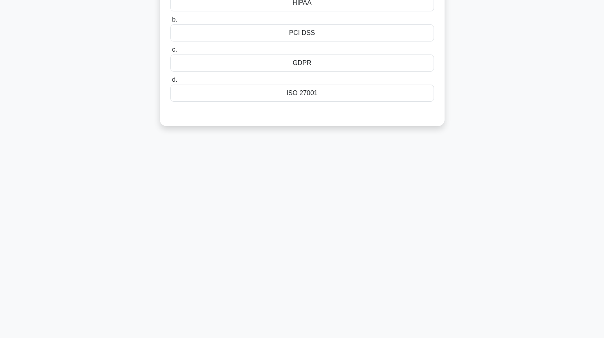
scroll to position [0, 0]
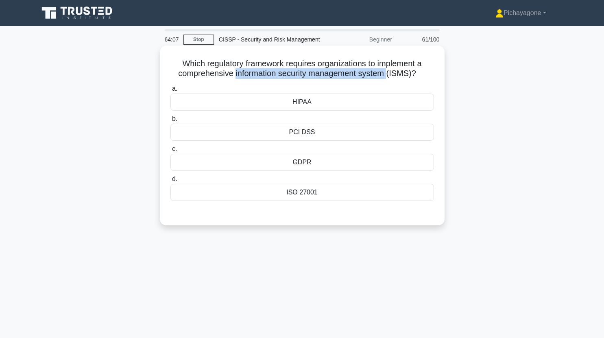
drag, startPoint x: 233, startPoint y: 73, endPoint x: 389, endPoint y: 77, distance: 156.3
click at [389, 77] on h5 "Which regulatory framework requires organizations to implement a comprehensive …" at bounding box center [302, 69] width 265 height 20
click at [354, 68] on h5 "Which regulatory framework requires organizations to implement a comprehensive …" at bounding box center [302, 69] width 265 height 20
click at [310, 193] on div "ISO 27001" at bounding box center [303, 192] width 264 height 17
click at [171, 182] on input "d. ISO 27001" at bounding box center [171, 179] width 0 height 5
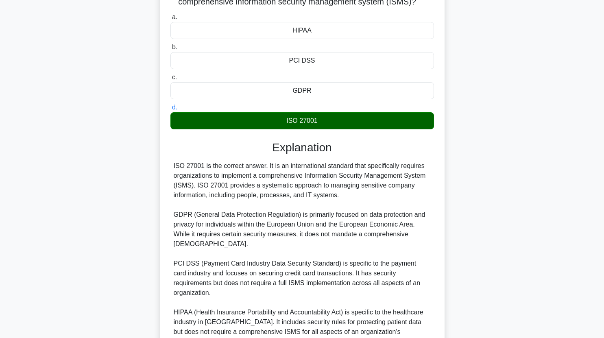
scroll to position [174, 0]
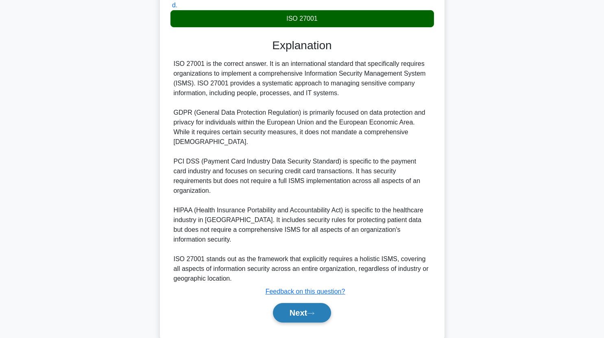
click at [321, 303] on button "Next" at bounding box center [302, 313] width 58 height 20
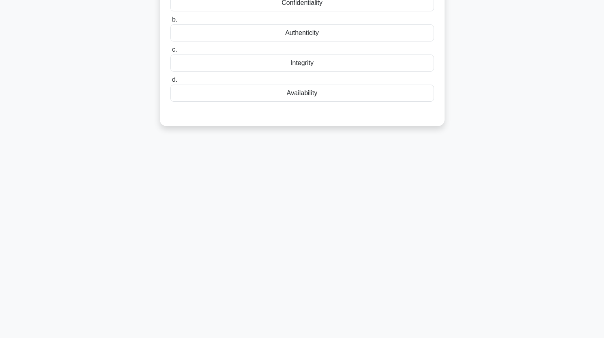
scroll to position [0, 0]
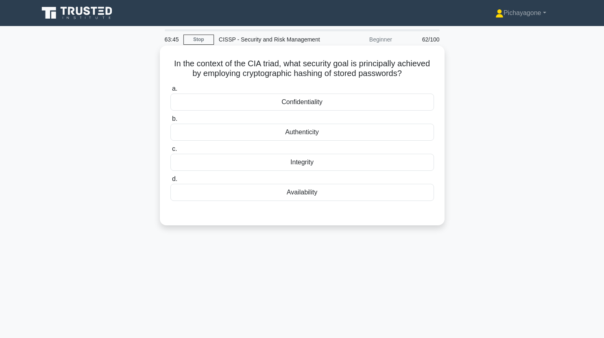
click at [314, 100] on div "Confidentiality" at bounding box center [303, 102] width 264 height 17
click at [171, 92] on input "a. Confidentiality" at bounding box center [171, 88] width 0 height 5
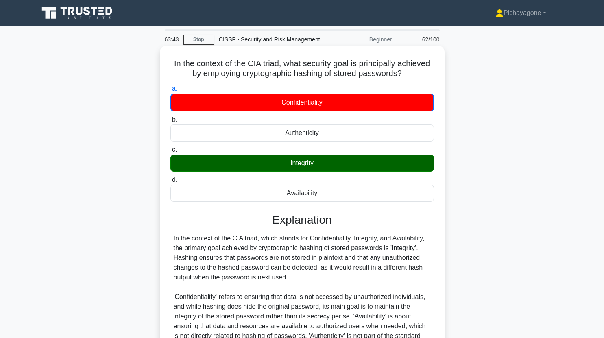
scroll to position [106, 0]
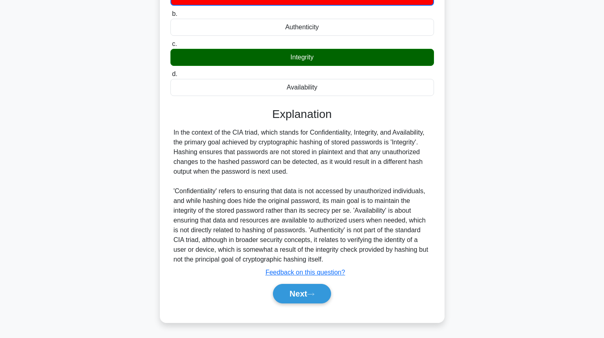
click at [306, 283] on div "Next" at bounding box center [303, 294] width 264 height 26
click at [305, 292] on button "Next" at bounding box center [302, 294] width 58 height 20
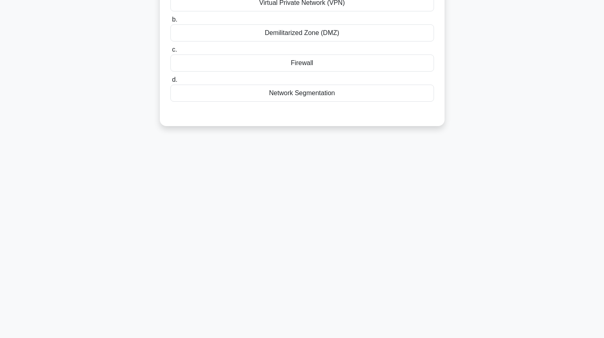
scroll to position [0, 0]
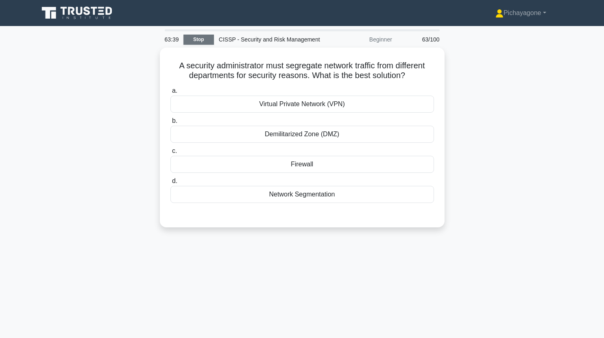
click at [199, 37] on link "Stop" at bounding box center [199, 40] width 31 height 10
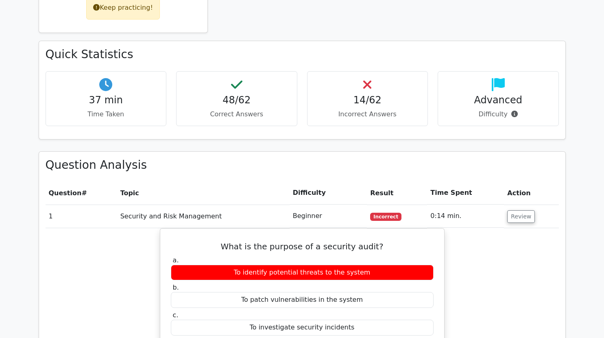
scroll to position [248, 0]
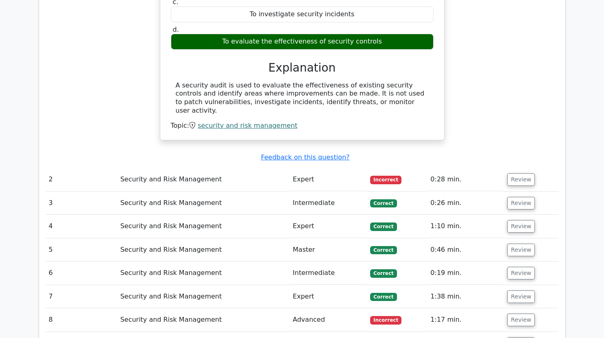
scroll to position [524, 0]
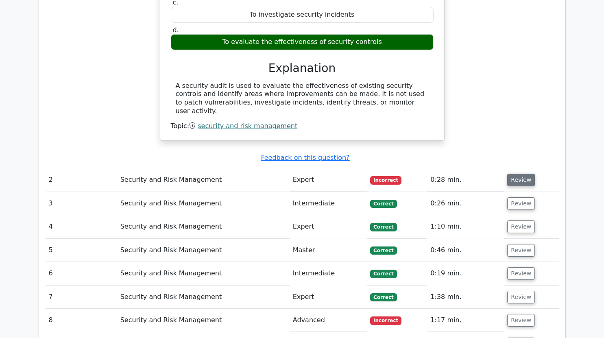
click at [520, 174] on button "Review" at bounding box center [521, 180] width 28 height 13
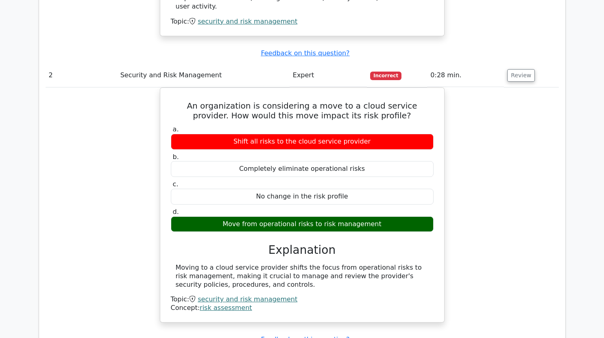
scroll to position [622, 0]
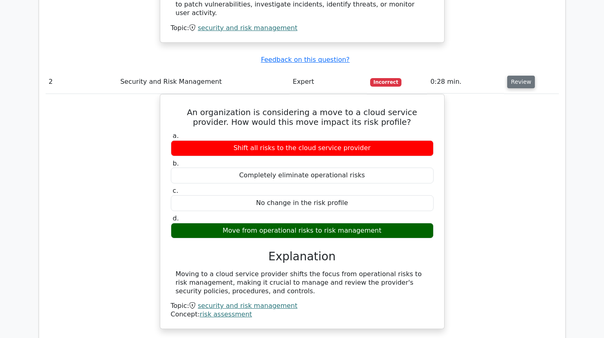
click at [517, 77] on button "Review" at bounding box center [521, 82] width 28 height 13
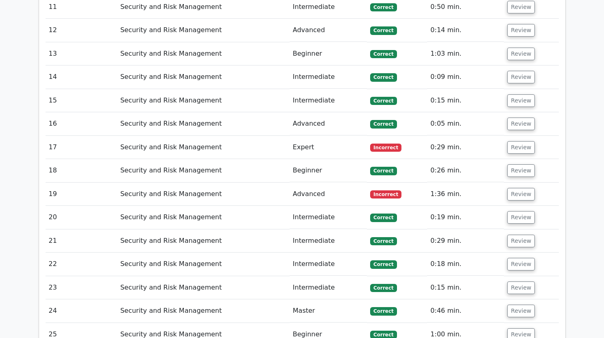
scroll to position [873, 0]
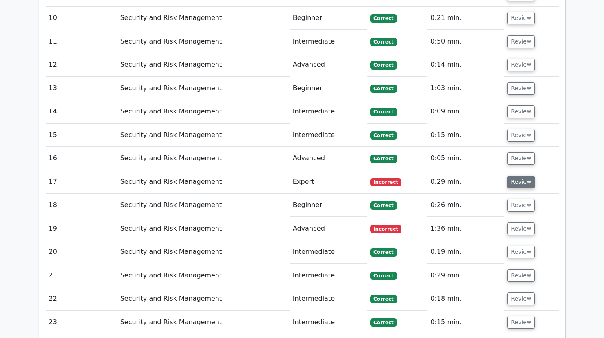
click at [519, 176] on button "Review" at bounding box center [521, 182] width 28 height 13
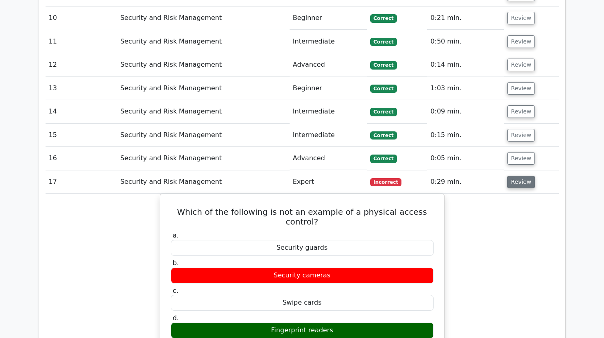
click at [519, 176] on button "Review" at bounding box center [521, 182] width 28 height 13
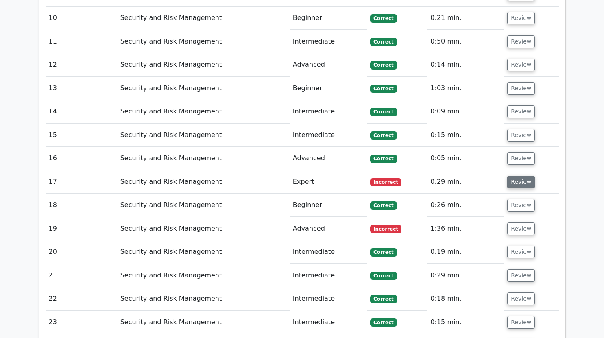
scroll to position [1007, 0]
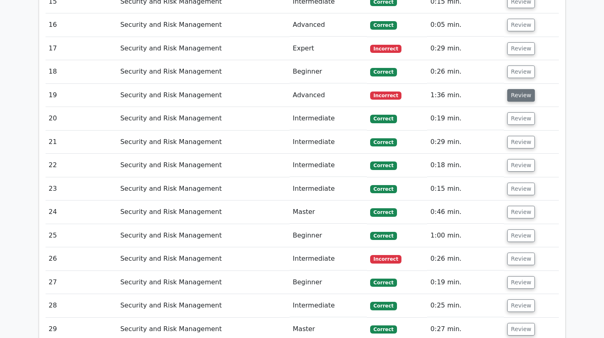
click at [521, 89] on button "Review" at bounding box center [521, 95] width 28 height 13
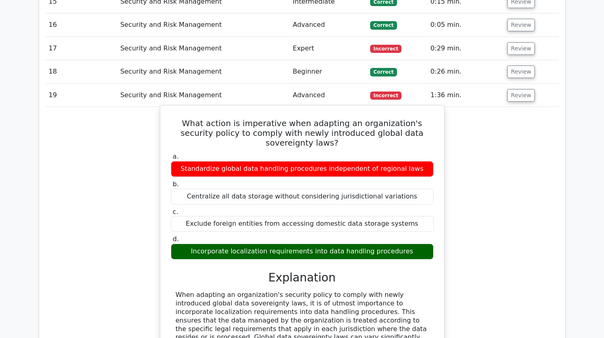
drag, startPoint x: 183, startPoint y: 114, endPoint x: 349, endPoint y: 145, distance: 168.9
click at [349, 145] on div "What action is imperative when adapting an organization's security policy to co…" at bounding box center [303, 304] width 278 height 390
click at [418, 121] on h5 "What action is imperative when adapting an organization's security policy to co…" at bounding box center [302, 132] width 265 height 29
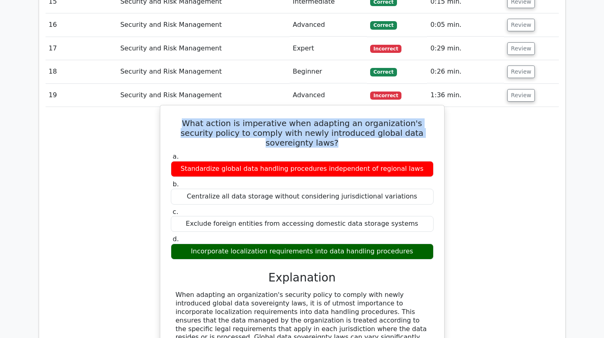
drag, startPoint x: 175, startPoint y: 114, endPoint x: 429, endPoint y: 127, distance: 253.9
click at [429, 127] on h5 "What action is imperative when adapting an organization's security policy to co…" at bounding box center [302, 132] width 265 height 29
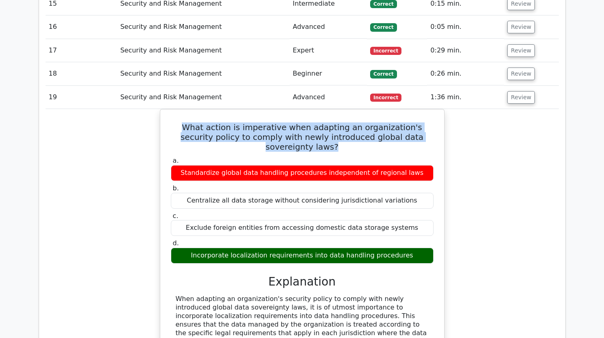
click at [424, 131] on div at bounding box center [424, 131] width 0 height 0
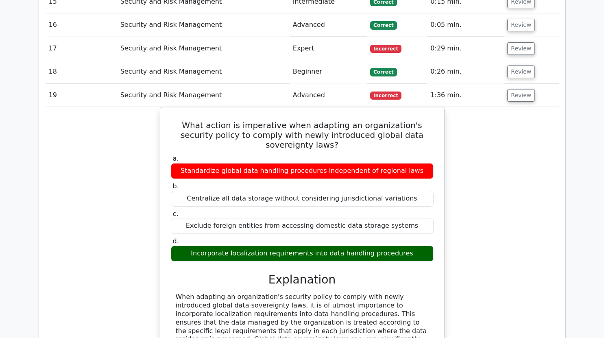
click at [477, 154] on div "What action is imperative when adapting an organization's security policy to co…" at bounding box center [303, 310] width 514 height 407
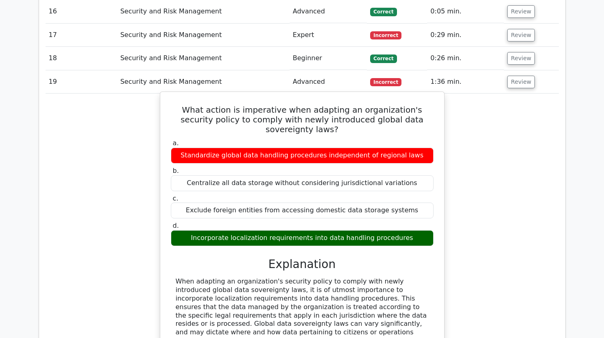
scroll to position [1021, 0]
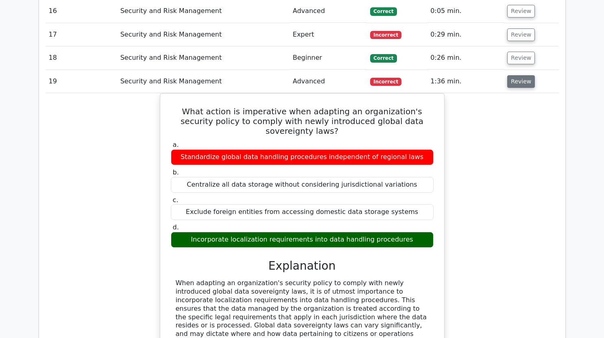
click at [517, 75] on button "Review" at bounding box center [521, 81] width 28 height 13
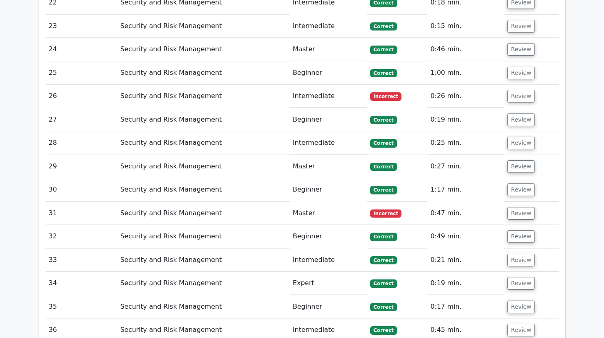
scroll to position [1170, 0]
click at [520, 90] on button "Review" at bounding box center [521, 96] width 28 height 13
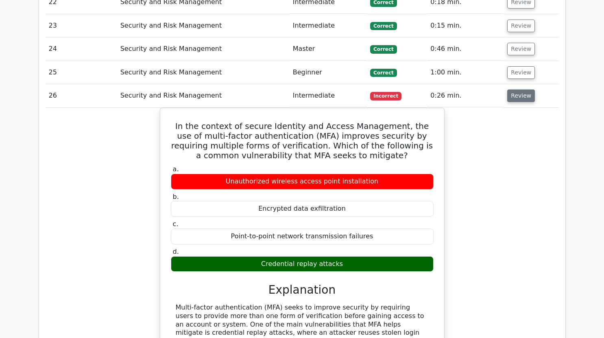
click at [520, 90] on button "Review" at bounding box center [521, 96] width 28 height 13
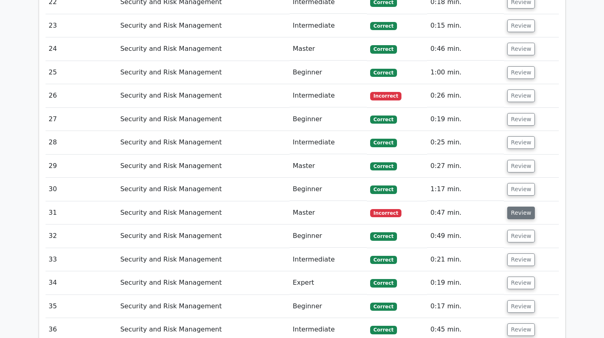
click at [513, 207] on button "Review" at bounding box center [521, 213] width 28 height 13
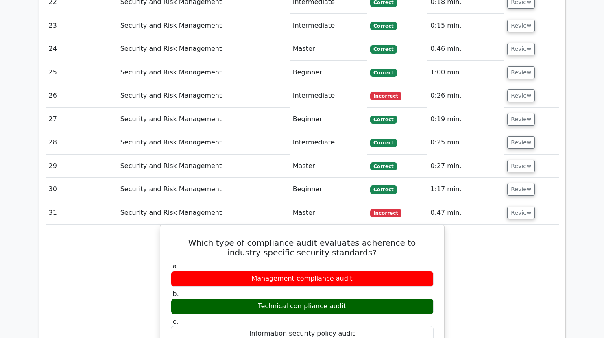
scroll to position [1308, 0]
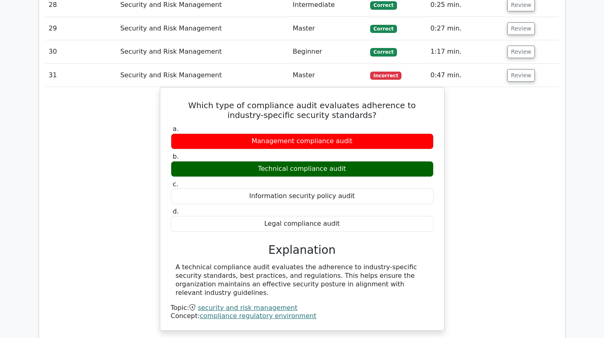
click at [497, 171] on div "Which type of compliance audit evaluates adherence to industry-specific securit…" at bounding box center [303, 214] width 514 height 254
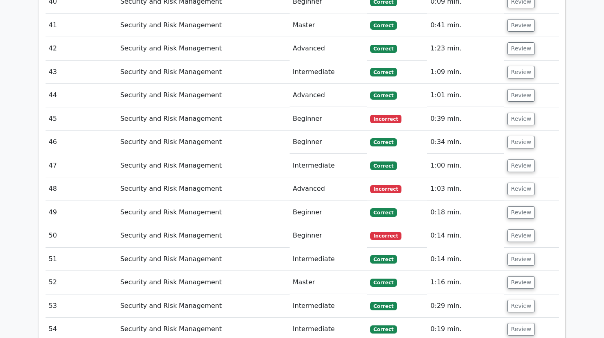
scroll to position [1864, 0]
click at [515, 112] on button "Review" at bounding box center [521, 118] width 28 height 13
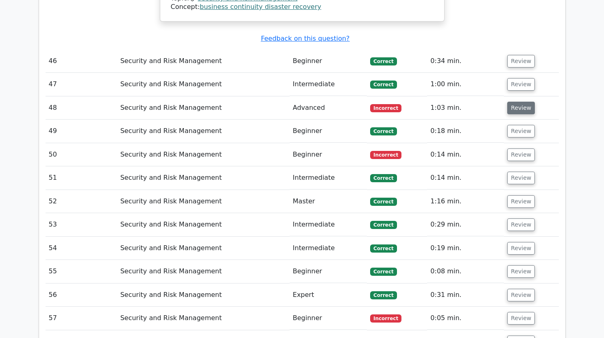
scroll to position [2211, 0]
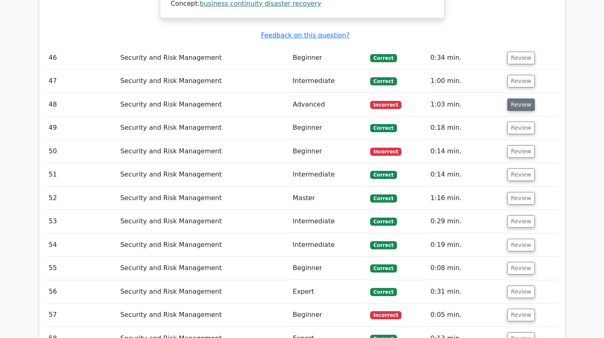
click at [527, 98] on button "Review" at bounding box center [521, 104] width 28 height 13
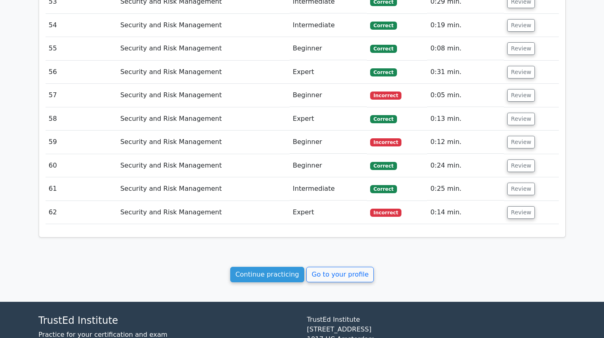
scroll to position [2749, 0]
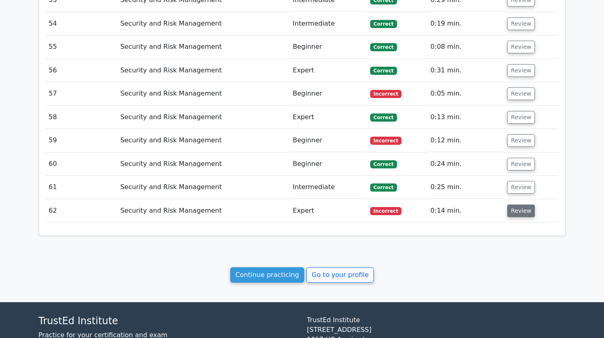
click at [517, 205] on button "Review" at bounding box center [521, 211] width 28 height 13
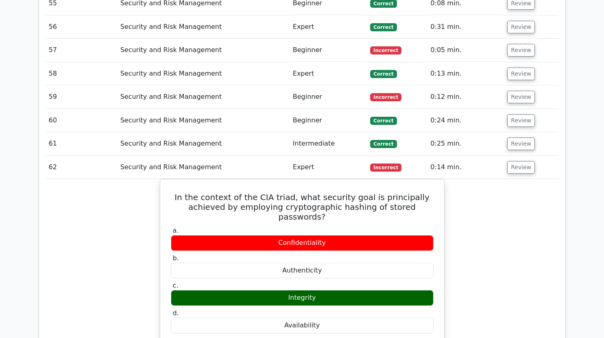
scroll to position [2795, 0]
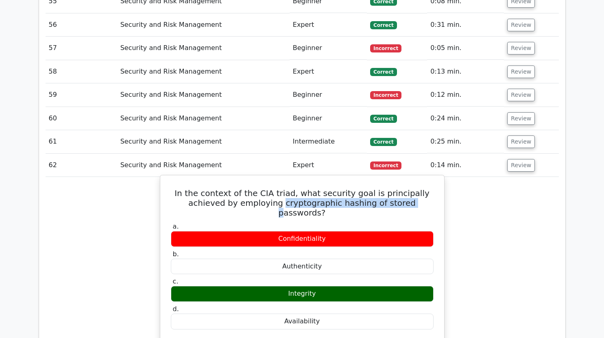
drag, startPoint x: 247, startPoint y: 168, endPoint x: 376, endPoint y: 170, distance: 128.2
click at [376, 188] on h5 "In the context of the CIA triad, what security goal is principally achieved by …" at bounding box center [302, 202] width 265 height 29
click at [334, 286] on div "Integrity" at bounding box center [302, 294] width 263 height 16
click at [381, 188] on h5 "In the context of the CIA triad, what security goal is principally achieved by …" at bounding box center [302, 202] width 265 height 29
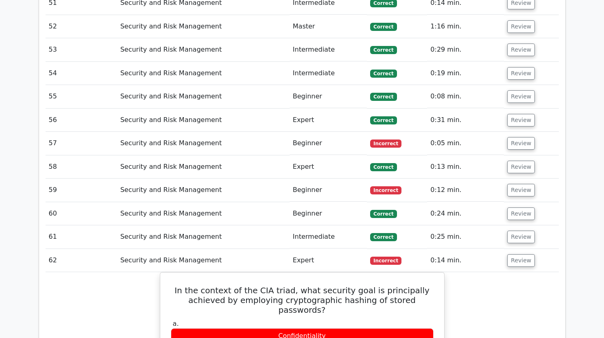
scroll to position [2699, 0]
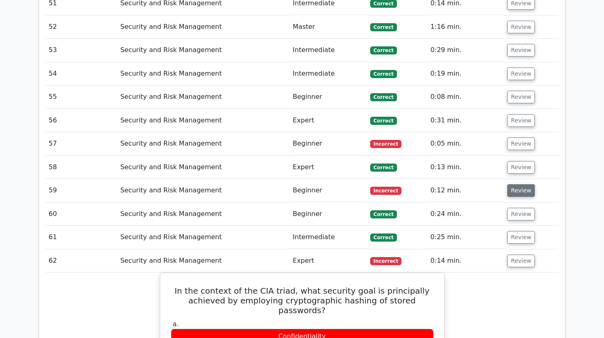
click at [517, 184] on button "Review" at bounding box center [521, 190] width 28 height 13
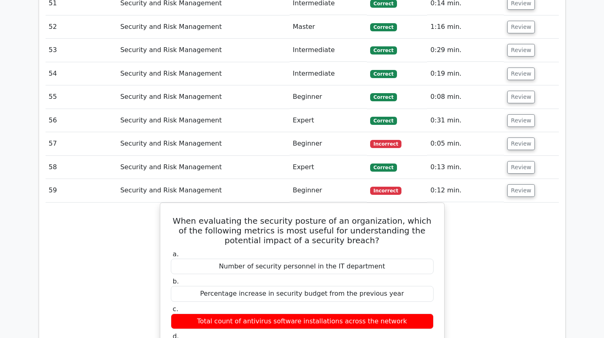
click at [383, 187] on span "Incorrect" at bounding box center [385, 191] width 31 height 8
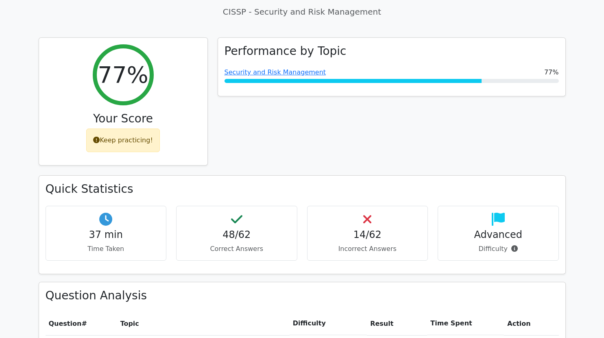
scroll to position [0, 0]
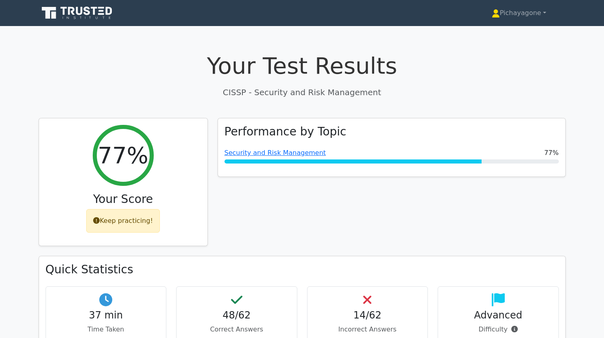
click at [107, 11] on icon at bounding box center [109, 11] width 7 height 8
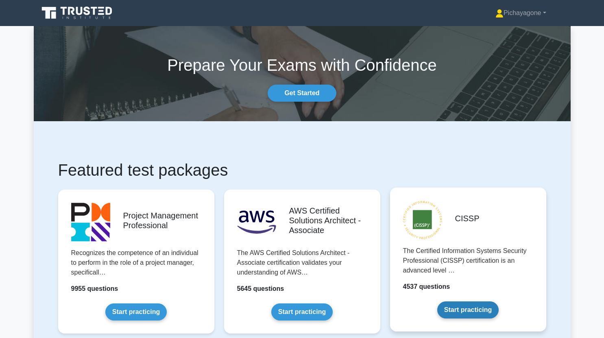
click at [437, 302] on link "Start practicing" at bounding box center [467, 310] width 61 height 17
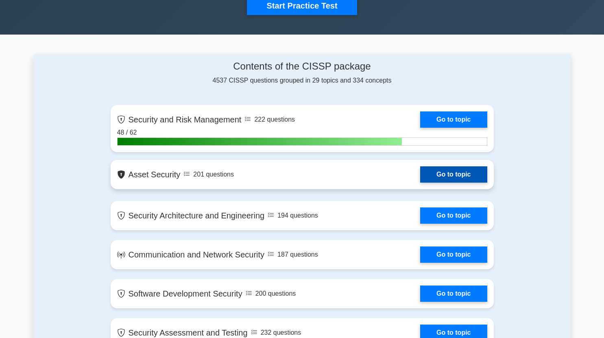
scroll to position [291, 0]
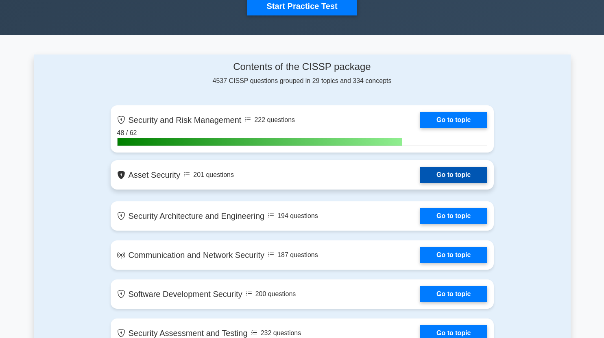
click at [449, 173] on link "Go to topic" at bounding box center [453, 175] width 67 height 16
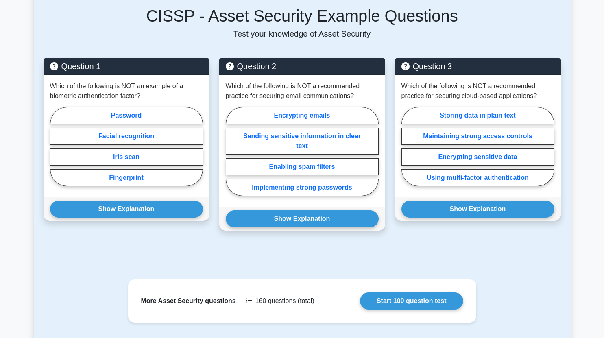
scroll to position [504, 0]
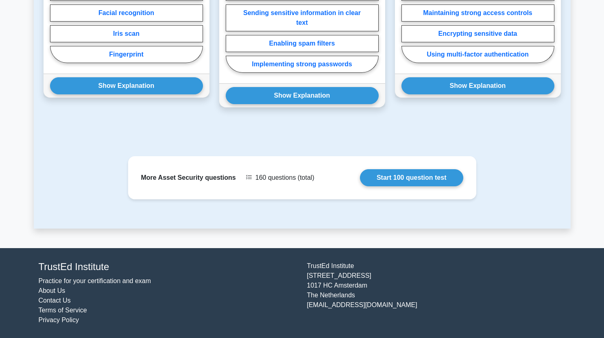
click at [360, 182] on link "Start 100 question test" at bounding box center [411, 177] width 103 height 17
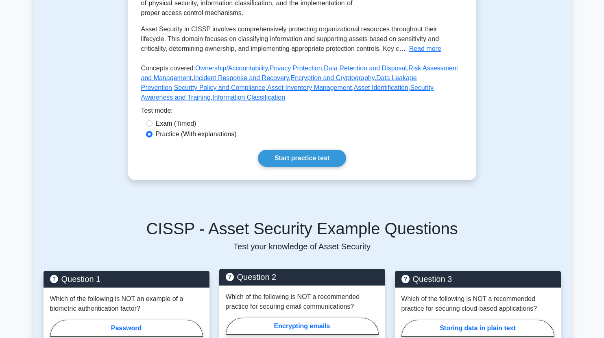
scroll to position [0, 0]
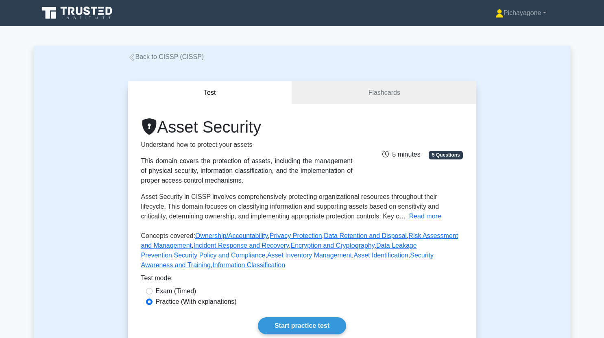
click at [160, 56] on link "Back to CISSP (CISSP)" at bounding box center [166, 56] width 76 height 7
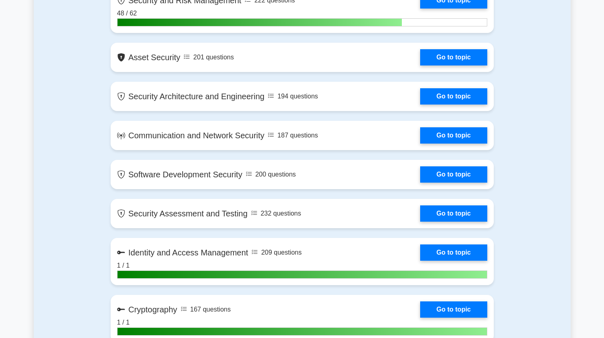
scroll to position [414, 0]
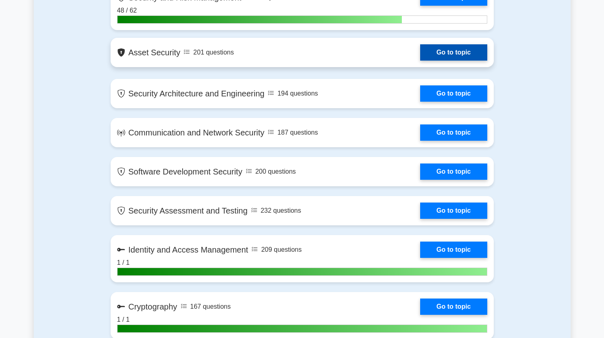
click at [440, 47] on link "Go to topic" at bounding box center [453, 52] width 67 height 16
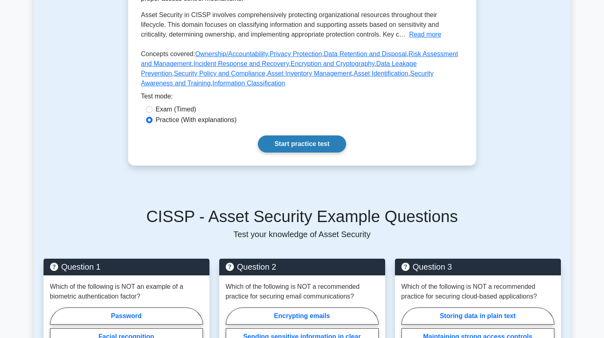
scroll to position [504, 0]
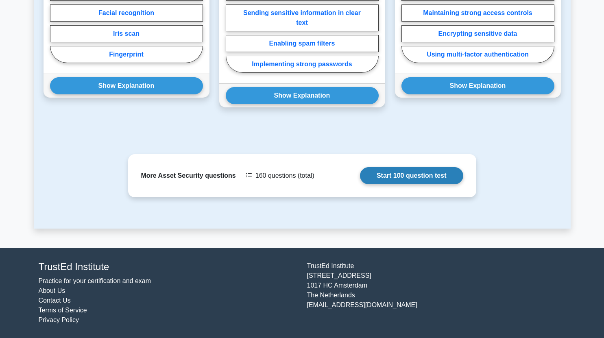
click at [395, 172] on link "Start 100 question test" at bounding box center [411, 175] width 103 height 17
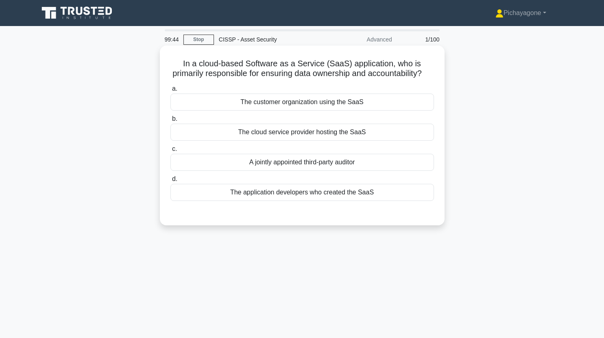
click at [302, 201] on div "The application developers who created the SaaS" at bounding box center [303, 192] width 264 height 17
click at [171, 182] on input "d. The application developers who created the SaaS" at bounding box center [171, 179] width 0 height 5
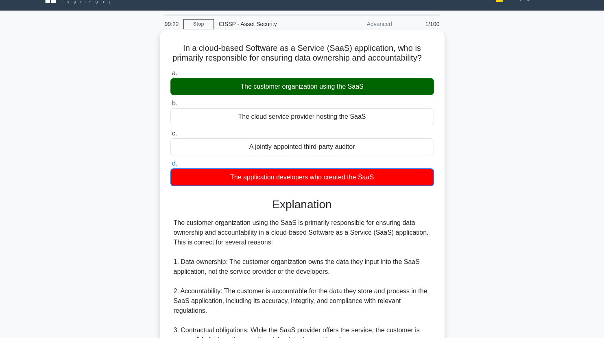
scroll to position [233, 0]
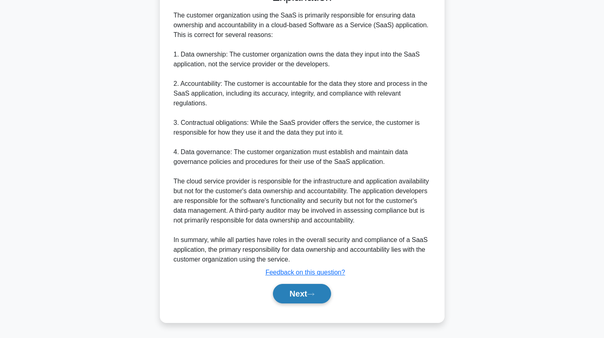
click at [306, 290] on button "Next" at bounding box center [302, 294] width 58 height 20
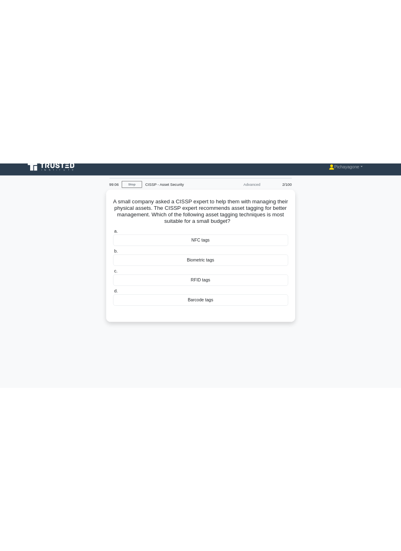
scroll to position [0, 0]
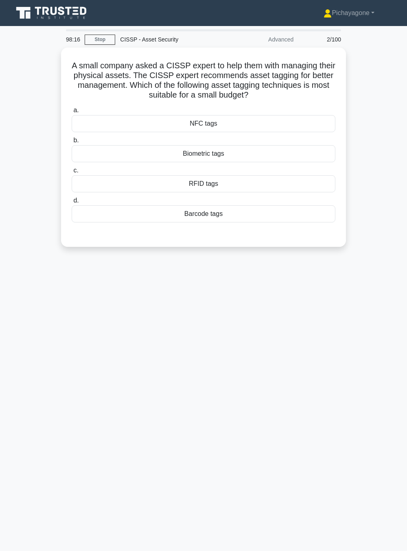
click at [136, 181] on div "RFID tags" at bounding box center [204, 183] width 264 height 17
click at [72, 173] on input "c. RFID tags" at bounding box center [72, 170] width 0 height 5
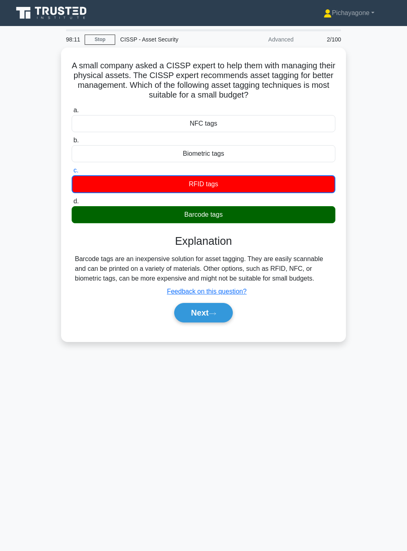
click at [199, 320] on button "Next" at bounding box center [203, 313] width 58 height 20
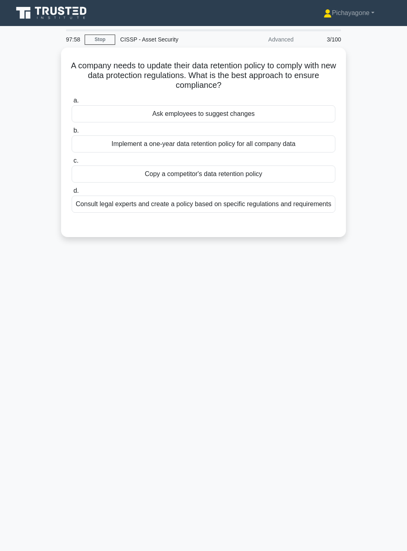
click at [100, 195] on label "d. Consult legal experts and create a policy based on specific regulations and …" at bounding box center [204, 199] width 264 height 27
click at [72, 194] on input "d. Consult legal experts and create a policy based on specific regulations and …" at bounding box center [72, 190] width 0 height 5
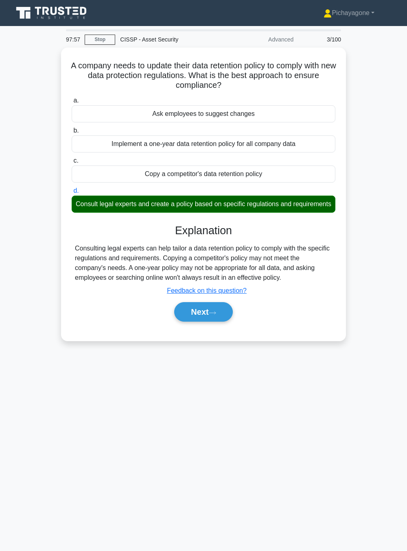
click at [197, 322] on button "Next" at bounding box center [203, 312] width 58 height 20
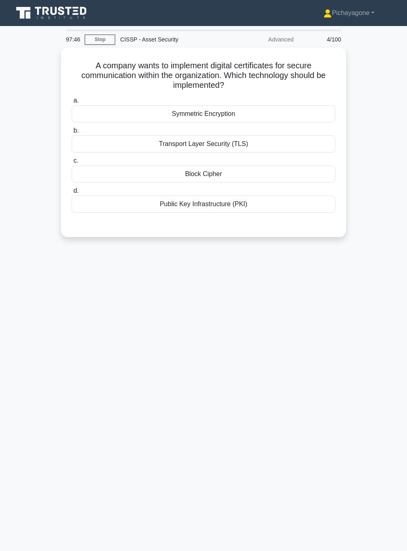
click at [109, 141] on div "Transport Layer Security (TLS)" at bounding box center [204, 144] width 264 height 17
click at [72, 133] on input "b. Transport Layer Security (TLS)" at bounding box center [72, 130] width 0 height 5
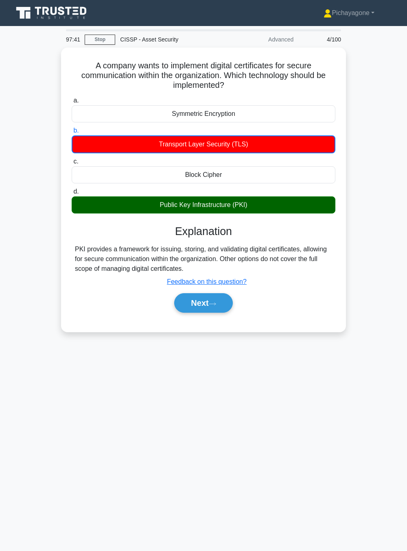
click at [186, 305] on button "Next" at bounding box center [203, 303] width 58 height 20
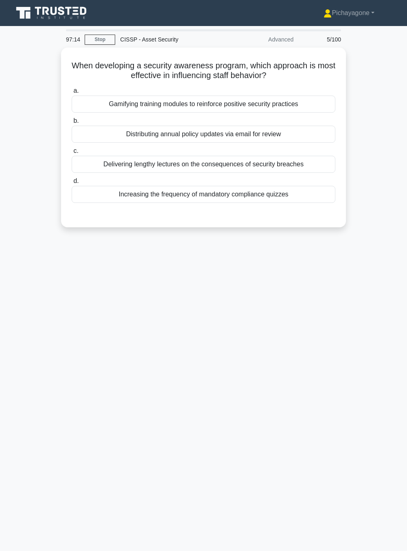
click at [307, 110] on div "Gamifying training modules to reinforce positive security practices" at bounding box center [204, 104] width 264 height 17
click at [72, 94] on input "a. Gamifying training modules to reinforce positive security practices" at bounding box center [72, 90] width 0 height 5
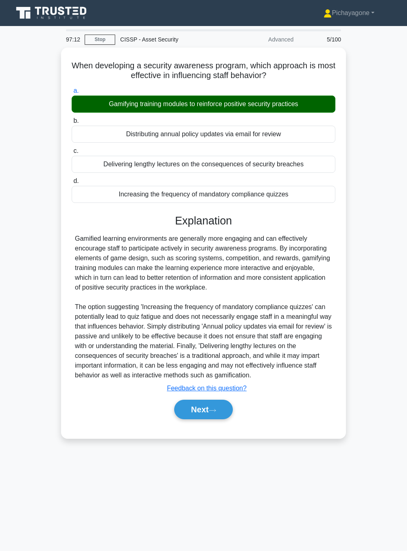
click at [185, 338] on button "Next" at bounding box center [203, 410] width 58 height 20
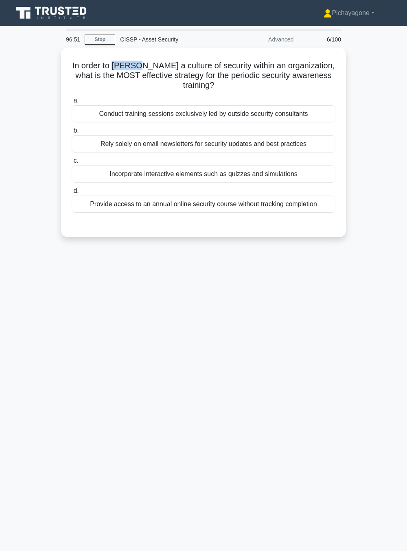
click at [397, 152] on div "In order to foster a culture of security within an organization, what is the MO…" at bounding box center [203, 147] width 391 height 199
click at [304, 179] on div "Incorporate interactive elements such as quizzes and simulations" at bounding box center [204, 174] width 264 height 17
click at [72, 164] on input "c. Incorporate interactive elements such as quizzes and simulations" at bounding box center [72, 160] width 0 height 5
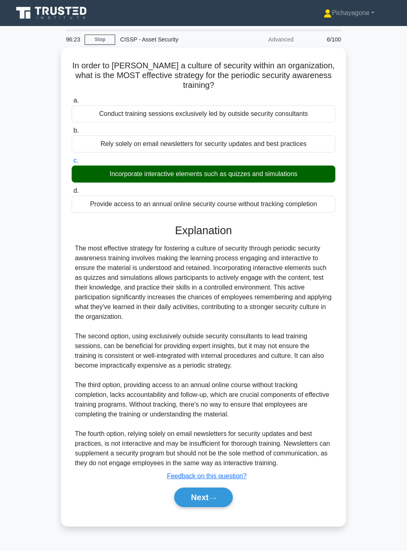
click at [207, 338] on button "Next" at bounding box center [203, 498] width 58 height 20
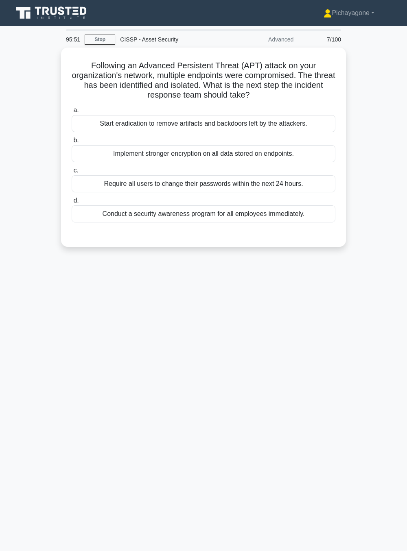
click at [106, 129] on div "Start eradication to remove artifacts and backdoors left by the attackers." at bounding box center [204, 123] width 264 height 17
click at [72, 113] on input "a. Start eradication to remove artifacts and backdoors left by the attackers." at bounding box center [72, 110] width 0 height 5
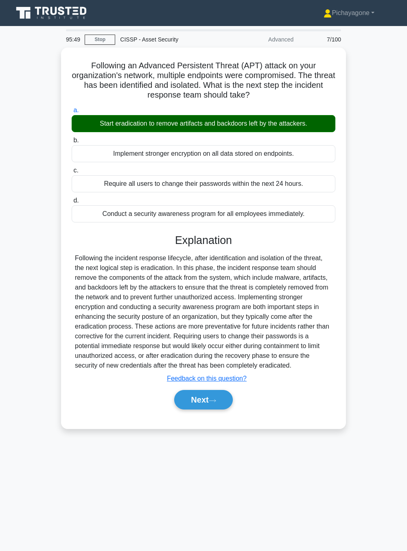
click at [177, 338] on button "Next" at bounding box center [203, 400] width 58 height 20
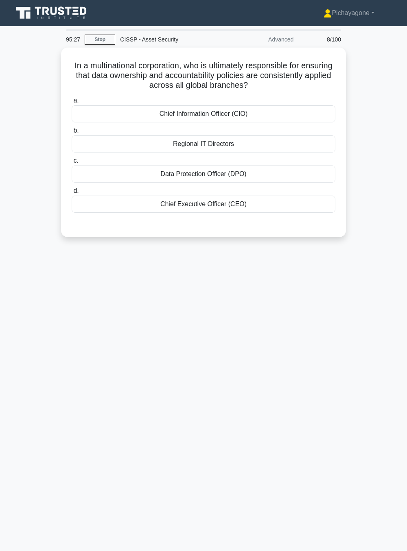
click at [120, 118] on div "Chief Information Officer (CIO)" at bounding box center [204, 113] width 264 height 17
click at [72, 103] on input "a. Chief Information Officer (CIO)" at bounding box center [72, 100] width 0 height 5
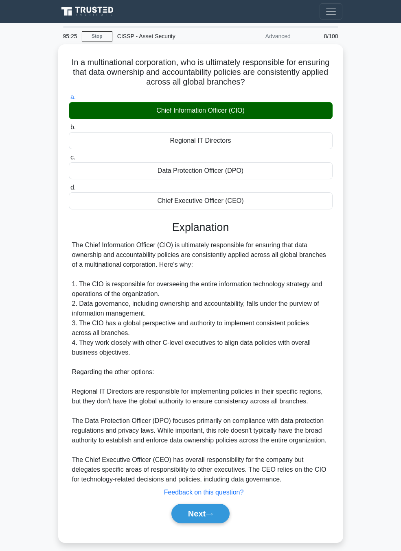
scroll to position [9, 0]
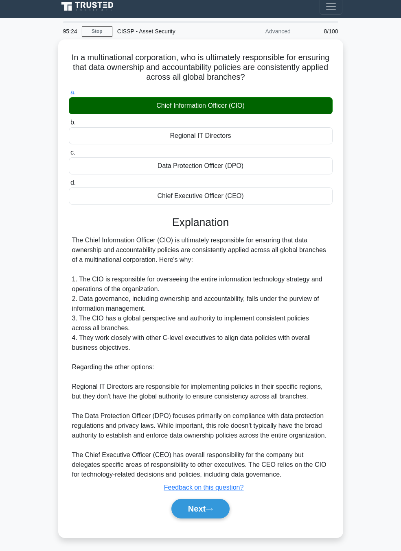
click at [179, 338] on button "Next" at bounding box center [200, 509] width 58 height 20
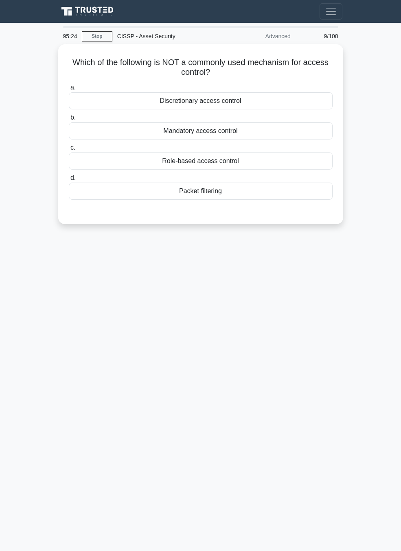
scroll to position [0, 0]
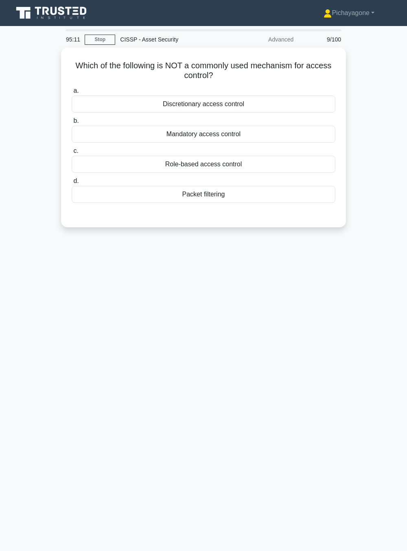
click at [115, 101] on div "Discretionary access control" at bounding box center [204, 104] width 264 height 17
click at [72, 94] on input "a. Discretionary access control" at bounding box center [72, 90] width 0 height 5
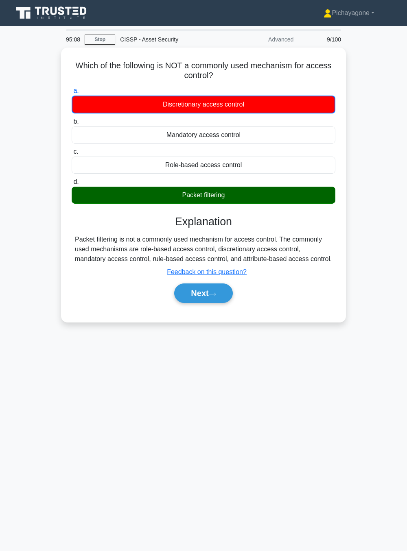
click at [194, 300] on button "Next" at bounding box center [203, 294] width 58 height 20
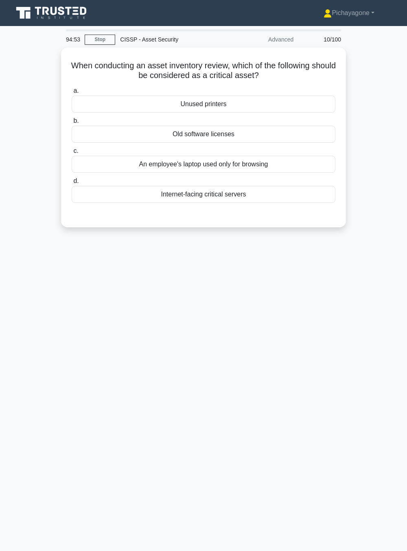
click at [128, 203] on div "Internet-facing critical servers" at bounding box center [204, 194] width 264 height 17
click at [72, 184] on input "d. Internet-facing critical servers" at bounding box center [72, 181] width 0 height 5
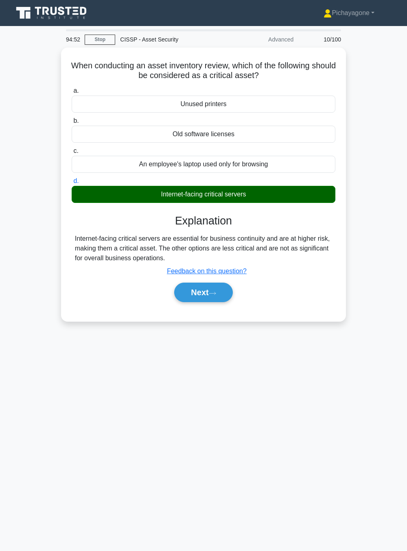
click at [185, 299] on button "Next" at bounding box center [203, 293] width 58 height 20
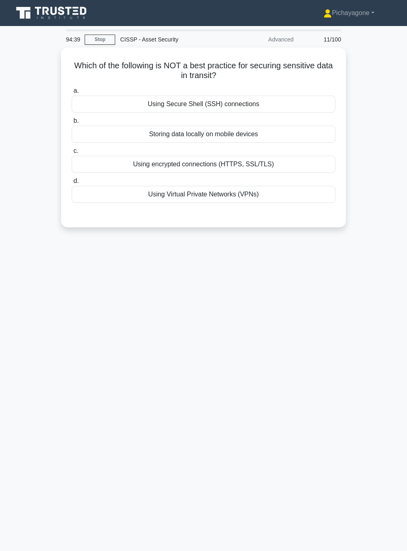
click at [109, 139] on div "Storing data locally on mobile devices" at bounding box center [204, 134] width 264 height 17
click at [72, 124] on input "b. Storing data locally on mobile devices" at bounding box center [72, 120] width 0 height 5
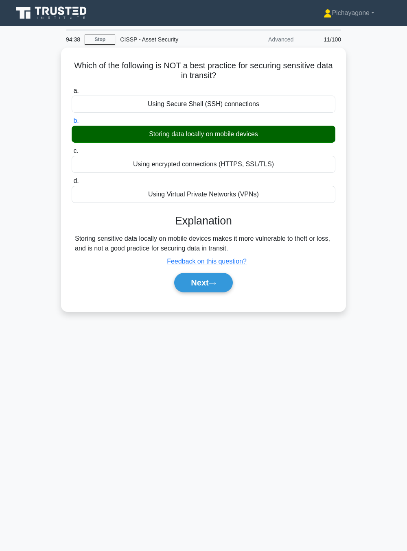
click at [189, 291] on div "Next" at bounding box center [203, 283] width 267 height 20
click at [186, 286] on button "Next" at bounding box center [203, 283] width 58 height 20
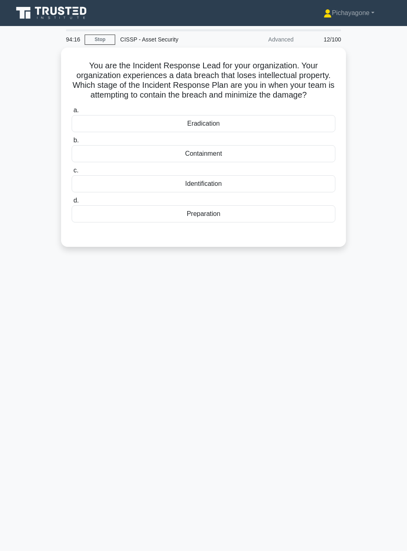
click at [110, 155] on div "Containment" at bounding box center [204, 153] width 264 height 17
click at [72, 143] on input "b. Containment" at bounding box center [72, 140] width 0 height 5
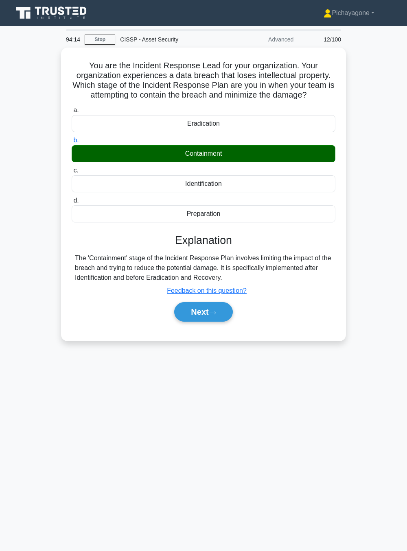
click at [182, 320] on button "Next" at bounding box center [203, 312] width 58 height 20
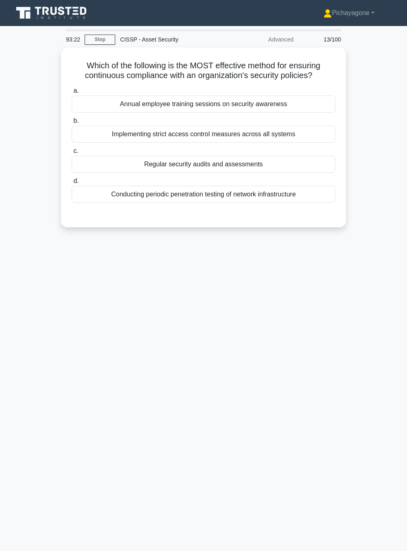
click at [146, 171] on div "Regular security audits and assessments" at bounding box center [204, 164] width 264 height 17
click at [72, 154] on input "c. Regular security audits and assessments" at bounding box center [72, 151] width 0 height 5
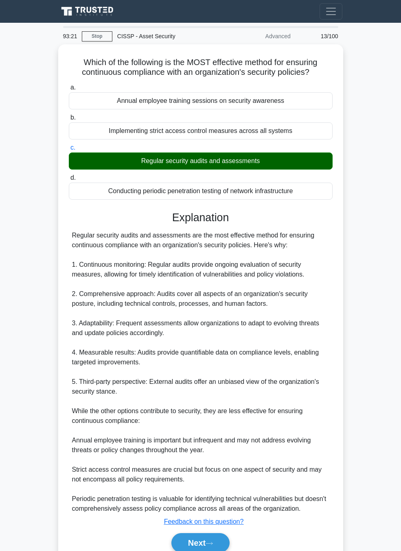
scroll to position [38, 0]
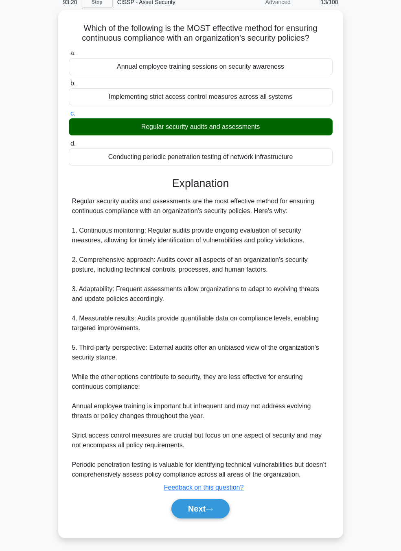
click at [189, 338] on button "Next" at bounding box center [200, 509] width 58 height 20
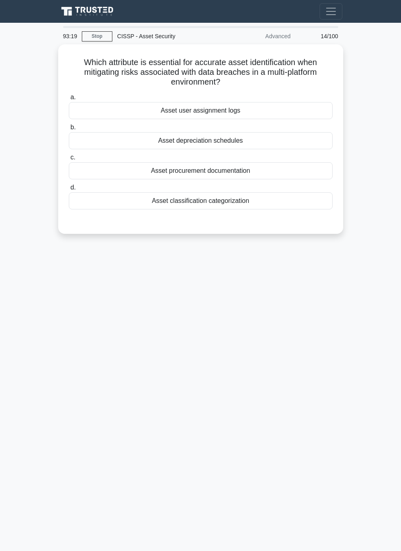
scroll to position [0, 0]
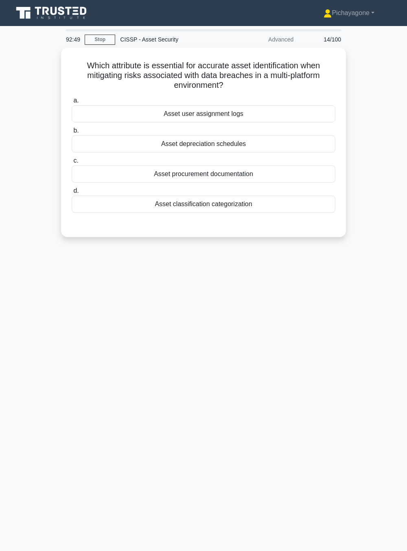
click at [107, 205] on div "Asset classification categorization" at bounding box center [204, 204] width 264 height 17
click at [72, 194] on input "d. Asset classification categorization" at bounding box center [72, 190] width 0 height 5
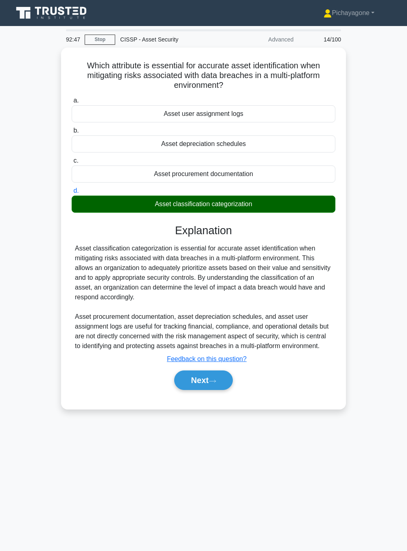
click at [184, 338] on button "Next" at bounding box center [203, 381] width 58 height 20
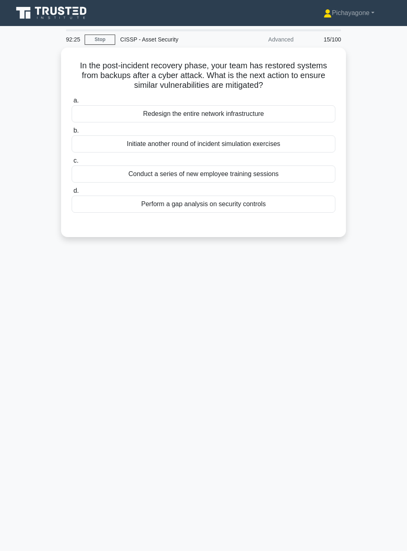
click at [111, 206] on div "Perform a gap analysis on security controls" at bounding box center [204, 204] width 264 height 17
click at [72, 194] on input "d. Perform a gap analysis on security controls" at bounding box center [72, 190] width 0 height 5
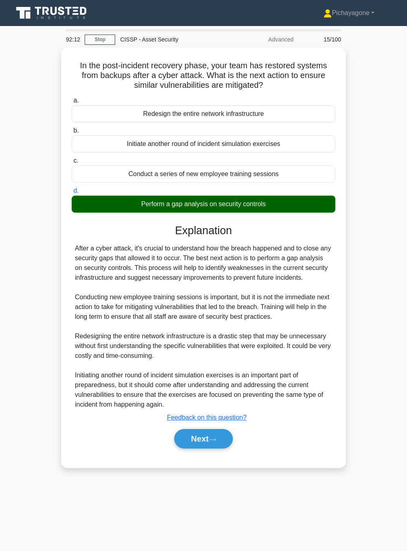
click at [188, 338] on div "a. Redesign the entire network infrastructure b. Initiate another round of inci…" at bounding box center [203, 276] width 265 height 365
click at [198, 338] on button "Next" at bounding box center [203, 439] width 58 height 20
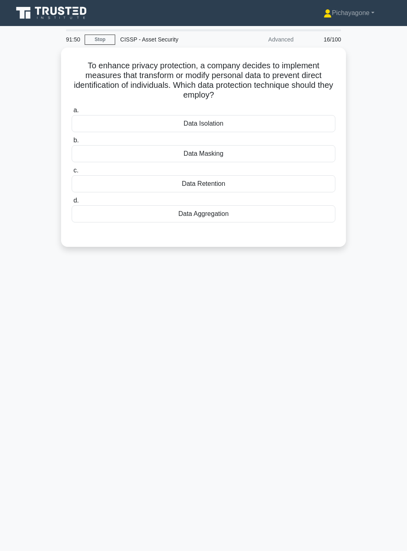
click at [142, 160] on div "Data Masking" at bounding box center [204, 153] width 264 height 17
click at [72, 143] on input "b. Data Masking" at bounding box center [72, 140] width 0 height 5
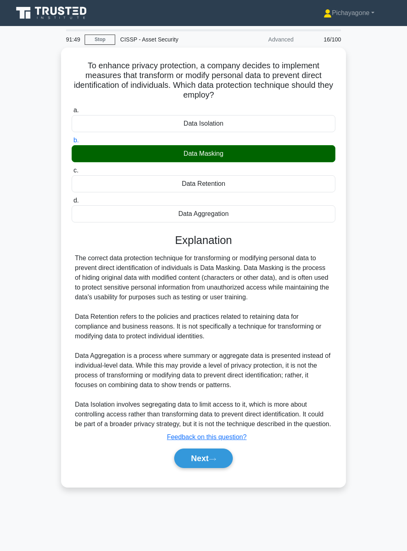
click at [203, 338] on button "Next" at bounding box center [203, 459] width 58 height 20
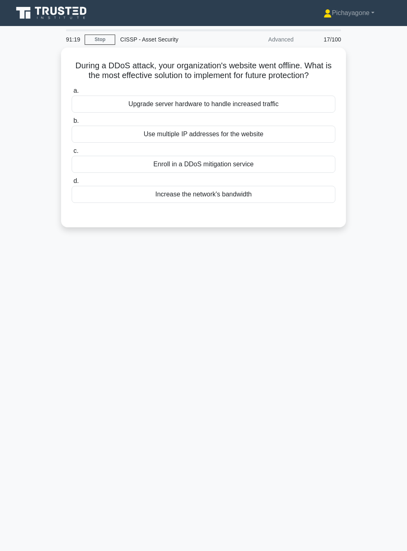
click at [104, 168] on div "Enroll in a DDoS mitigation service" at bounding box center [204, 164] width 264 height 17
click at [72, 154] on input "c. Enroll in a DDoS mitigation service" at bounding box center [72, 151] width 0 height 5
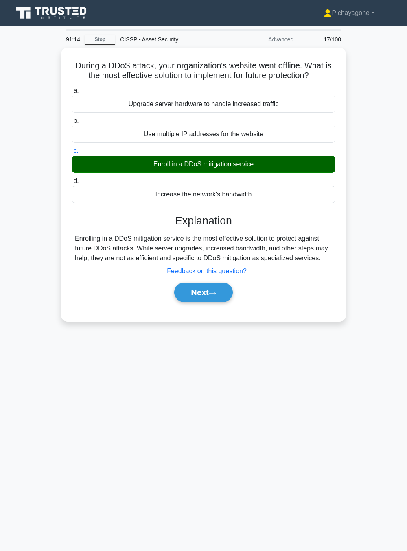
click at [189, 295] on button "Next" at bounding box center [203, 293] width 58 height 20
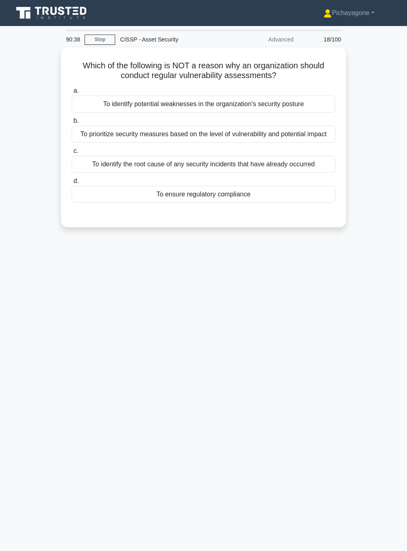
click at [93, 165] on div "To identify the root cause of any security incidents that have already occurred" at bounding box center [204, 164] width 264 height 17
click at [72, 154] on input "c. To identify the root cause of any security incidents that have already occur…" at bounding box center [72, 151] width 0 height 5
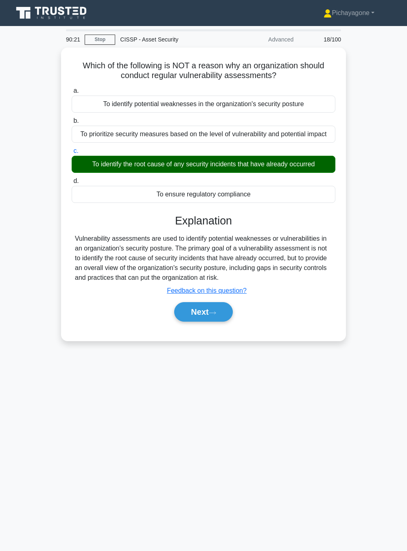
click at [202, 319] on button "Next" at bounding box center [203, 312] width 58 height 20
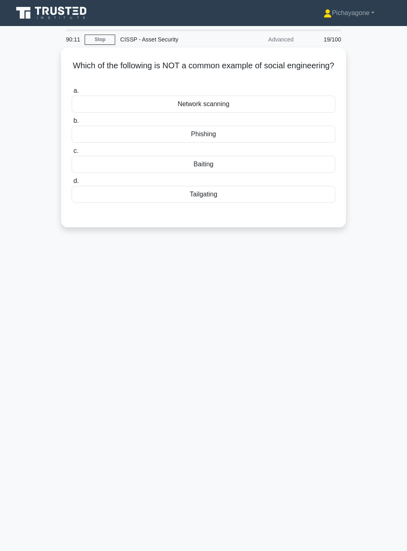
click at [151, 107] on div "Network scanning" at bounding box center [204, 104] width 264 height 17
click at [72, 94] on input "a. Network scanning" at bounding box center [72, 90] width 0 height 5
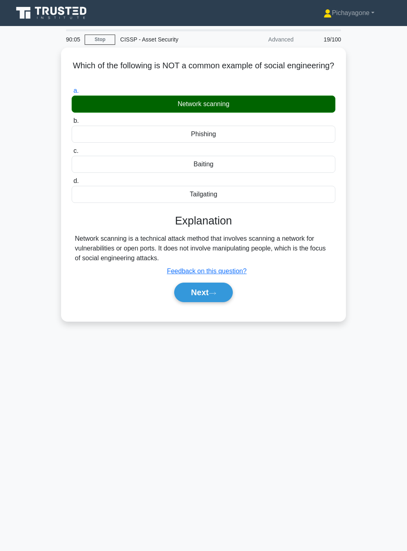
click at [199, 306] on div "a. Network scanning b. Phishing c." at bounding box center [203, 198] width 265 height 228
click at [186, 292] on button "Next" at bounding box center [203, 293] width 58 height 20
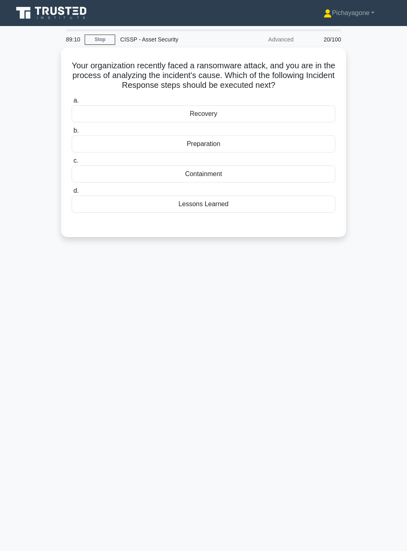
click at [142, 176] on div "Containment" at bounding box center [204, 174] width 264 height 17
click at [72, 164] on input "c. Containment" at bounding box center [72, 160] width 0 height 5
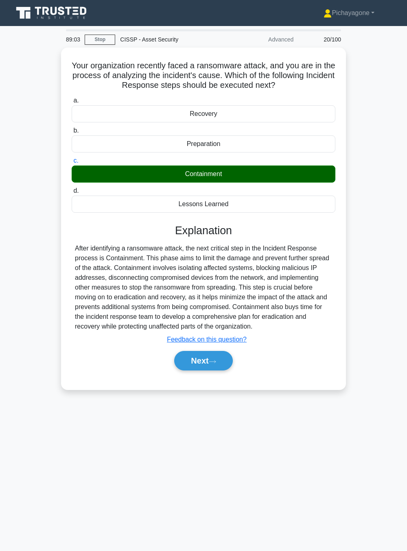
click at [187, 338] on button "Next" at bounding box center [203, 361] width 58 height 20
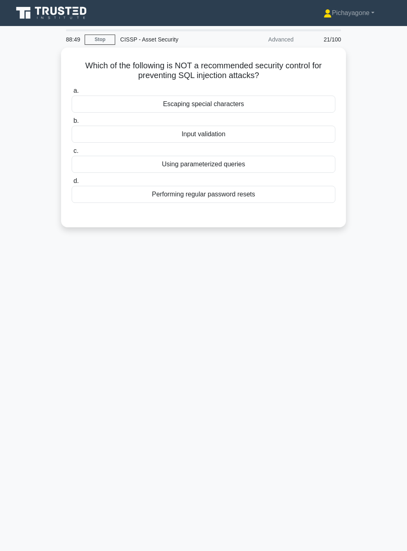
click at [187, 202] on div "Performing regular password resets" at bounding box center [204, 194] width 264 height 17
click at [72, 184] on input "d. Performing regular password resets" at bounding box center [72, 181] width 0 height 5
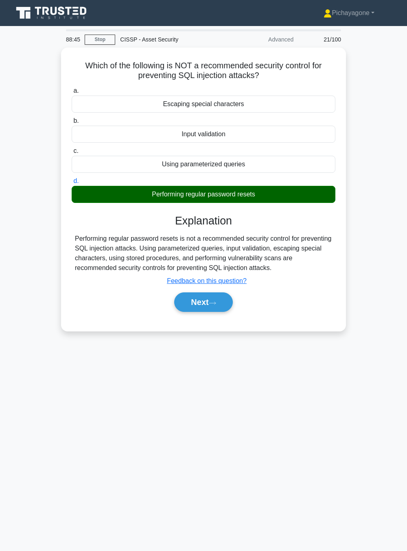
click at [195, 307] on button "Next" at bounding box center [203, 303] width 58 height 20
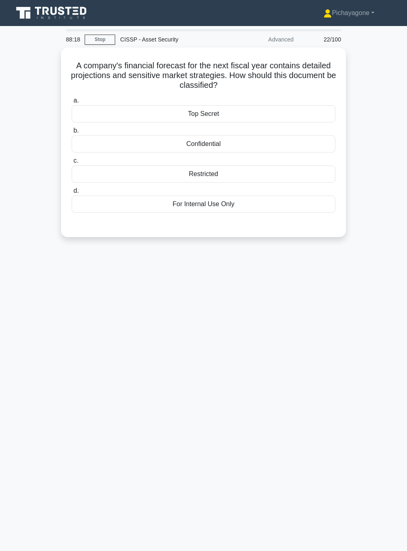
click at [152, 147] on div "Confidential" at bounding box center [204, 144] width 264 height 17
click at [72, 133] on input "b. Confidential" at bounding box center [72, 130] width 0 height 5
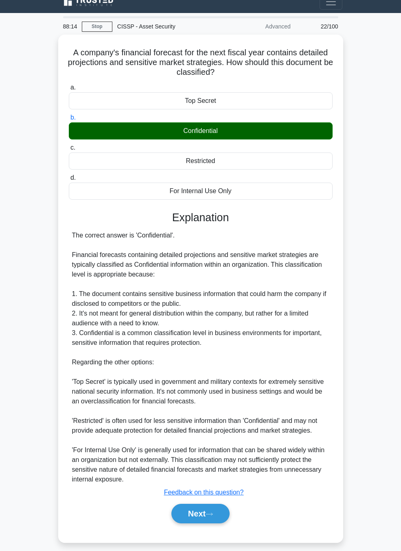
scroll to position [18, 0]
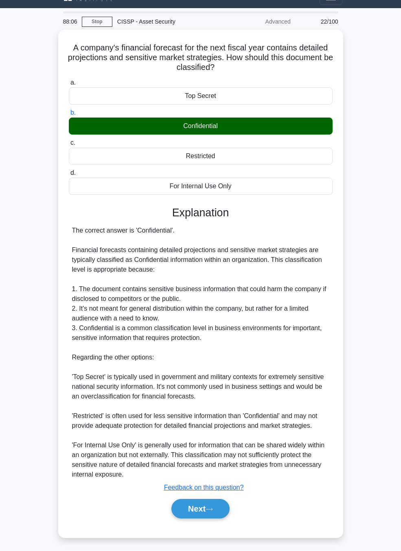
click at [201, 338] on button "Next" at bounding box center [200, 509] width 58 height 20
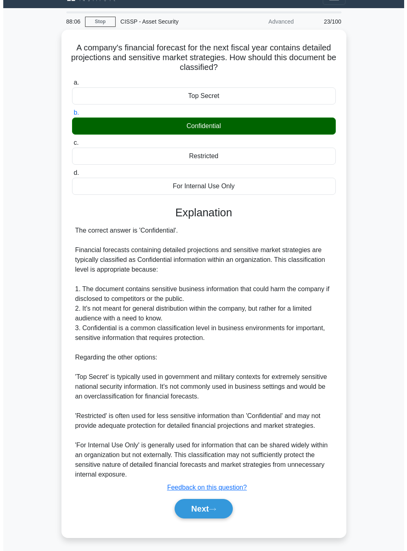
scroll to position [0, 0]
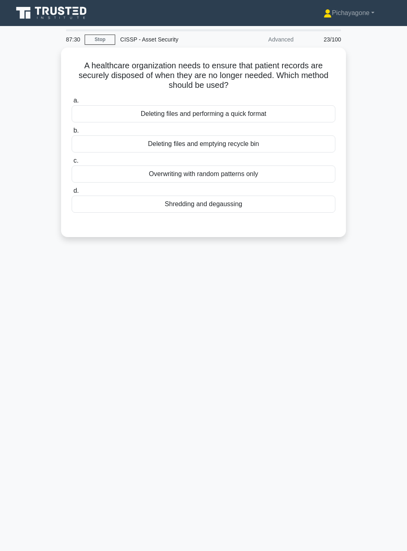
click at [160, 198] on div "Shredding and degaussing" at bounding box center [204, 204] width 264 height 17
click at [72, 194] on input "d. Shredding and degaussing" at bounding box center [72, 190] width 0 height 5
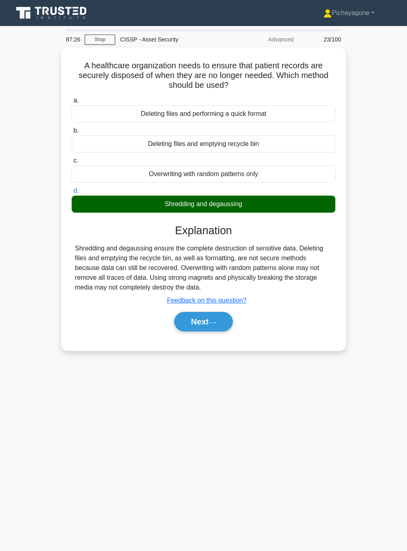
click at [190, 329] on button "Next" at bounding box center [203, 322] width 58 height 20
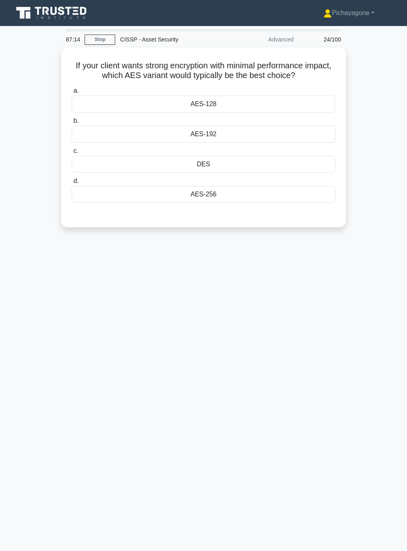
click at [132, 103] on div "AES-128" at bounding box center [204, 104] width 264 height 17
click at [72, 94] on input "a. AES-128" at bounding box center [72, 90] width 0 height 5
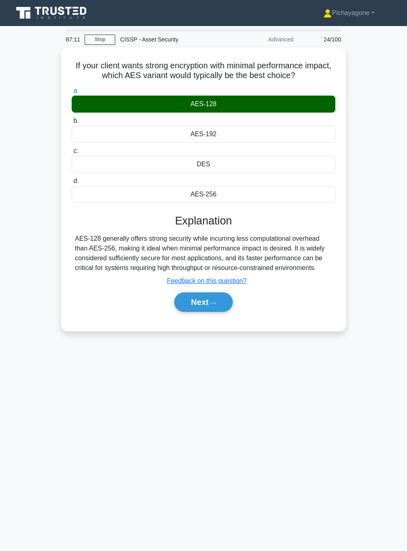
click at [208, 303] on button "Next" at bounding box center [203, 303] width 58 height 20
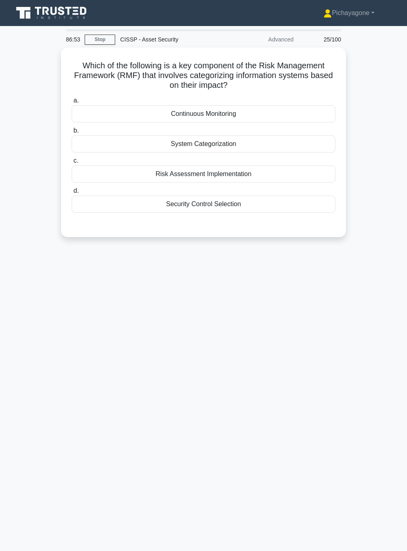
click at [134, 147] on div "System Categorization" at bounding box center [204, 144] width 264 height 17
click at [72, 133] on input "b. System Categorization" at bounding box center [72, 130] width 0 height 5
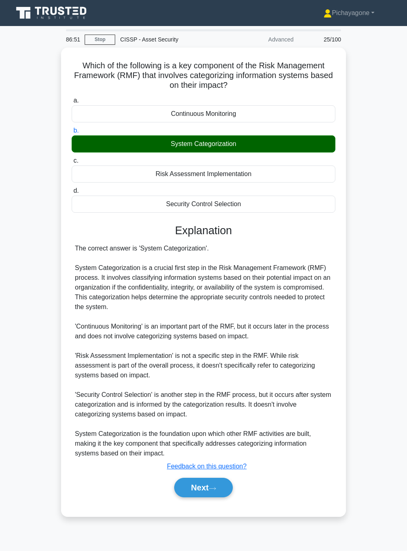
click at [192, 338] on button "Next" at bounding box center [203, 488] width 58 height 20
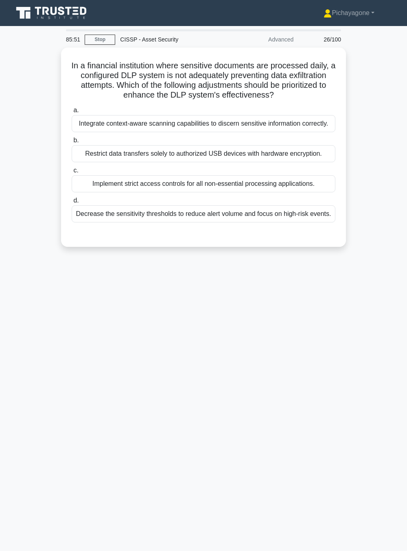
click at [99, 149] on div "Restrict data transfers solely to authorized USB devices with hardware encrypti…" at bounding box center [204, 153] width 264 height 17
click at [72, 143] on input "b. Restrict data transfers solely to authorized USB devices with hardware encry…" at bounding box center [72, 140] width 0 height 5
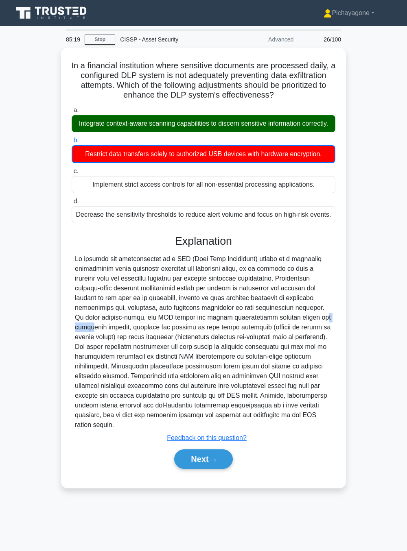
click at [180, 321] on div at bounding box center [203, 342] width 257 height 176
click at [313, 338] on div at bounding box center [203, 342] width 257 height 176
click at [216, 338] on icon at bounding box center [212, 460] width 7 height 4
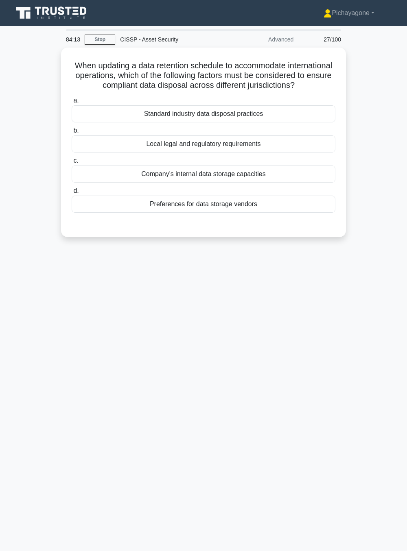
click at [321, 122] on div "Standard industry data disposal practices" at bounding box center [204, 113] width 264 height 17
click at [72, 103] on input "a. Standard industry data disposal practices" at bounding box center [72, 100] width 0 height 5
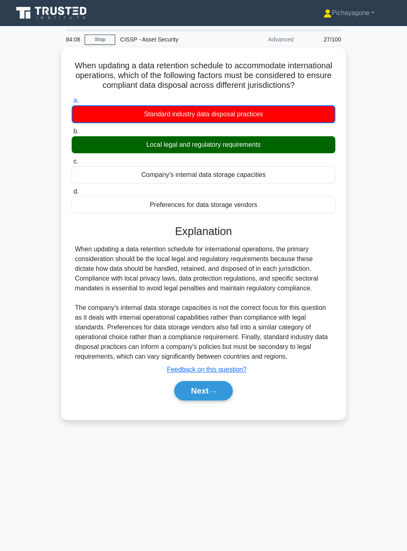
click at [232, 338] on button "Next" at bounding box center [203, 391] width 58 height 20
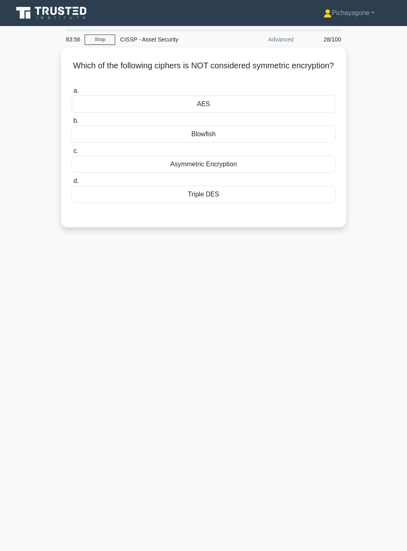
click at [324, 113] on div "AES" at bounding box center [204, 104] width 264 height 17
click at [72, 94] on input "a. AES" at bounding box center [72, 90] width 0 height 5
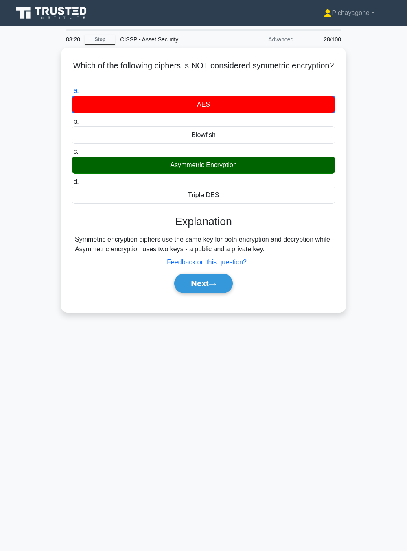
click at [208, 286] on button "Next" at bounding box center [203, 284] width 58 height 20
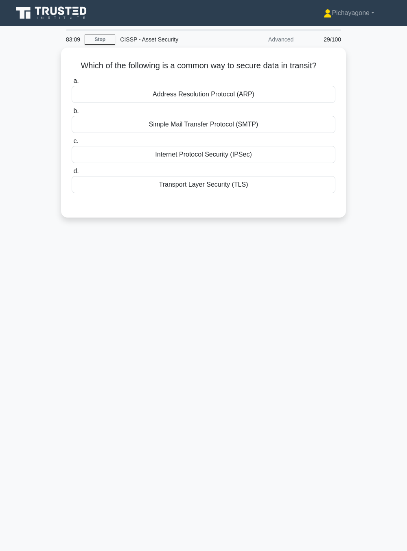
click at [267, 192] on div "Transport Layer Security (TLS)" at bounding box center [204, 184] width 264 height 17
click at [72, 174] on input "d. Transport Layer Security (TLS)" at bounding box center [72, 171] width 0 height 5
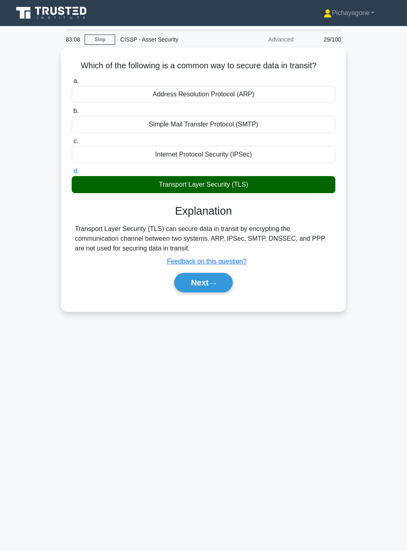
click at [216, 282] on icon at bounding box center [212, 283] width 7 height 2
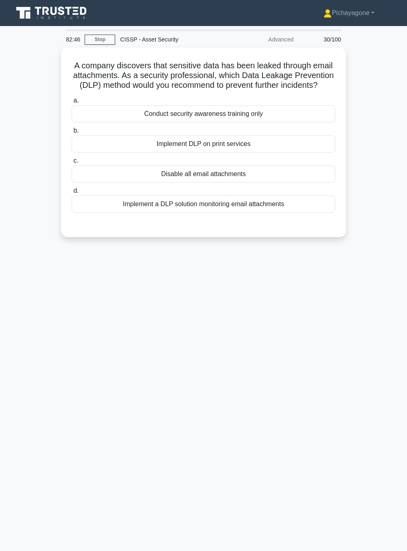
click at [258, 211] on div "Implement a DLP solution monitoring email attachments" at bounding box center [204, 204] width 264 height 17
click at [72, 194] on input "d. Implement a DLP solution monitoring email attachments" at bounding box center [72, 190] width 0 height 5
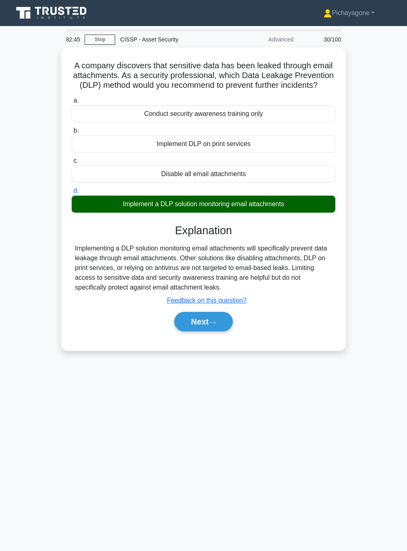
click at [221, 324] on button "Next" at bounding box center [203, 322] width 58 height 20
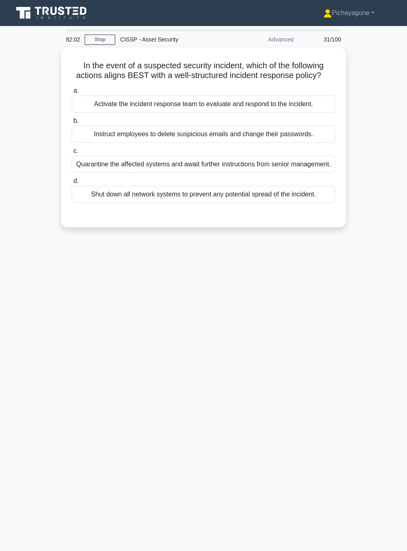
click at [308, 105] on div "Activate the incident response team to evaluate and respond to the incident." at bounding box center [204, 104] width 264 height 17
click at [72, 94] on input "a. Activate the incident response team to evaluate and respond to the incident." at bounding box center [72, 90] width 0 height 5
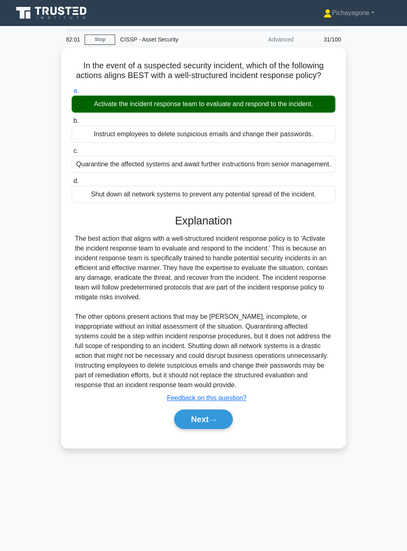
click at [211, 338] on button "Next" at bounding box center [203, 420] width 58 height 20
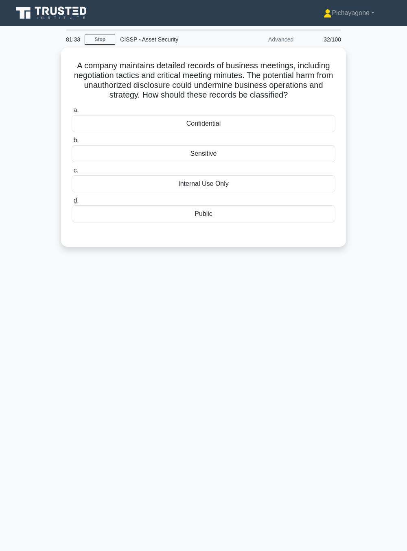
click at [312, 120] on div "Confidential" at bounding box center [204, 123] width 264 height 17
click at [72, 113] on input "a. Confidential" at bounding box center [72, 110] width 0 height 5
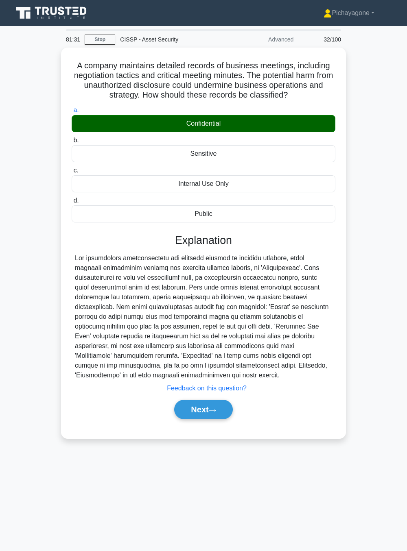
click at [221, 338] on button "Next" at bounding box center [203, 410] width 58 height 20
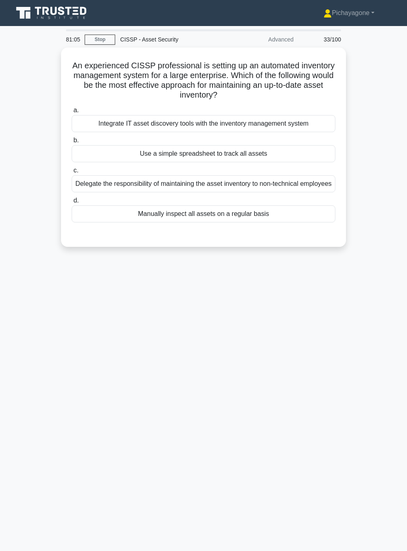
click at [307, 119] on div "Integrate IT asset discovery tools with the inventory management system" at bounding box center [204, 123] width 264 height 17
click at [72, 113] on input "a. Integrate IT asset discovery tools with the inventory management system" at bounding box center [72, 110] width 0 height 5
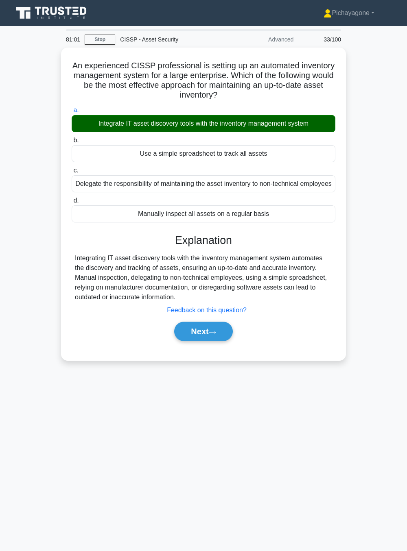
click at [201, 338] on button "Next" at bounding box center [203, 332] width 58 height 20
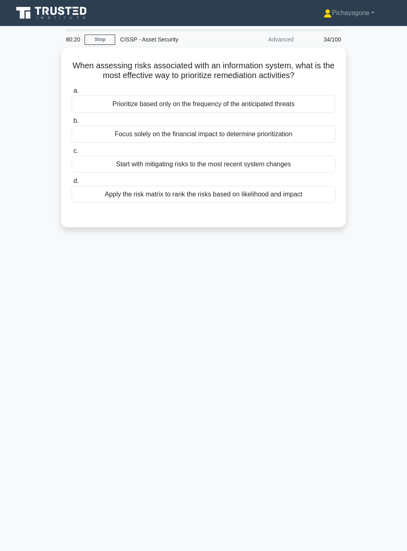
click at [255, 195] on div "Apply the risk matrix to rank the risks based on likelihood and impact" at bounding box center [204, 194] width 264 height 17
click at [72, 184] on input "d. Apply the risk matrix to rank the risks based on likelihood and impact" at bounding box center [72, 181] width 0 height 5
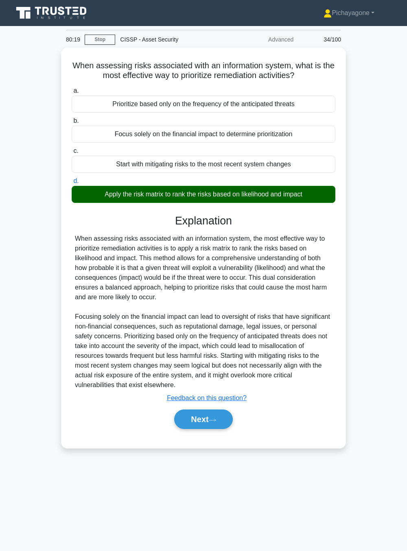
click at [214, 338] on icon at bounding box center [212, 420] width 7 height 4
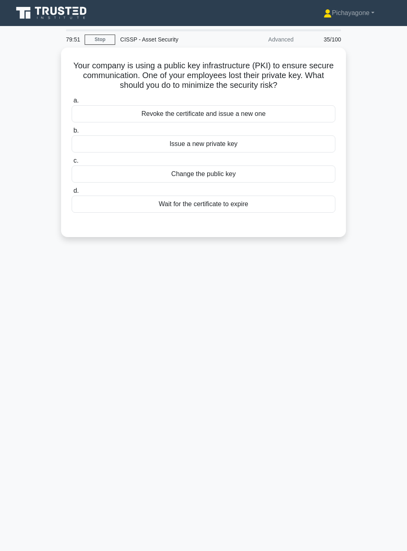
click at [310, 120] on div "Revoke the certificate and issue a new one" at bounding box center [204, 113] width 264 height 17
click at [72, 103] on input "a. Revoke the certificate and issue a new one" at bounding box center [72, 100] width 0 height 5
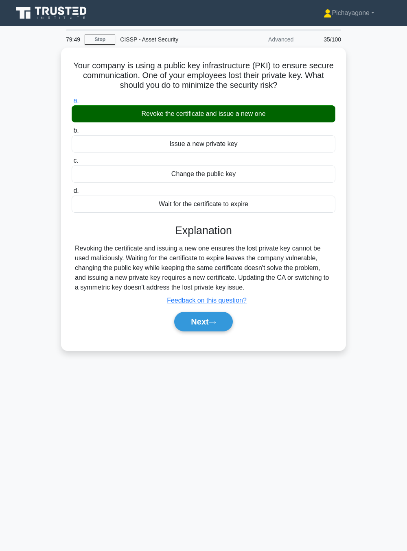
click at [231, 329] on button "Next" at bounding box center [203, 322] width 58 height 20
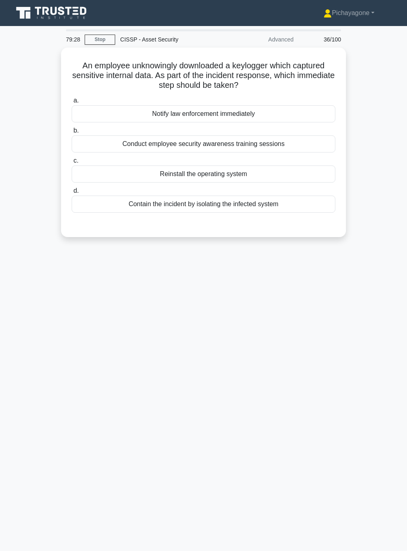
click at [286, 206] on div "Contain the incident by isolating the infected system" at bounding box center [204, 204] width 264 height 17
click at [72, 194] on input "d. Contain the incident by isolating the infected system" at bounding box center [72, 190] width 0 height 5
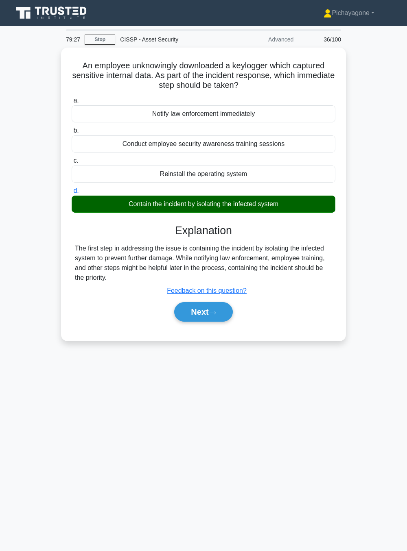
click at [232, 311] on button "Next" at bounding box center [203, 312] width 58 height 20
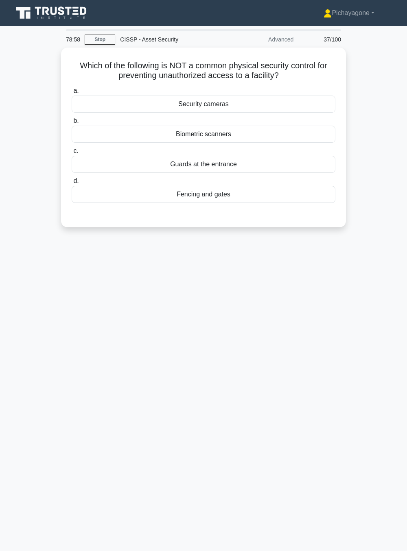
click at [133, 141] on div "Biometric scanners" at bounding box center [204, 134] width 264 height 17
click at [72, 124] on input "b. Biometric scanners" at bounding box center [72, 120] width 0 height 5
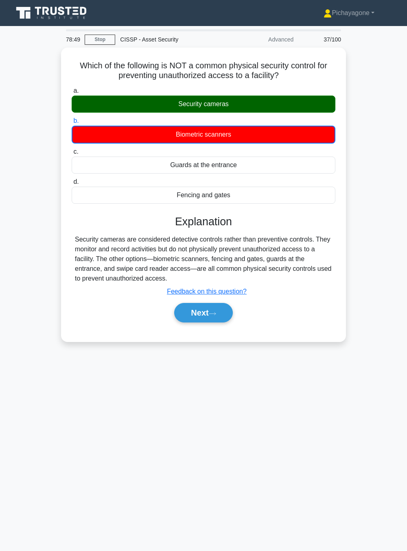
click at [200, 312] on button "Next" at bounding box center [203, 313] width 58 height 20
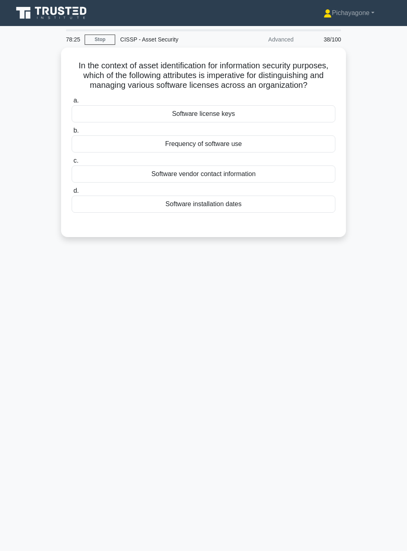
click at [171, 178] on div "Software vendor contact information" at bounding box center [204, 174] width 264 height 17
click at [72, 164] on input "c. Software vendor contact information" at bounding box center [72, 160] width 0 height 5
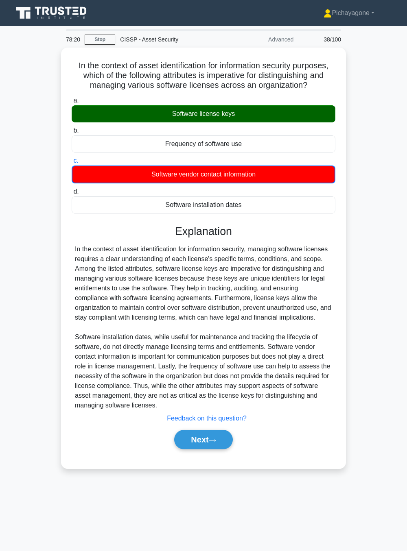
click at [204, 338] on button "Next" at bounding box center [203, 440] width 58 height 20
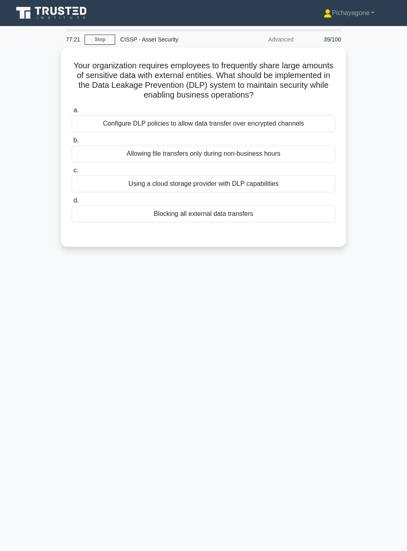
click at [326, 127] on div "Configure DLP policies to allow data transfer over encrypted channels" at bounding box center [204, 123] width 264 height 17
click at [72, 113] on input "a. Configure DLP policies to allow data transfer over encrypted channels" at bounding box center [72, 110] width 0 height 5
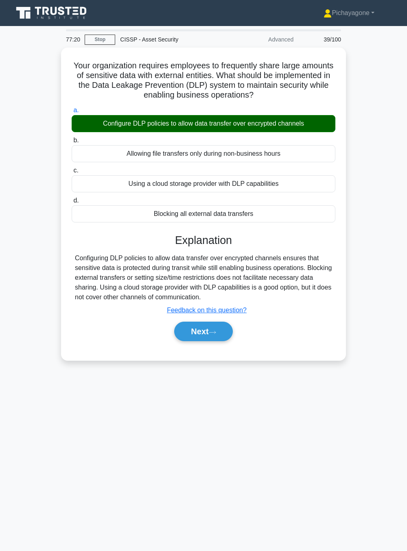
click at [201, 330] on button "Next" at bounding box center [203, 332] width 58 height 20
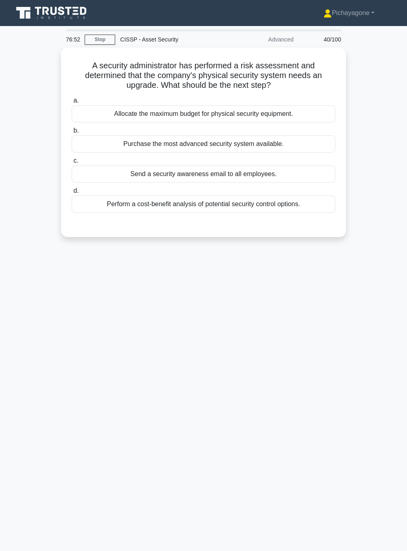
click at [321, 201] on div "Perform a cost-benefit analysis of potential security control options." at bounding box center [204, 204] width 264 height 17
click at [72, 194] on input "d. Perform a cost-benefit analysis of potential security control options." at bounding box center [72, 190] width 0 height 5
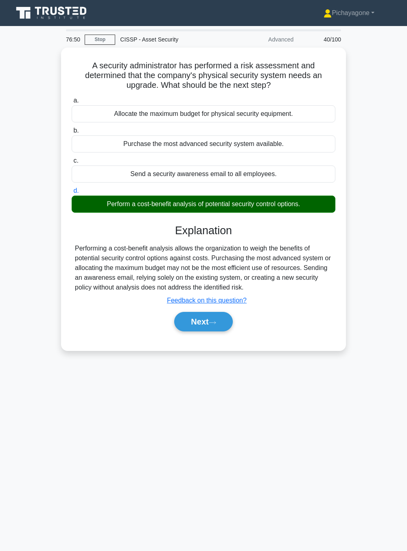
click at [208, 317] on button "Next" at bounding box center [203, 322] width 58 height 20
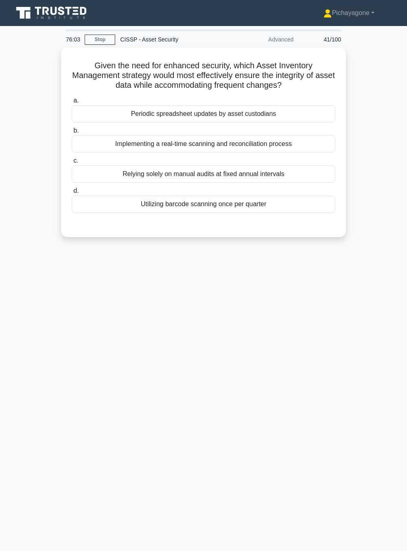
click at [326, 151] on div "Implementing a real-time scanning and reconciliation process" at bounding box center [204, 144] width 264 height 17
click at [72, 133] on input "b. Implementing a real-time scanning and reconciliation process" at bounding box center [72, 130] width 0 height 5
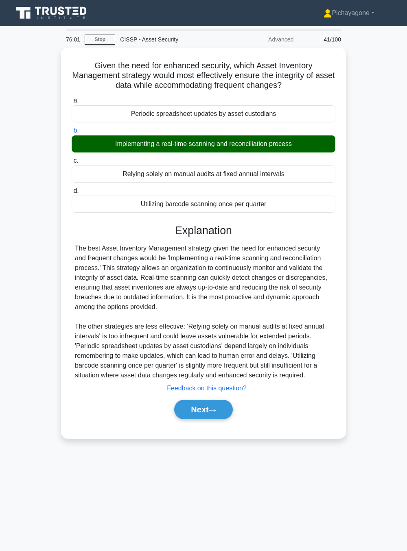
click at [223, 338] on button "Next" at bounding box center [203, 410] width 58 height 20
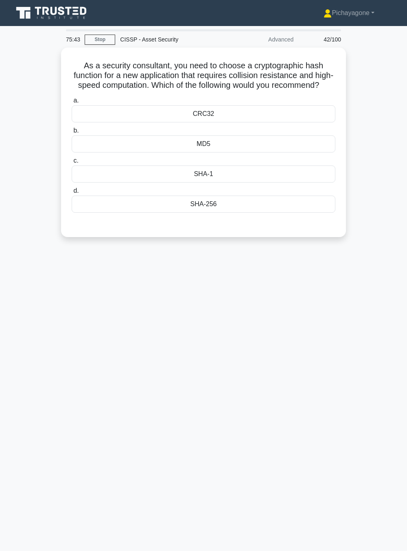
click at [310, 213] on div "SHA-256" at bounding box center [204, 204] width 264 height 17
click at [72, 194] on input "d. SHA-256" at bounding box center [72, 190] width 0 height 5
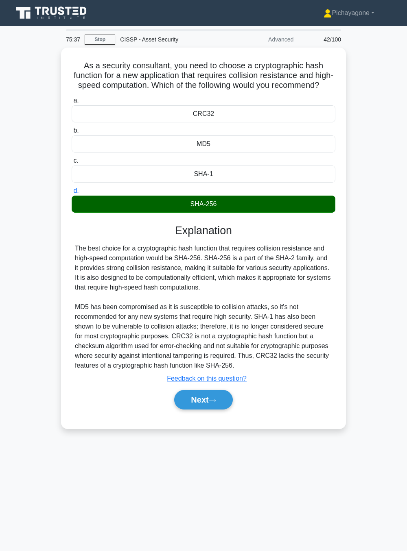
click at [223, 338] on button "Next" at bounding box center [203, 400] width 58 height 20
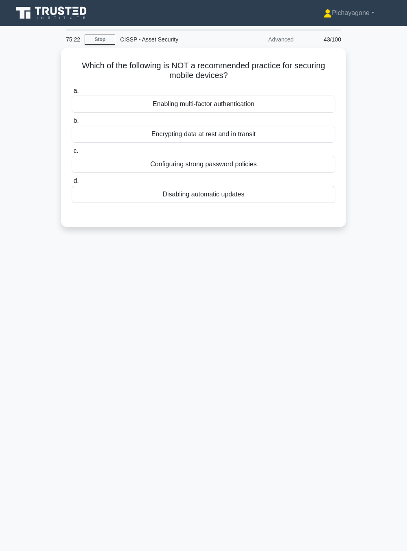
click at [311, 195] on div "Disabling automatic updates" at bounding box center [204, 194] width 264 height 17
click at [72, 184] on input "d. Disabling automatic updates" at bounding box center [72, 181] width 0 height 5
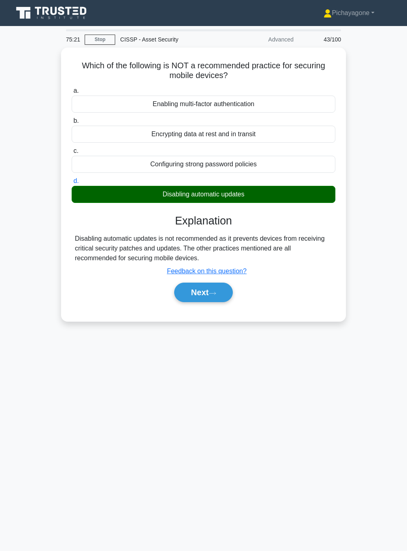
click at [221, 298] on button "Next" at bounding box center [203, 293] width 58 height 20
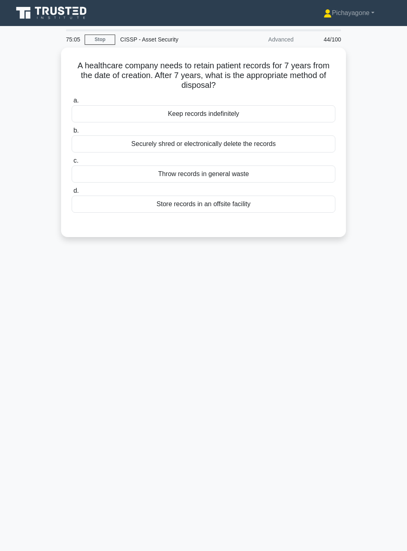
click at [290, 146] on div "Securely shred or electronically delete the records" at bounding box center [204, 144] width 264 height 17
click at [72, 133] on input "b. Securely shred or electronically delete the records" at bounding box center [72, 130] width 0 height 5
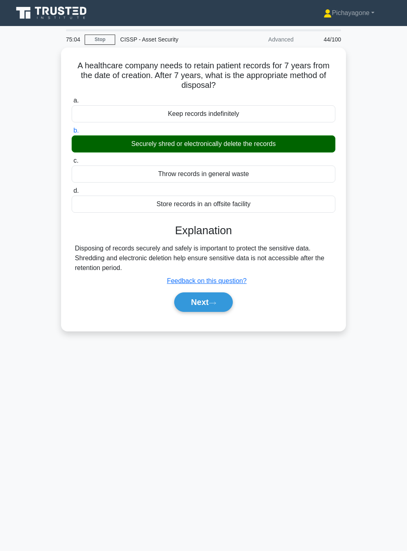
click at [225, 308] on button "Next" at bounding box center [203, 303] width 58 height 20
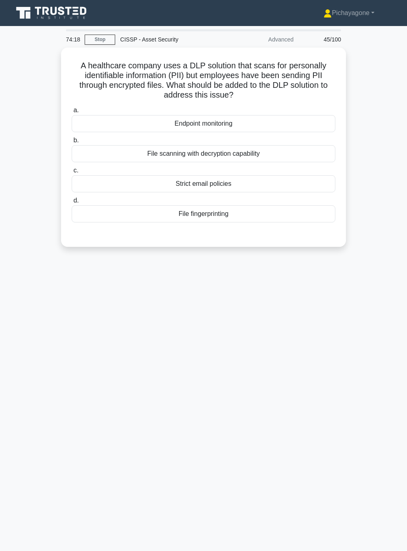
click at [279, 160] on div "File scanning with decryption capability" at bounding box center [204, 153] width 264 height 17
click at [72, 143] on input "b. File scanning with decryption capability" at bounding box center [72, 140] width 0 height 5
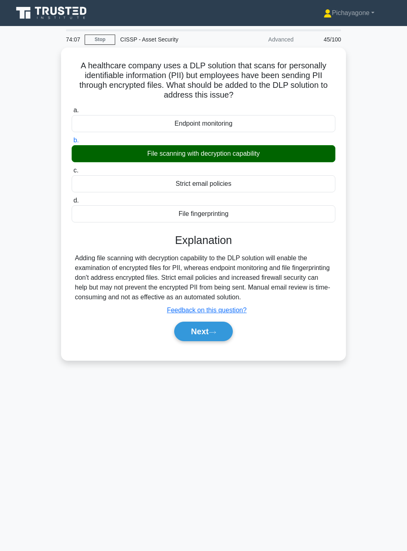
click at [224, 333] on button "Next" at bounding box center [203, 332] width 58 height 20
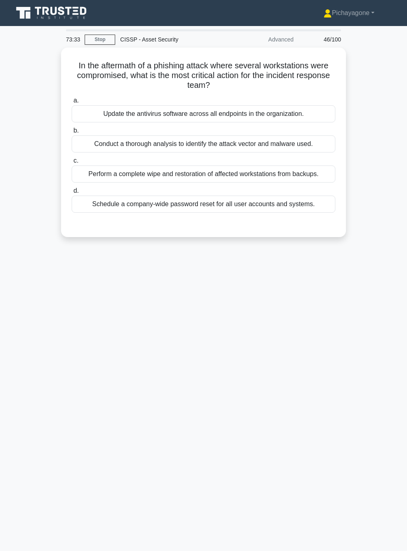
click at [305, 145] on div "Conduct a thorough analysis to identify the attack vector and malware used." at bounding box center [204, 144] width 264 height 17
click at [72, 133] on input "b. Conduct a thorough analysis to identify the attack vector and malware used." at bounding box center [72, 130] width 0 height 5
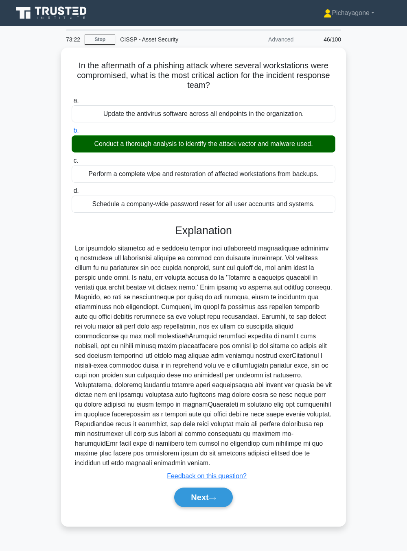
click at [184, 338] on button "Next" at bounding box center [203, 498] width 58 height 20
click at [188, 338] on button "Next" at bounding box center [203, 498] width 58 height 20
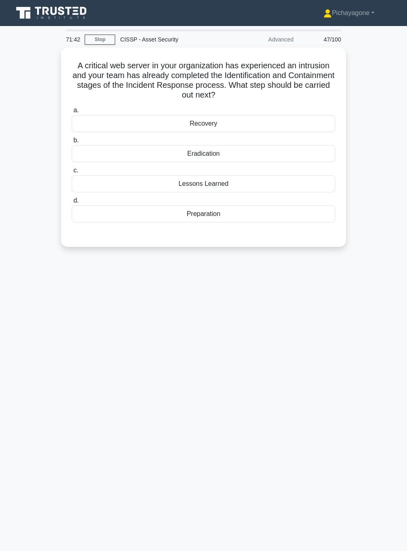
click at [300, 162] on div "Eradication" at bounding box center [204, 153] width 264 height 17
click at [72, 143] on input "b. Eradication" at bounding box center [72, 140] width 0 height 5
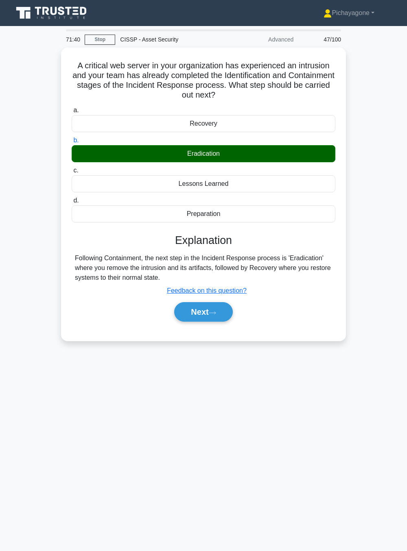
click at [220, 316] on button "Next" at bounding box center [203, 312] width 58 height 20
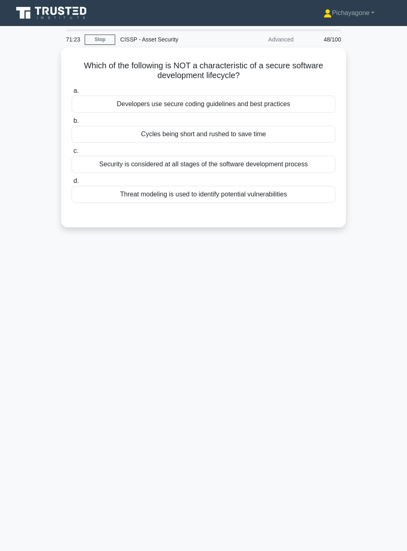
click at [330, 141] on div "Cycles being short and rushed to save time" at bounding box center [204, 134] width 264 height 17
click at [72, 124] on input "b. Cycles being short and rushed to save time" at bounding box center [72, 120] width 0 height 5
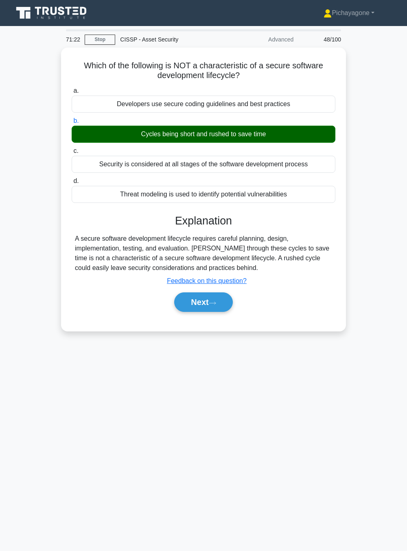
click at [223, 293] on button "Next" at bounding box center [203, 303] width 58 height 20
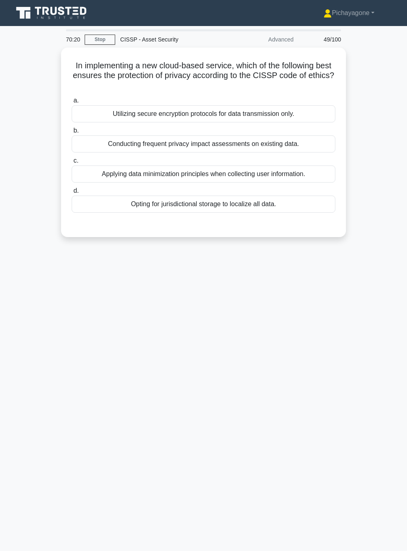
click at [283, 170] on div "Applying data minimization principles when collecting user information." at bounding box center [204, 174] width 264 height 17
click at [72, 164] on input "c. Applying data minimization principles when collecting user information." at bounding box center [72, 160] width 0 height 5
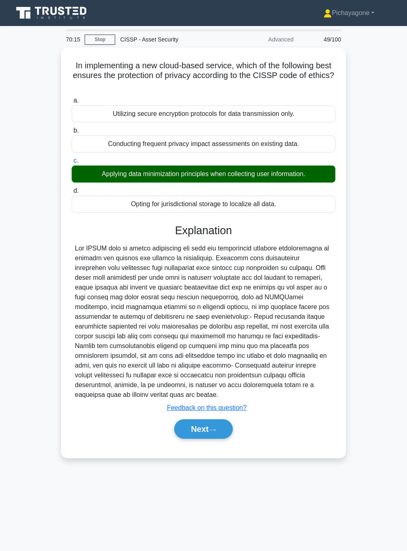
click at [205, 338] on button "Next" at bounding box center [203, 430] width 58 height 20
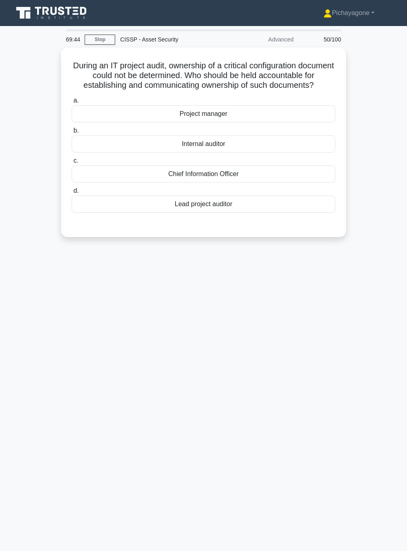
click at [186, 183] on div "Chief Information Officer" at bounding box center [204, 174] width 264 height 17
click at [72, 164] on input "c. Chief Information Officer" at bounding box center [72, 160] width 0 height 5
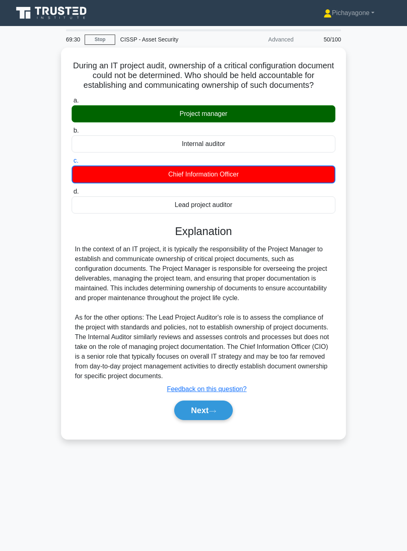
click at [192, 338] on button "Next" at bounding box center [203, 411] width 58 height 20
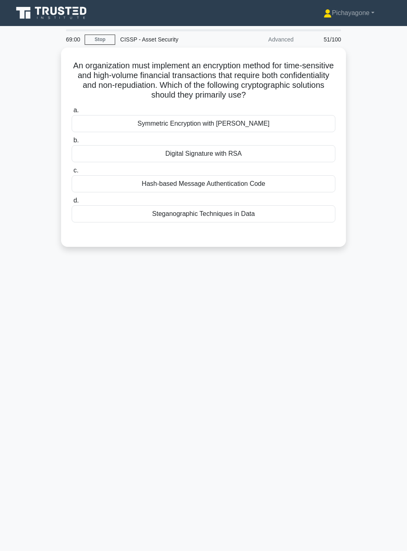
click at [165, 157] on div "Digital Signature with RSA" at bounding box center [204, 153] width 264 height 17
click at [72, 143] on input "b. Digital Signature with RSA" at bounding box center [72, 140] width 0 height 5
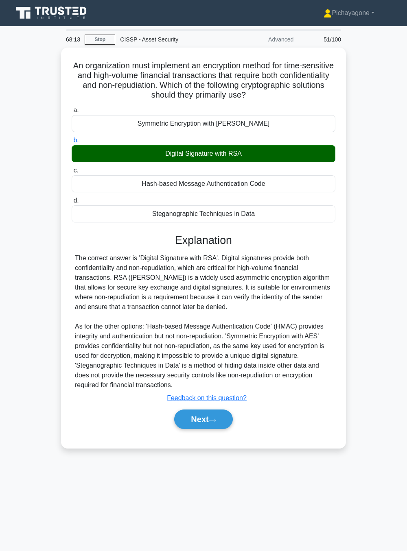
click at [224, 338] on button "Next" at bounding box center [203, 420] width 58 height 20
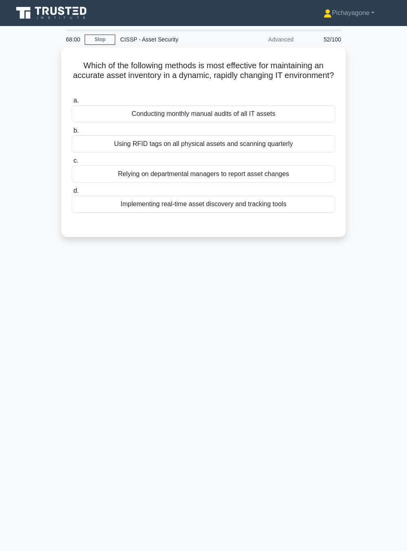
click at [312, 200] on div "Implementing real-time asset discovery and tracking tools" at bounding box center [204, 204] width 264 height 17
click at [72, 194] on input "d. Implementing real-time asset discovery and tracking tools" at bounding box center [72, 190] width 0 height 5
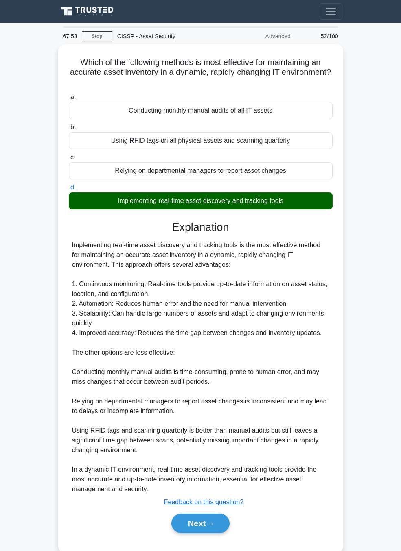
click at [96, 42] on link "Stop" at bounding box center [97, 36] width 31 height 10
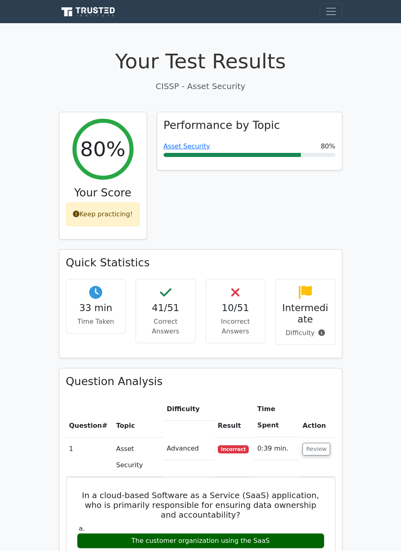
click at [104, 7] on icon at bounding box center [106, 7] width 4 height 1
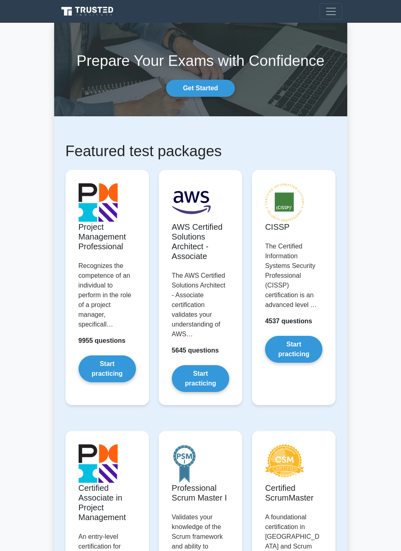
click at [320, 336] on link "Start practicing" at bounding box center [293, 349] width 57 height 27
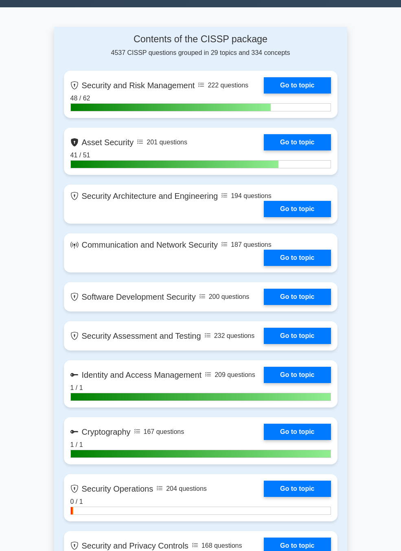
scroll to position [316, 0]
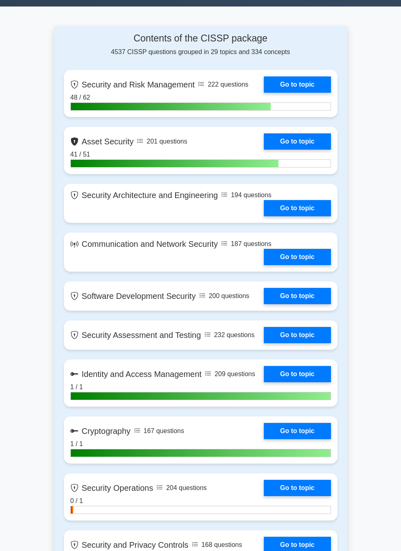
click at [275, 216] on link "Go to topic" at bounding box center [297, 208] width 67 height 16
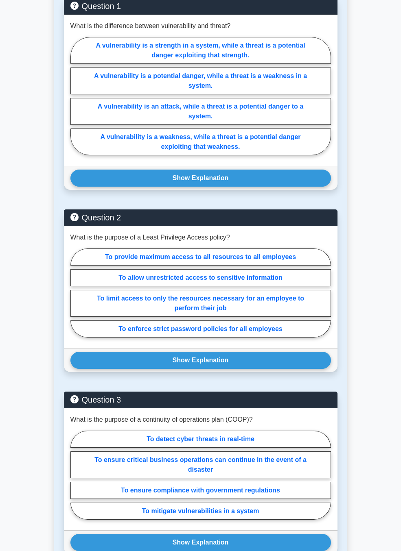
scroll to position [518, 0]
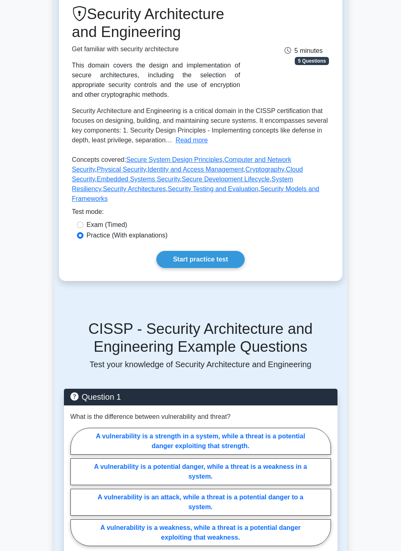
scroll to position [140, 0]
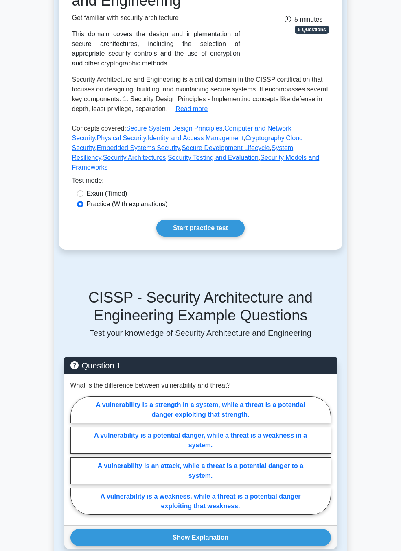
click at [207, 237] on link "Start practice test" at bounding box center [200, 228] width 88 height 17
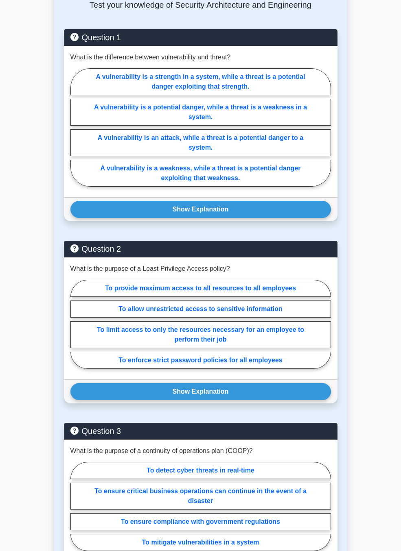
scroll to position [527, 0]
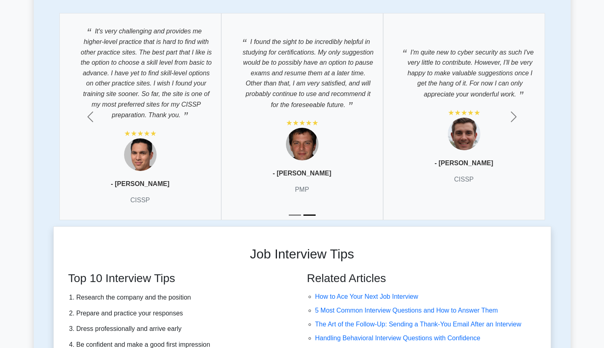
scroll to position [2070, 0]
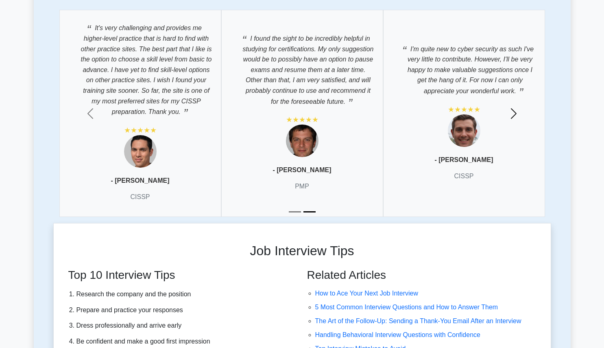
click at [521, 125] on button "Next" at bounding box center [514, 113] width 75 height 219
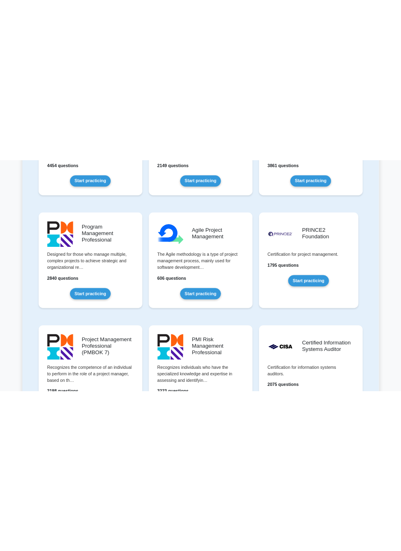
scroll to position [0, 0]
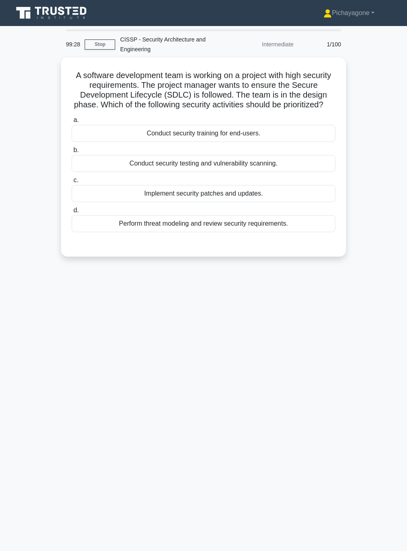
click at [291, 232] on div "Perform threat modeling and review security requirements." at bounding box center [204, 223] width 264 height 17
click at [72, 213] on input "d. Perform threat modeling and review security requirements." at bounding box center [72, 210] width 0 height 5
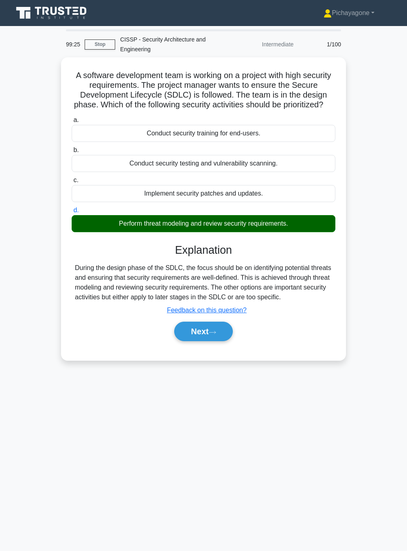
click at [211, 341] on button "Next" at bounding box center [203, 332] width 58 height 20
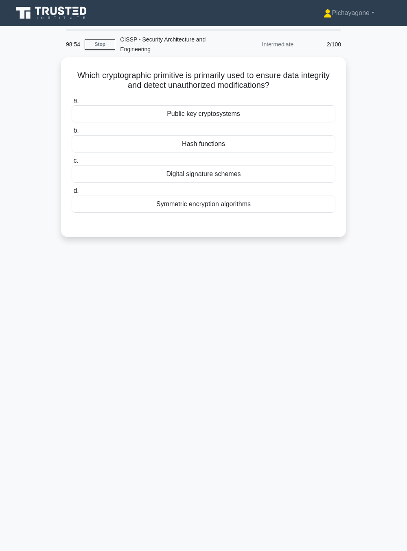
click at [302, 186] on label "d. Symmetric encryption algorithms" at bounding box center [204, 199] width 264 height 27
click at [72, 188] on input "d. Symmetric encryption algorithms" at bounding box center [72, 190] width 0 height 5
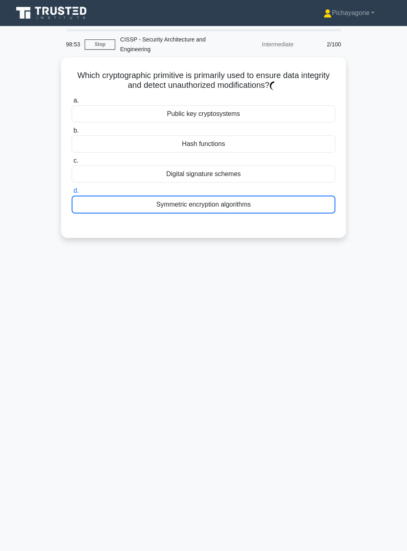
click at [307, 173] on div "Digital signature schemes" at bounding box center [204, 174] width 264 height 17
click at [72, 164] on input "c. Digital signature schemes" at bounding box center [72, 160] width 0 height 5
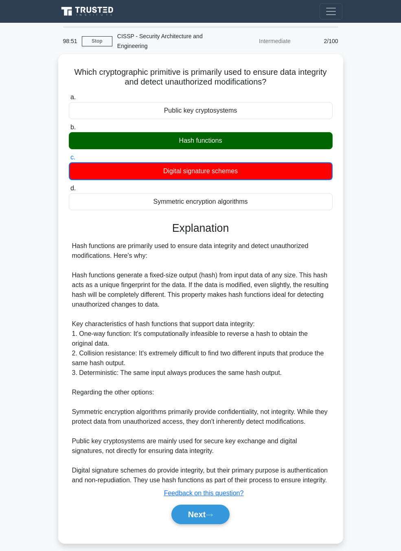
scroll to position [19, 0]
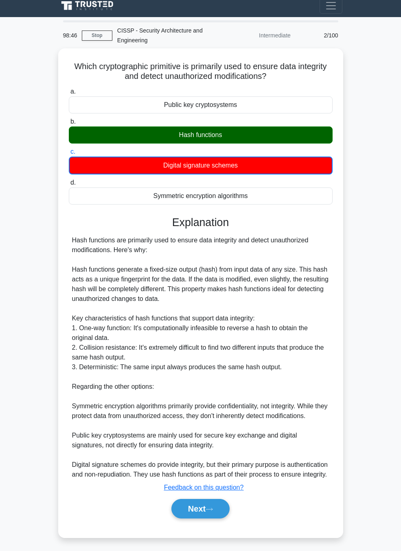
click at [205, 514] on button "Next" at bounding box center [200, 509] width 58 height 20
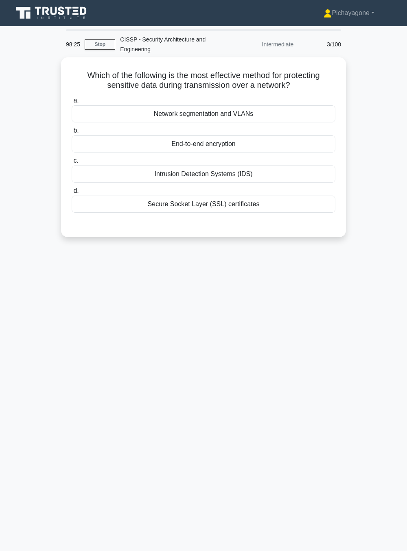
click at [313, 212] on div "Secure Socket Layer (SSL) certificates" at bounding box center [204, 204] width 264 height 17
click at [72, 194] on input "d. Secure Socket Layer (SSL) certificates" at bounding box center [72, 190] width 0 height 5
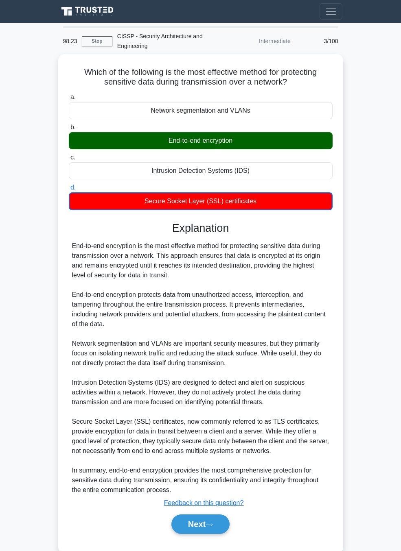
scroll to position [19, 0]
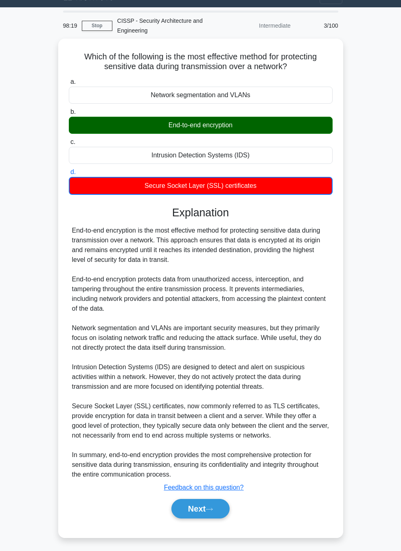
click at [212, 508] on icon at bounding box center [209, 509] width 7 height 2
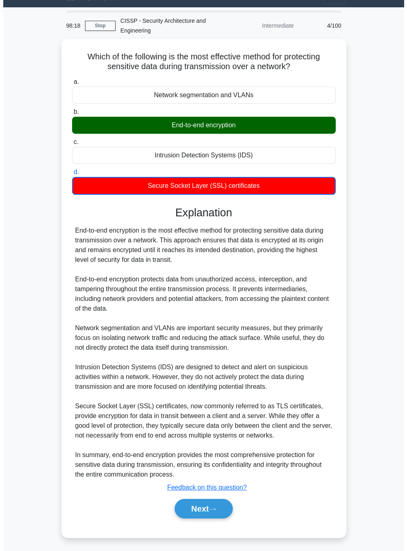
scroll to position [0, 0]
